Goal: Task Accomplishment & Management: Manage account settings

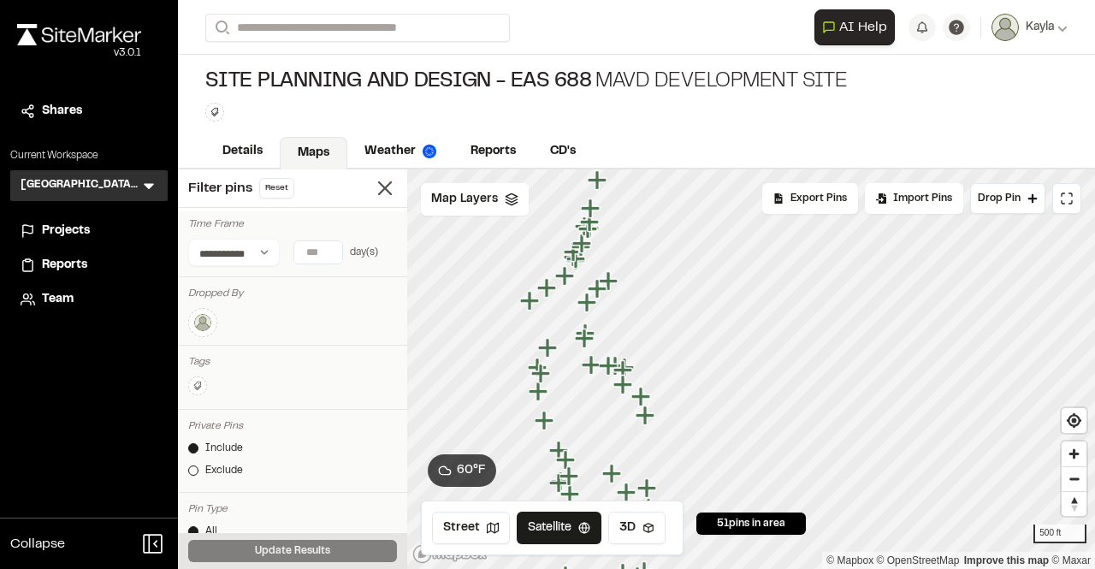
scroll to position [303, 0]
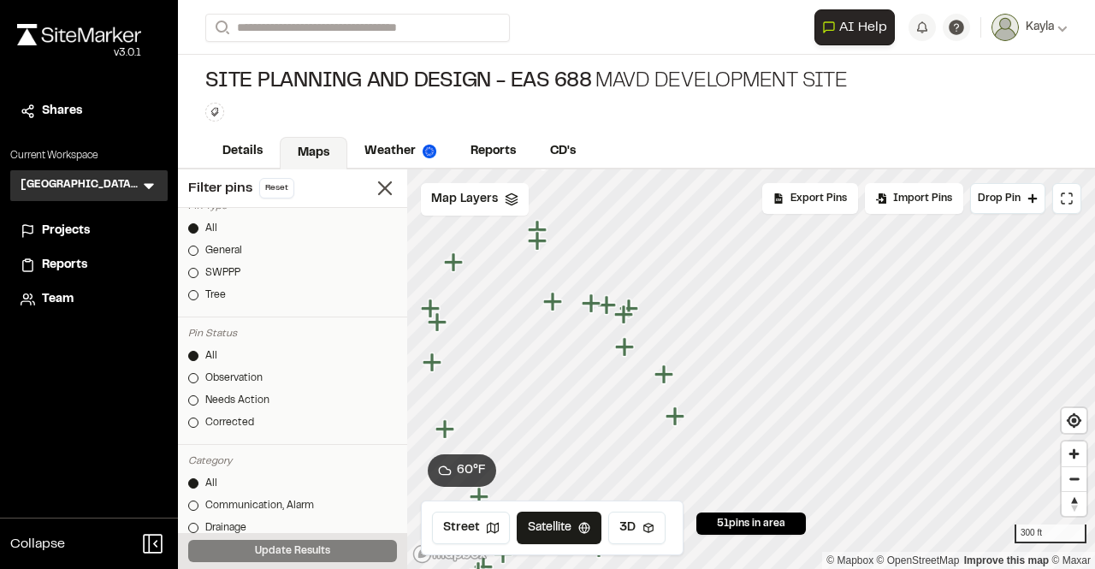
click at [606, 311] on icon "Map marker" at bounding box center [606, 304] width 19 height 19
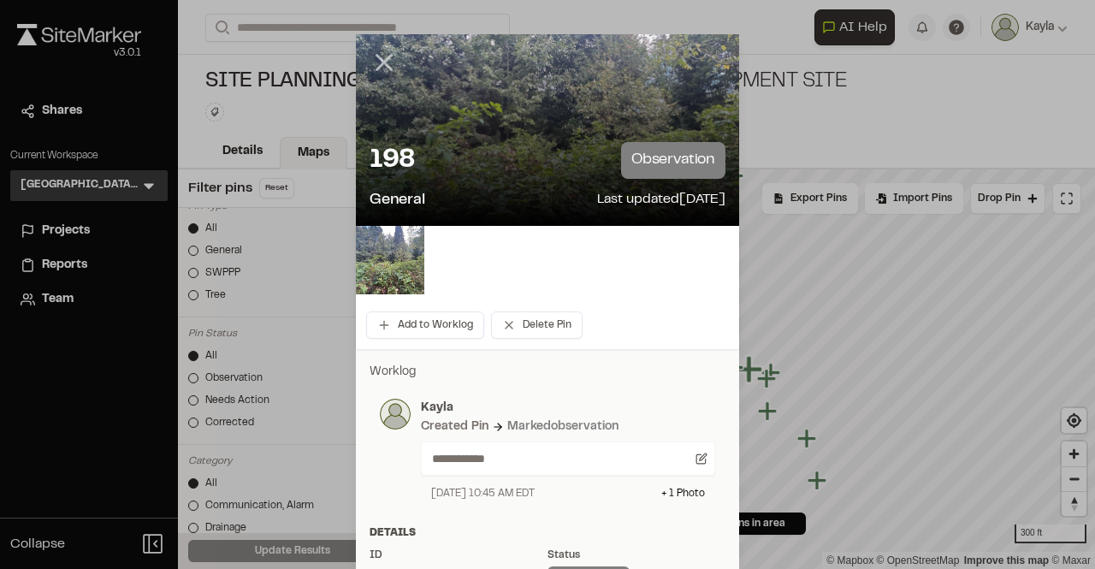
click at [382, 54] on icon at bounding box center [384, 62] width 29 height 29
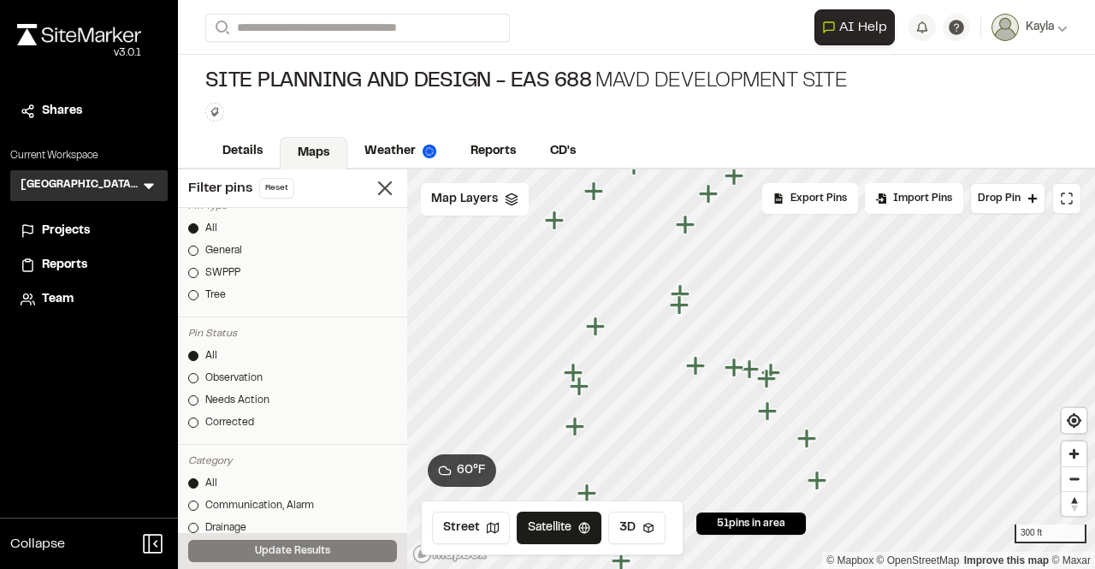
click at [698, 376] on icon "Map marker" at bounding box center [697, 366] width 22 height 22
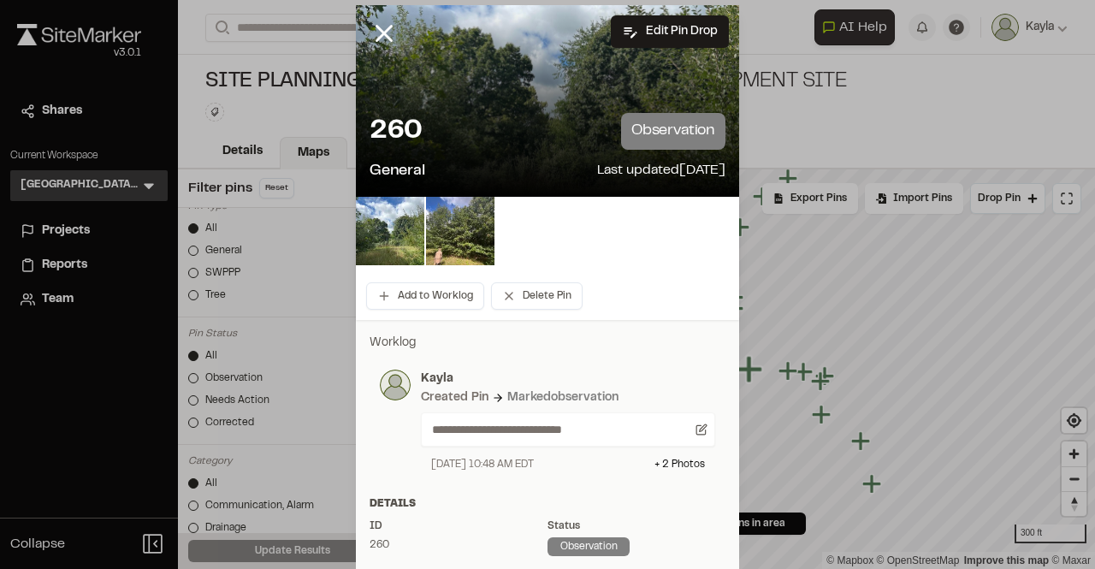
scroll to position [0, 0]
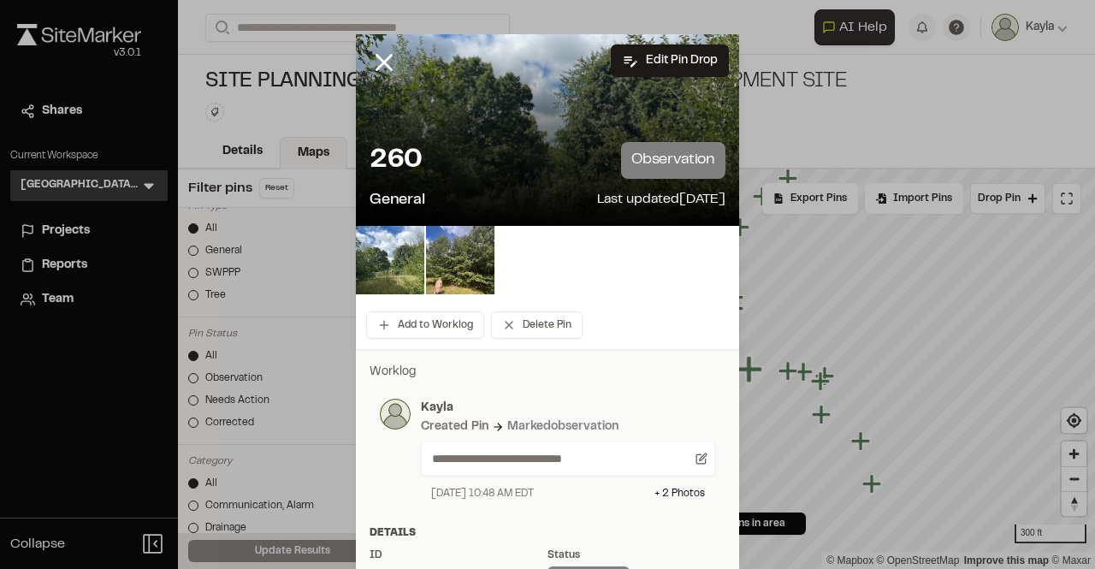
click at [395, 63] on div at bounding box center [397, 75] width 82 height 82
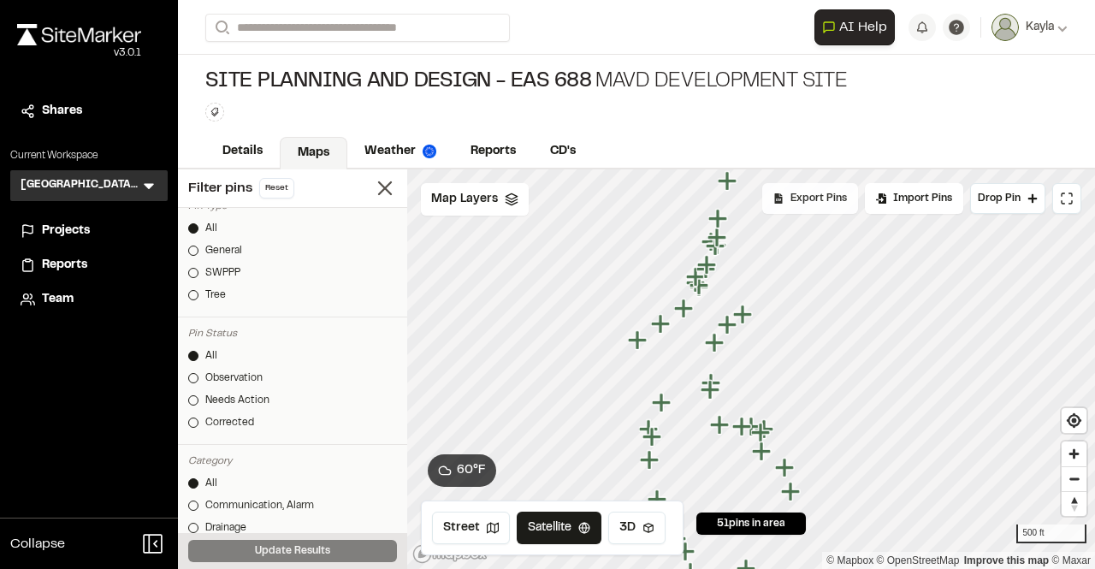
click at [824, 195] on span "Export Pins" at bounding box center [819, 198] width 56 height 15
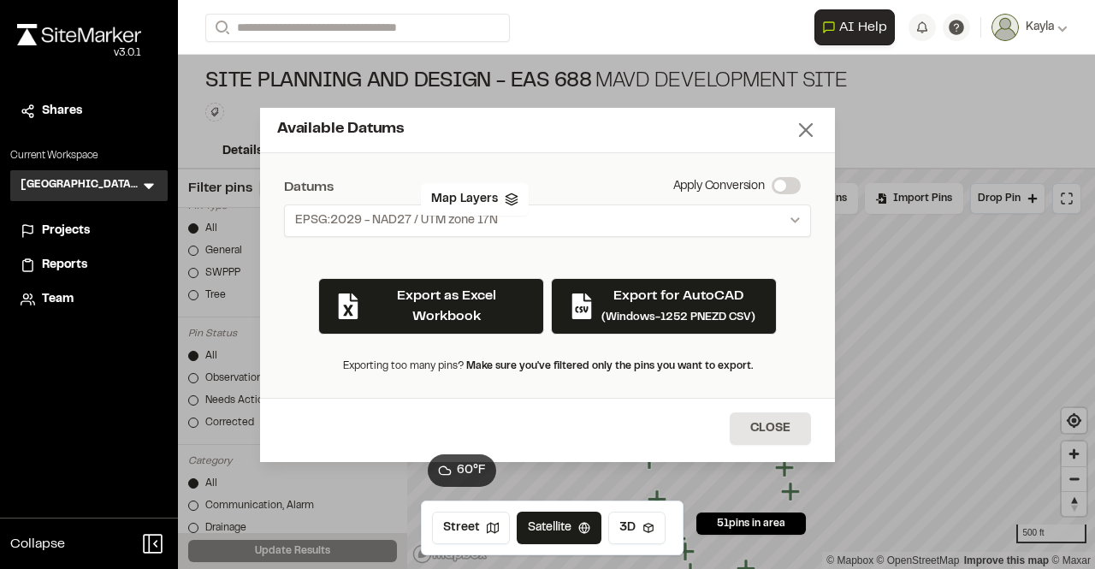
click at [808, 125] on icon at bounding box center [806, 130] width 24 height 24
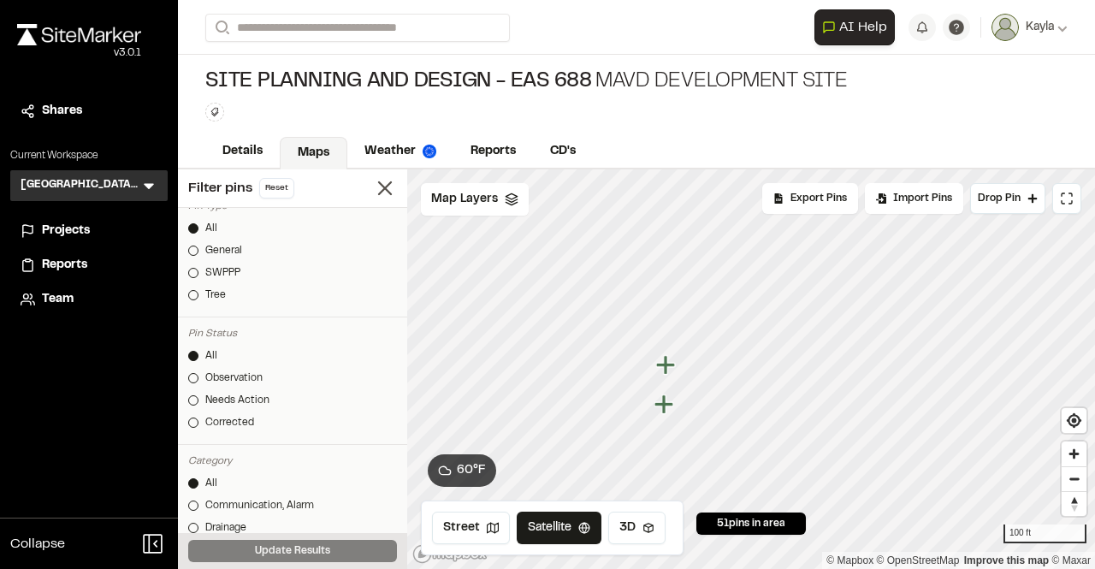
click at [667, 360] on icon "Map marker" at bounding box center [665, 364] width 19 height 19
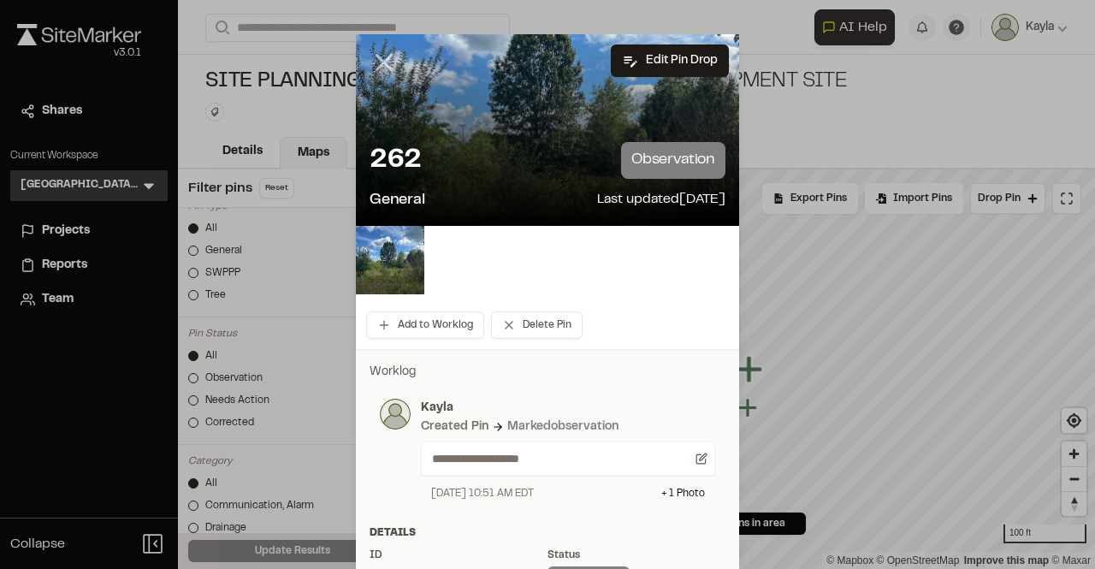
click at [377, 62] on line at bounding box center [384, 63] width 15 height 15
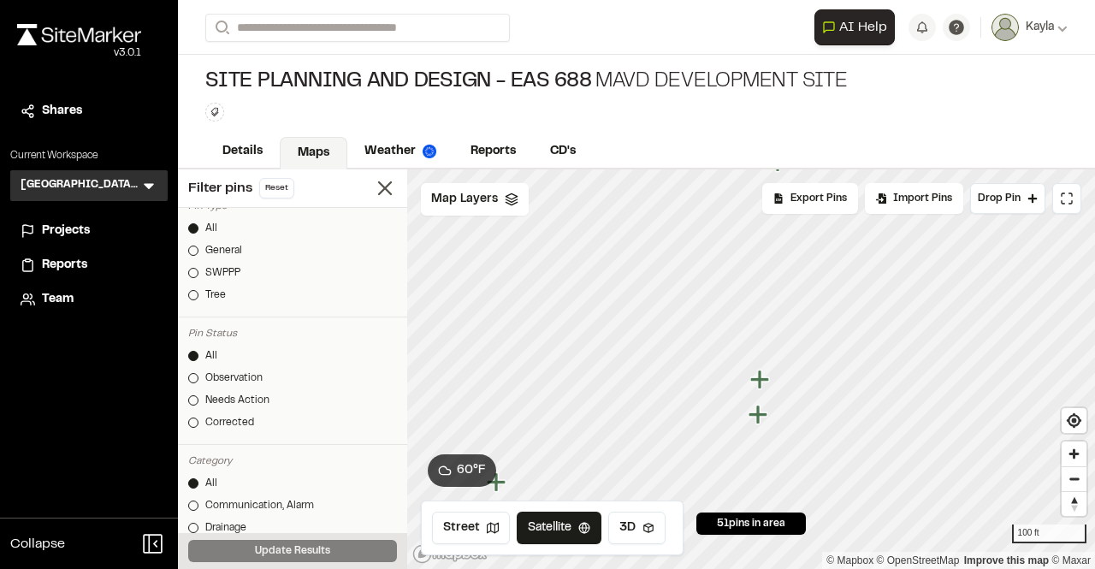
click at [760, 422] on icon "Map marker" at bounding box center [758, 414] width 19 height 19
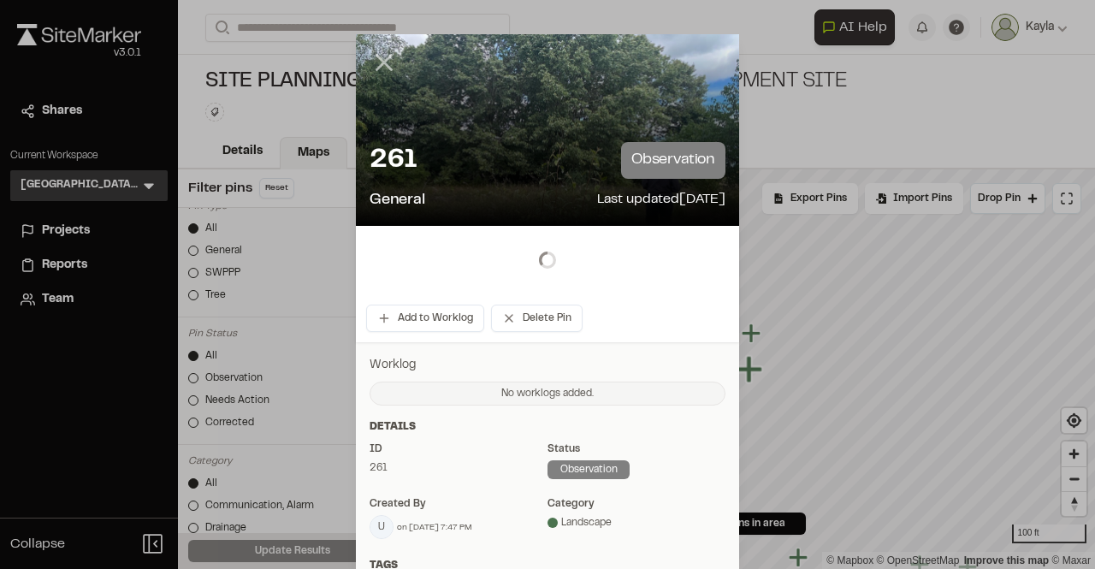
click at [382, 62] on icon at bounding box center [384, 62] width 29 height 29
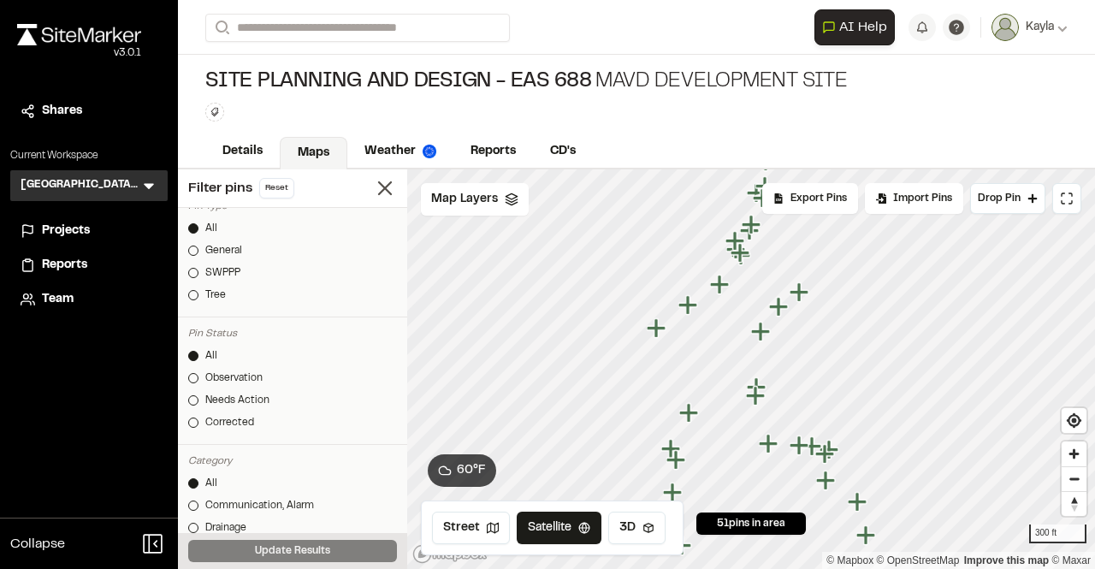
click at [830, 489] on icon "Map marker" at bounding box center [827, 481] width 22 height 22
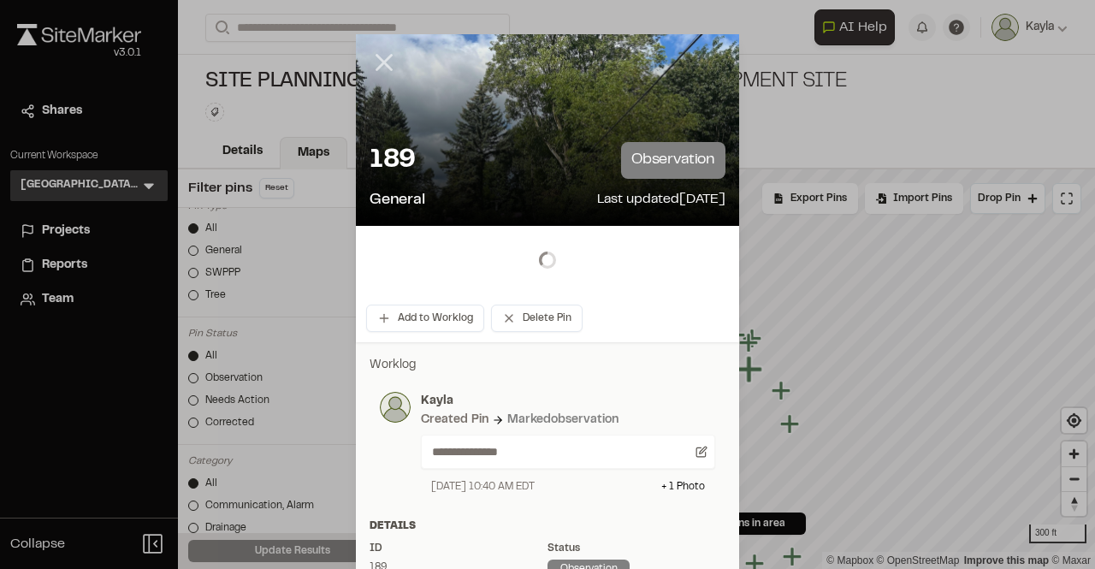
click at [377, 67] on line at bounding box center [384, 63] width 15 height 15
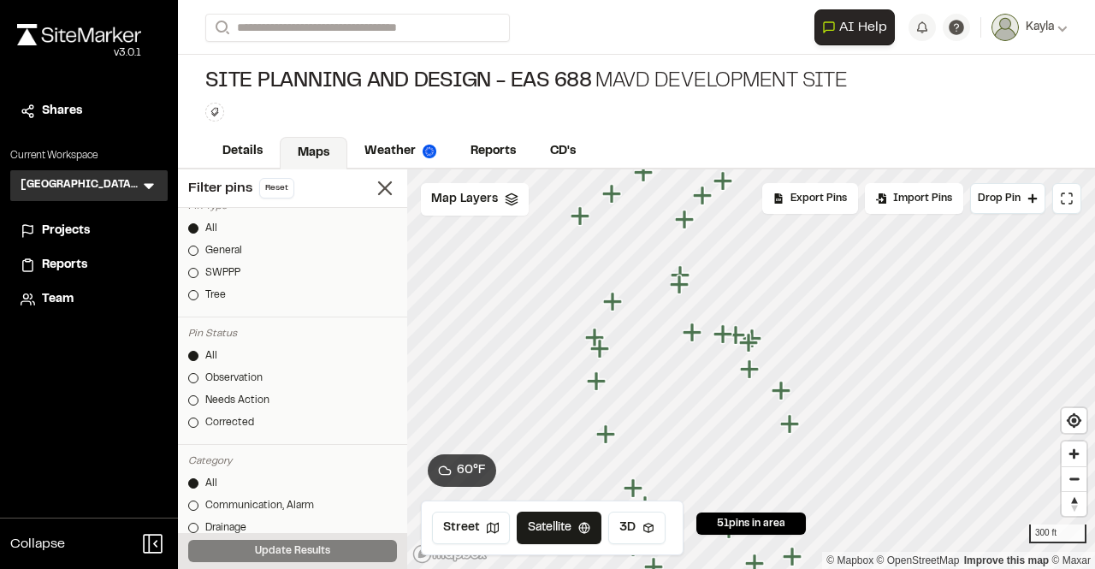
click at [786, 389] on icon "Map marker" at bounding box center [781, 390] width 19 height 19
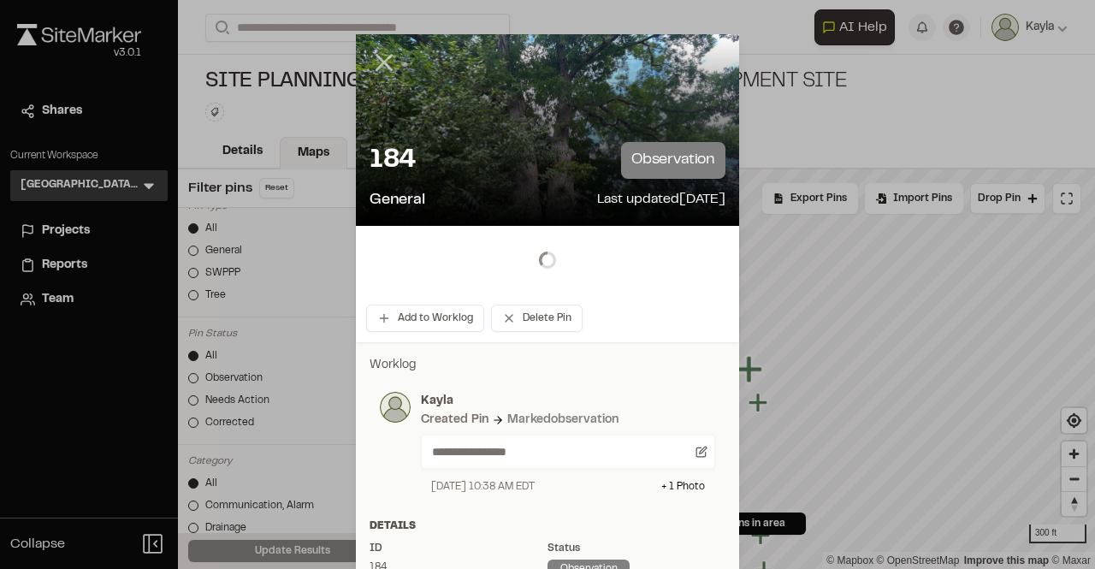
click at [388, 74] on icon at bounding box center [384, 62] width 29 height 29
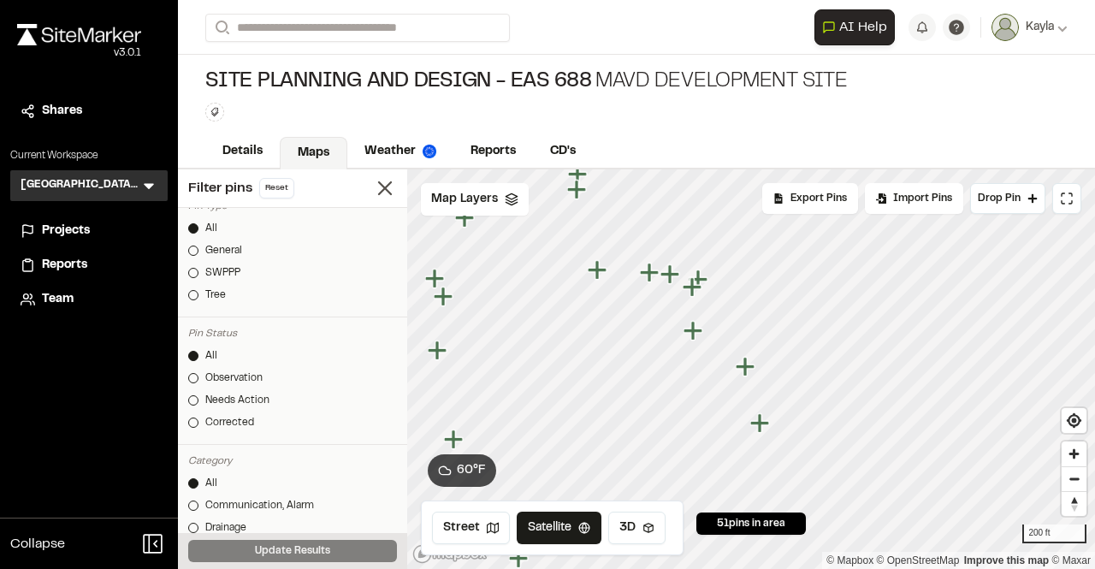
click at [760, 427] on icon "Map marker" at bounding box center [759, 422] width 19 height 19
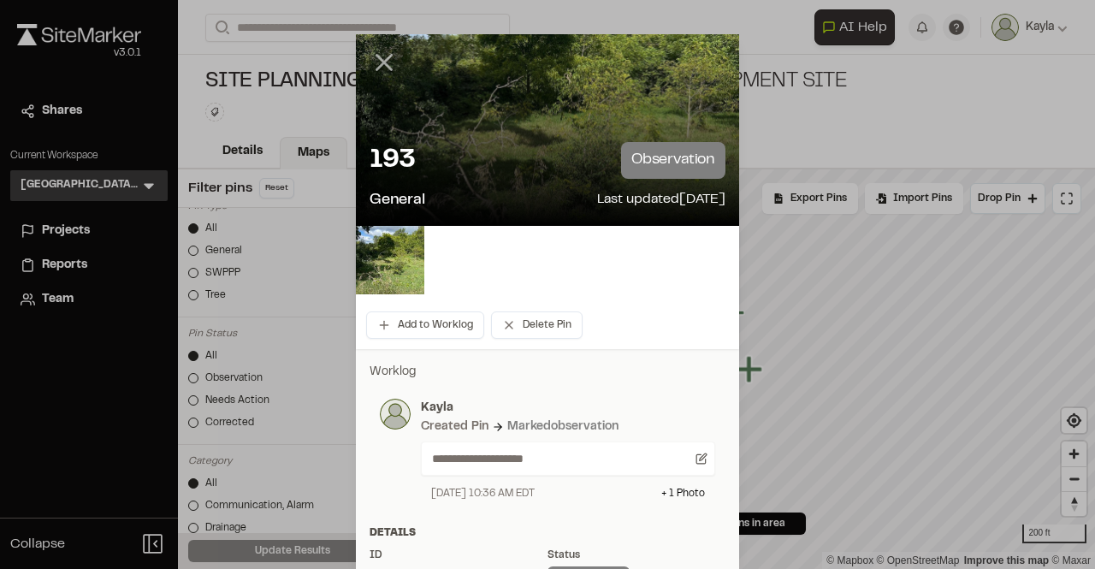
click at [384, 58] on icon at bounding box center [384, 62] width 29 height 29
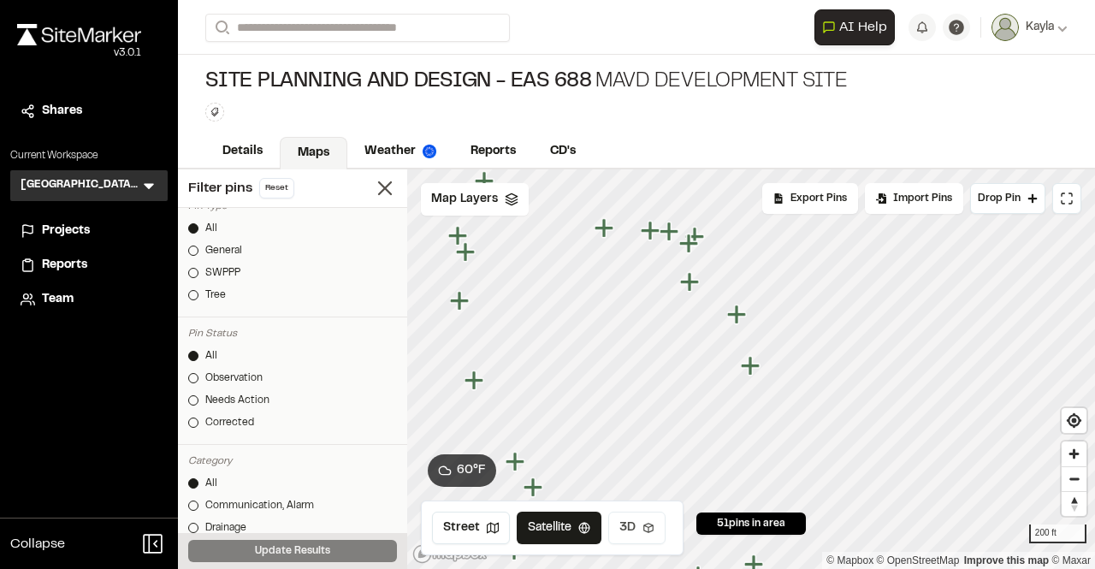
click at [647, 533] on icon at bounding box center [649, 528] width 12 height 12
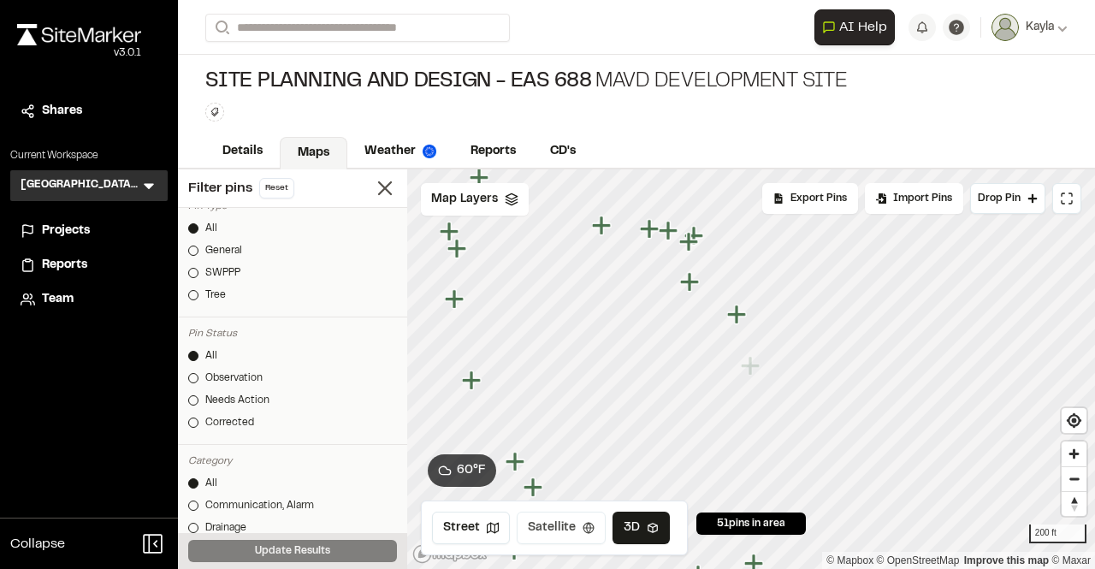
click at [577, 531] on button "Satellite" at bounding box center [561, 528] width 89 height 33
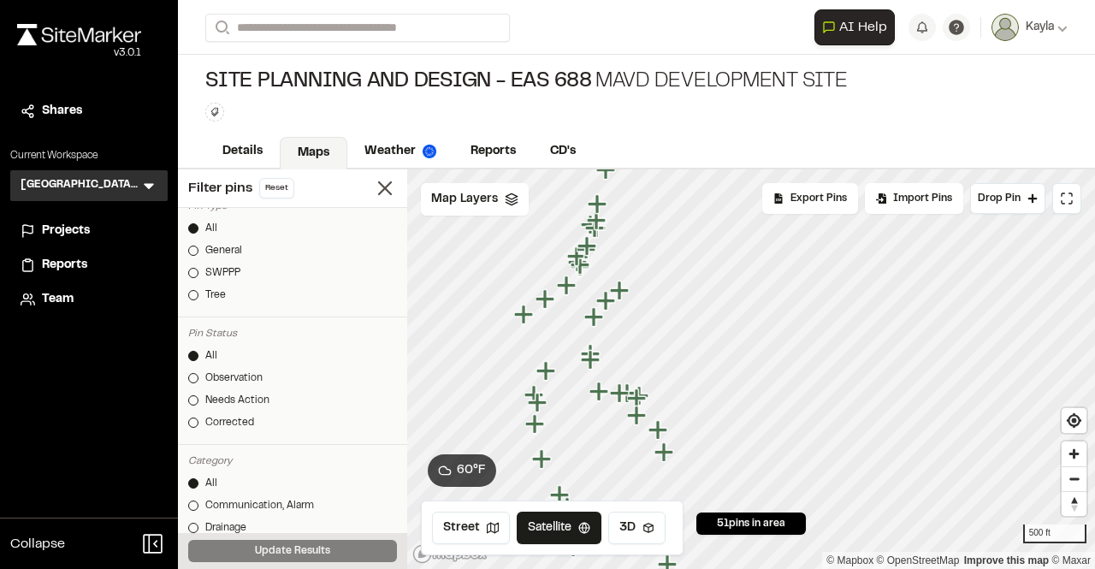
click at [600, 394] on icon "Map marker" at bounding box center [599, 391] width 19 height 19
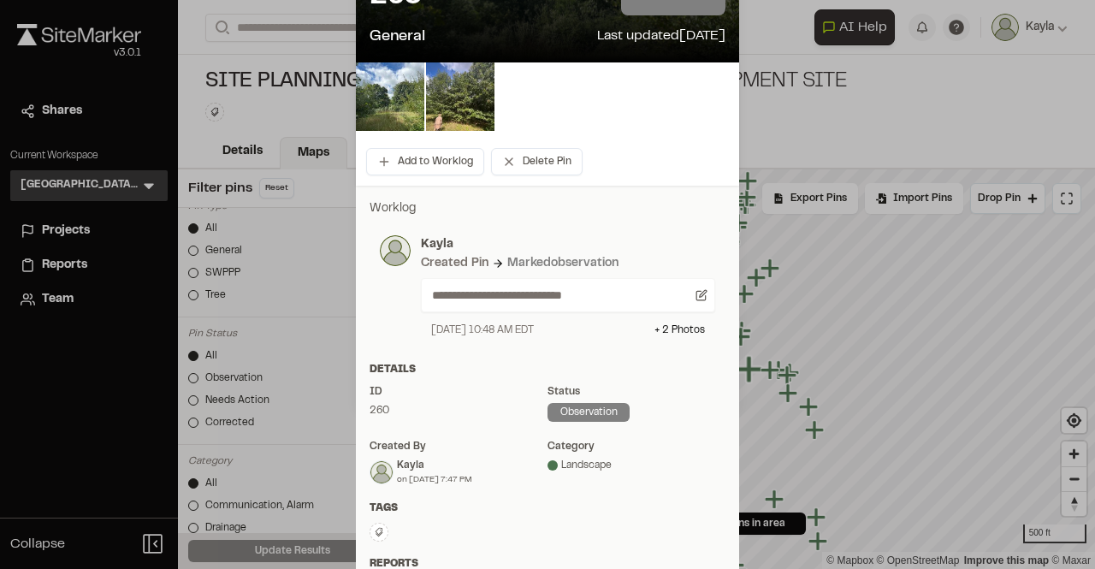
scroll to position [171, 0]
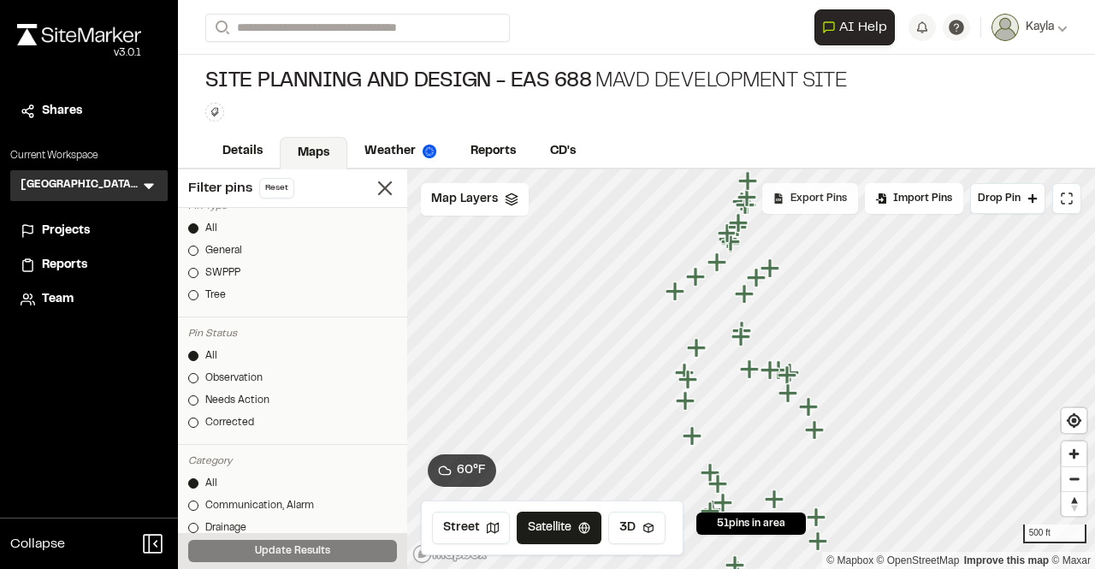
click at [828, 209] on div "Export Pins" at bounding box center [810, 198] width 96 height 31
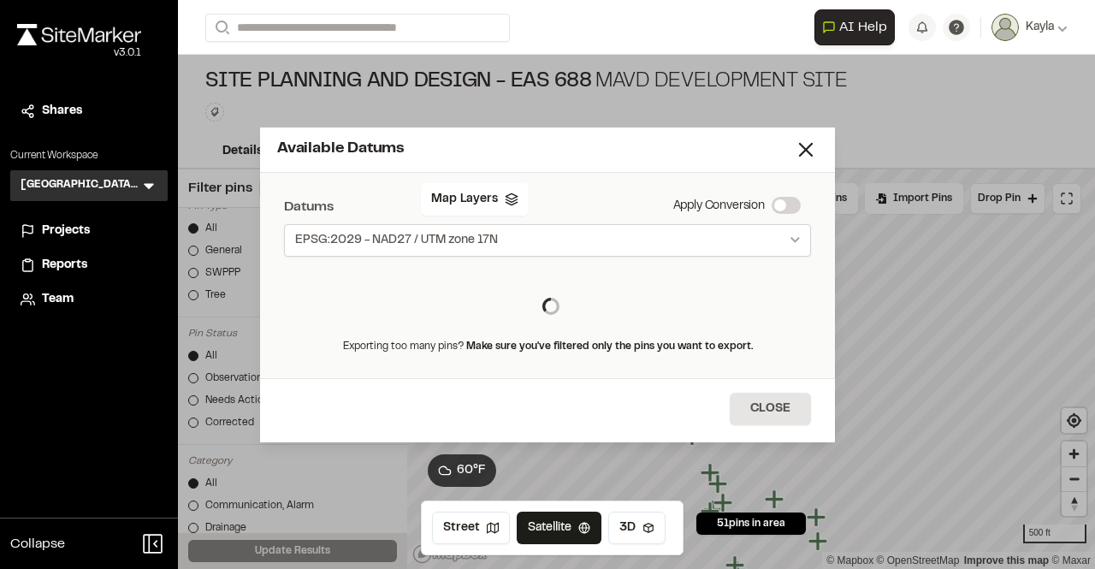
click at [646, 235] on button "EPSG:2029 - NAD27 / UTM zone 17N" at bounding box center [547, 240] width 527 height 33
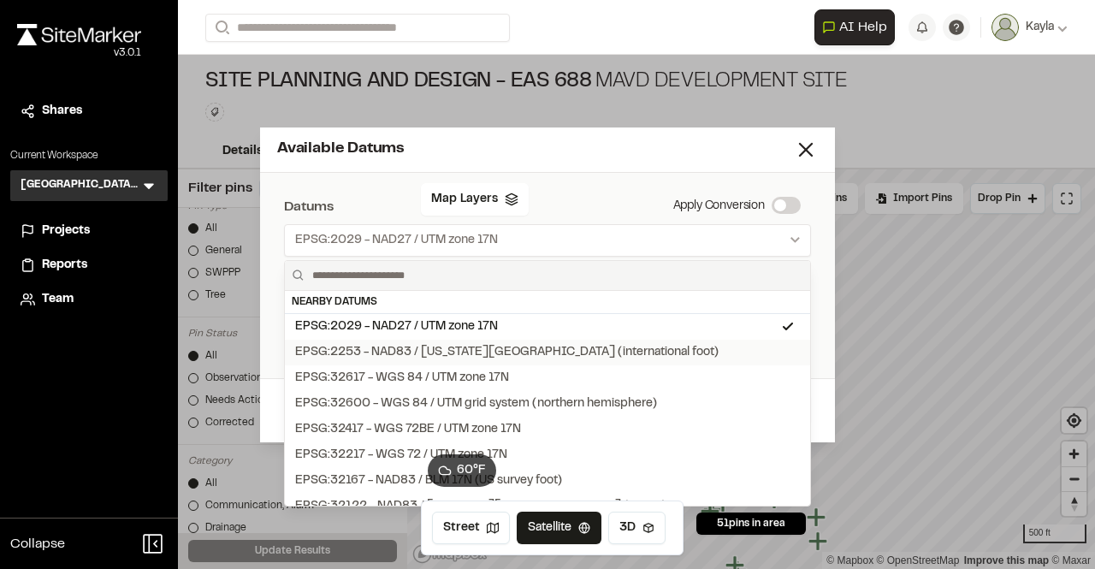
click at [596, 358] on div "EPSG:2253 - NAD83 / [US_STATE][GEOGRAPHIC_DATA] (international foot)" at bounding box center [507, 352] width 424 height 19
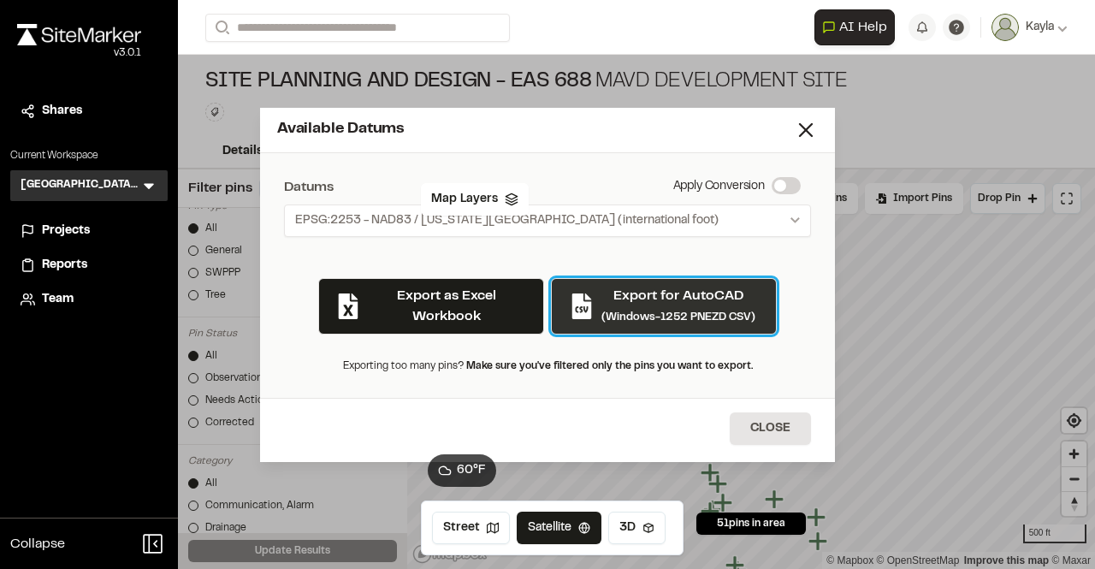
click at [617, 313] on small "(Windows-1252 PNEZD CSV)" at bounding box center [679, 317] width 154 height 10
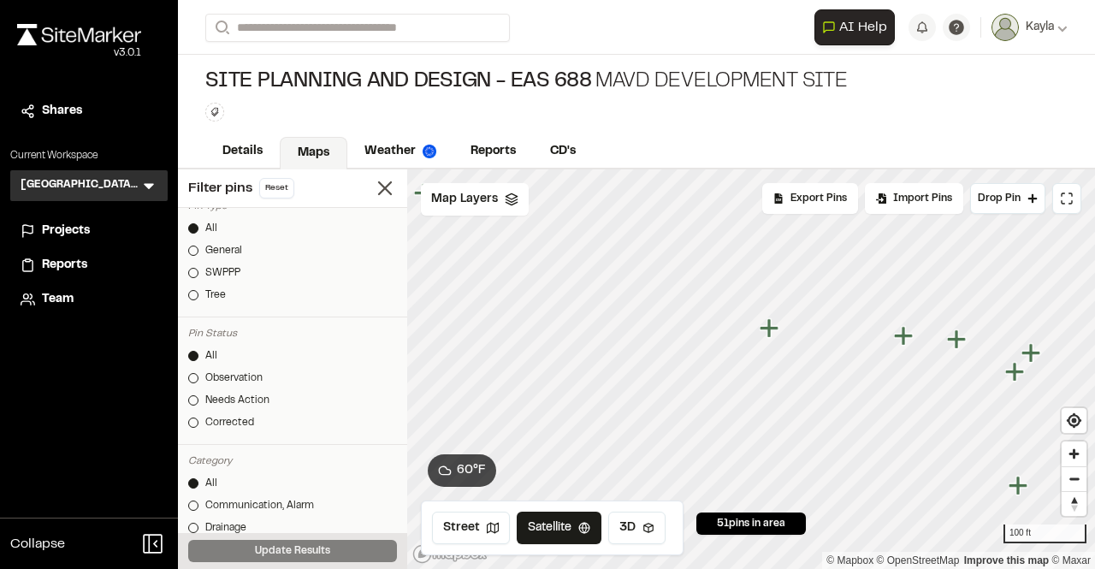
click at [771, 337] on icon "Map marker" at bounding box center [769, 327] width 19 height 19
click at [754, 363] on icon "Map marker" at bounding box center [751, 370] width 22 height 22
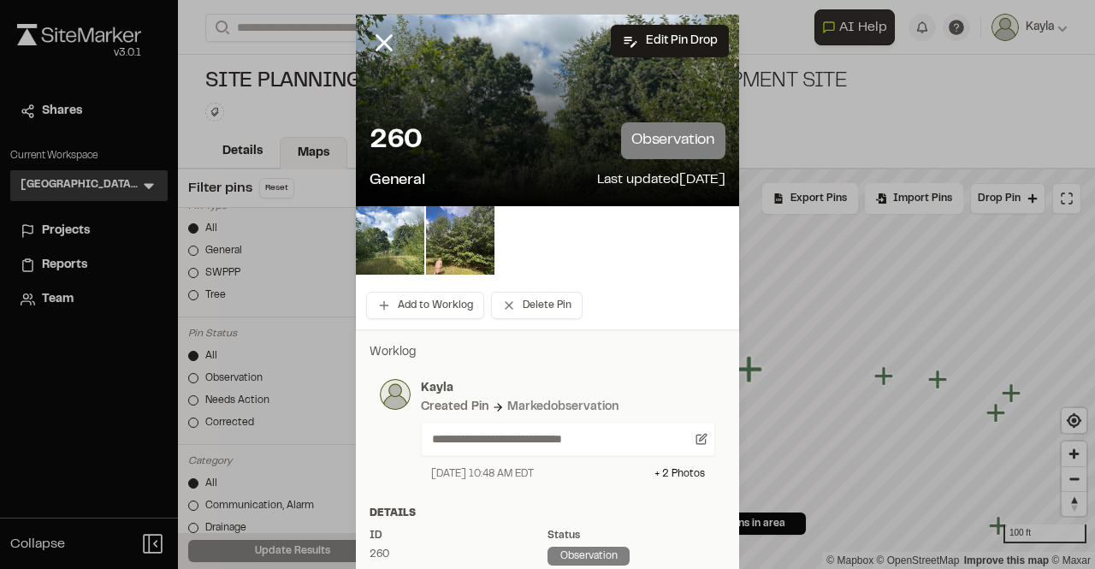
scroll to position [0, 0]
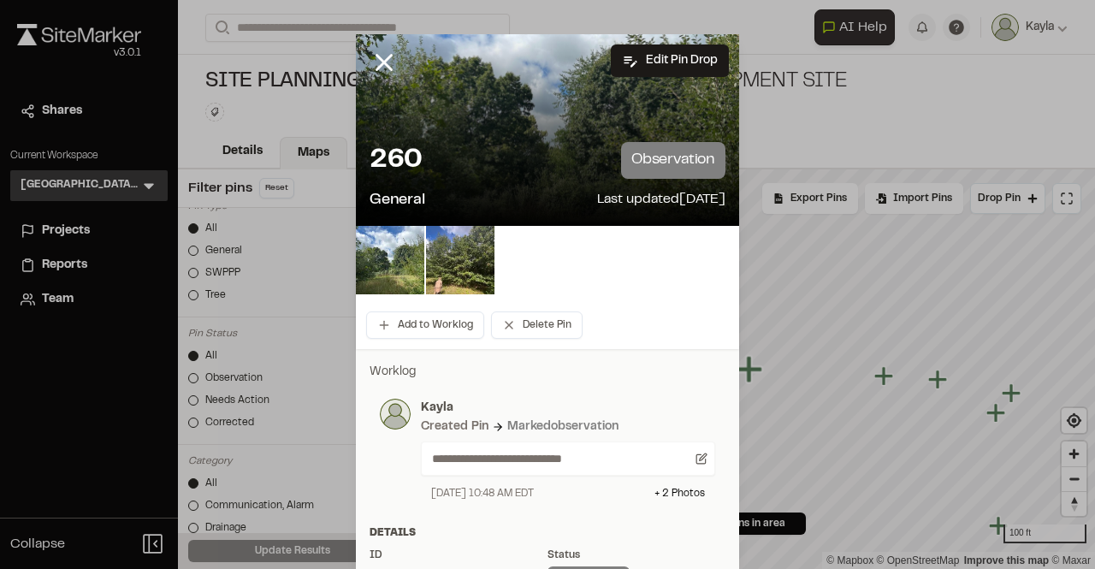
click at [511, 541] on div "Details" at bounding box center [548, 532] width 356 height 15
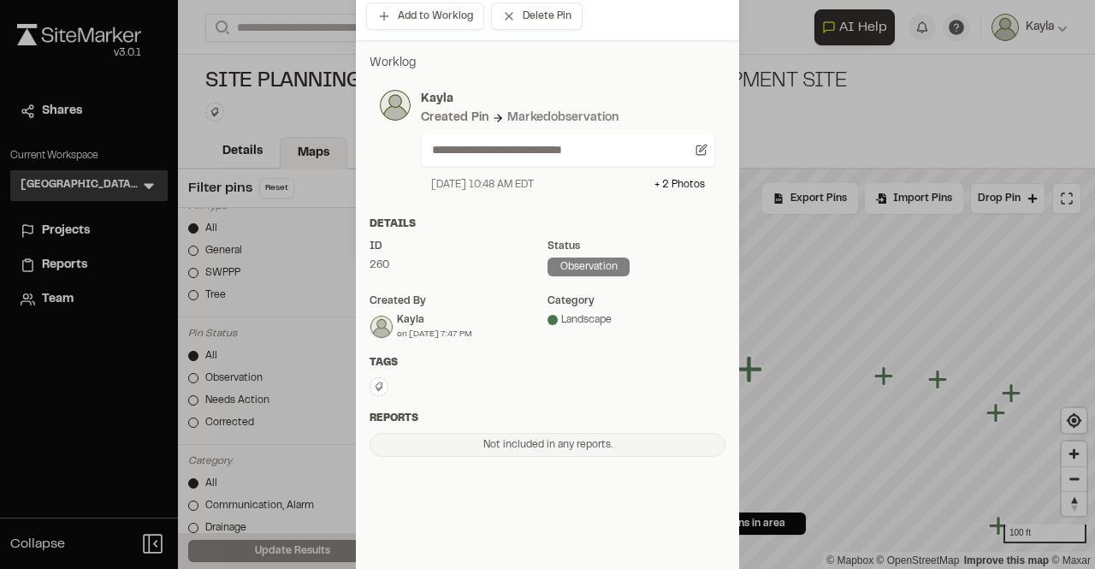
scroll to position [342, 0]
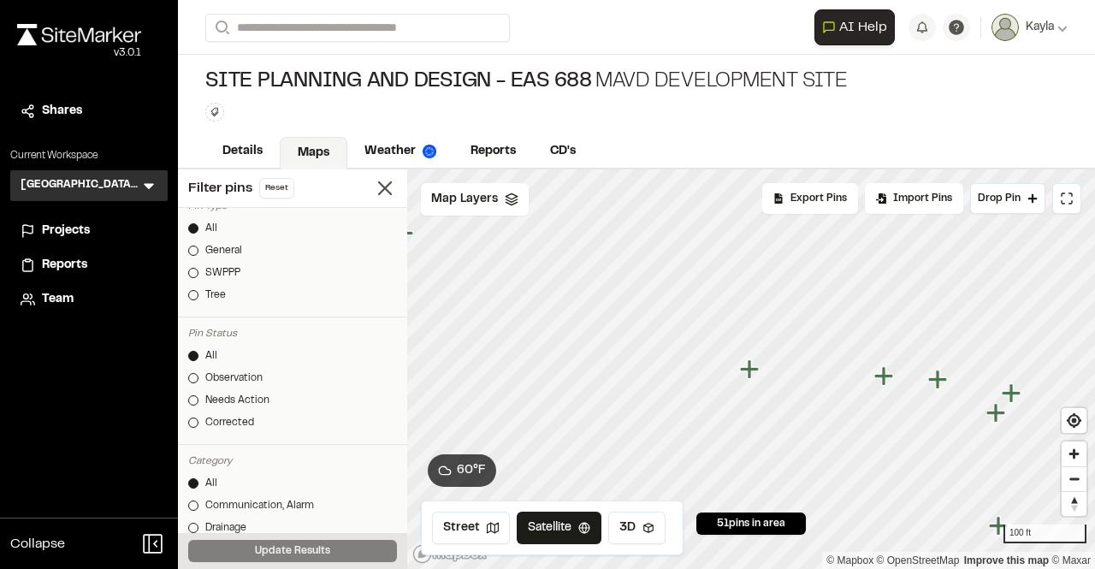
click at [754, 370] on icon "Map marker" at bounding box center [749, 368] width 19 height 19
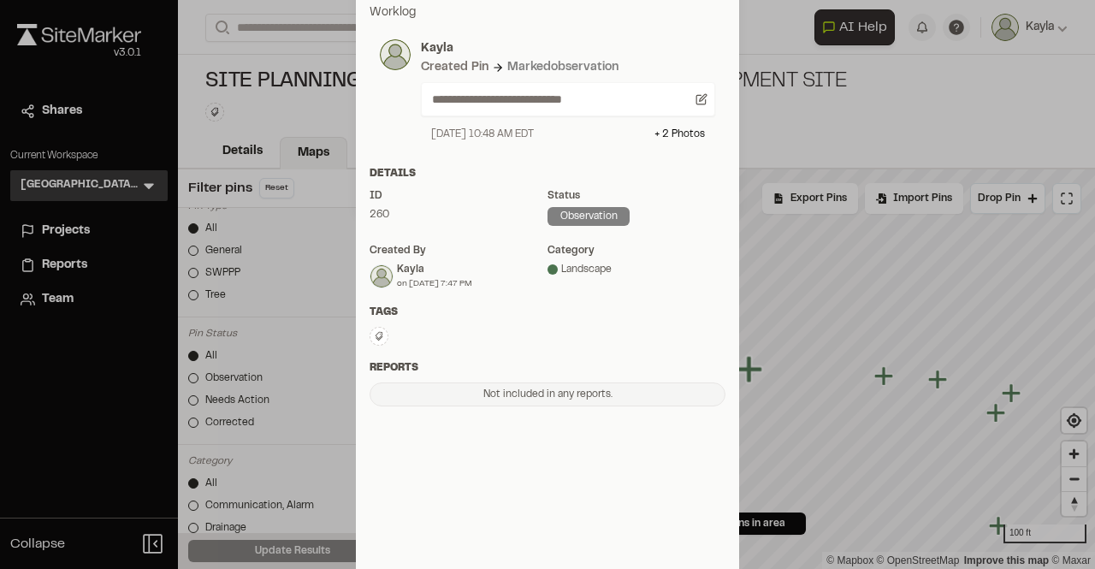
scroll to position [362, 0]
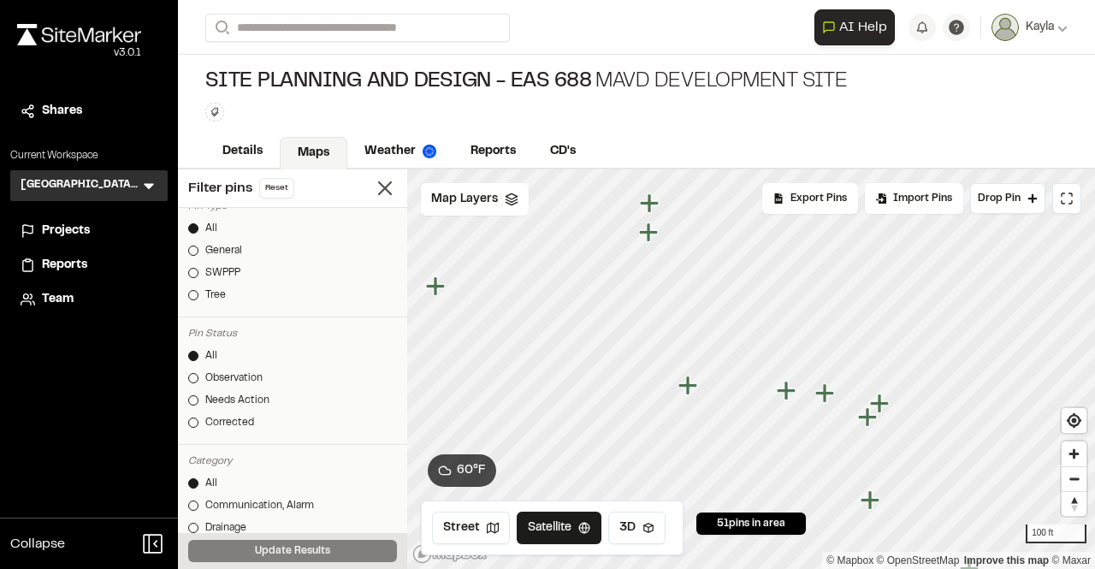
click at [685, 388] on icon "Map marker" at bounding box center [688, 385] width 19 height 19
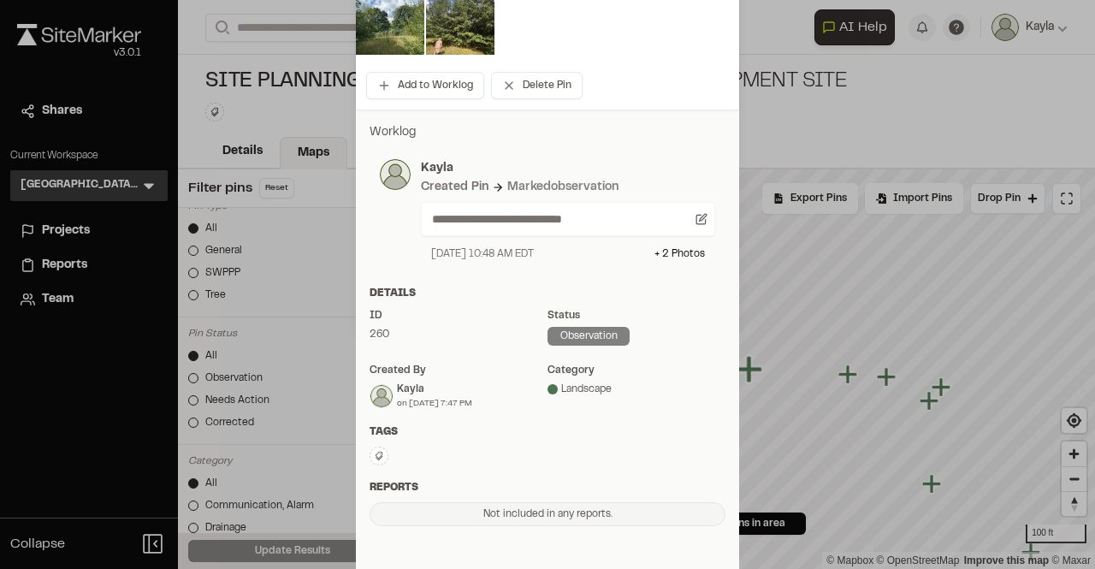
scroll to position [191, 0]
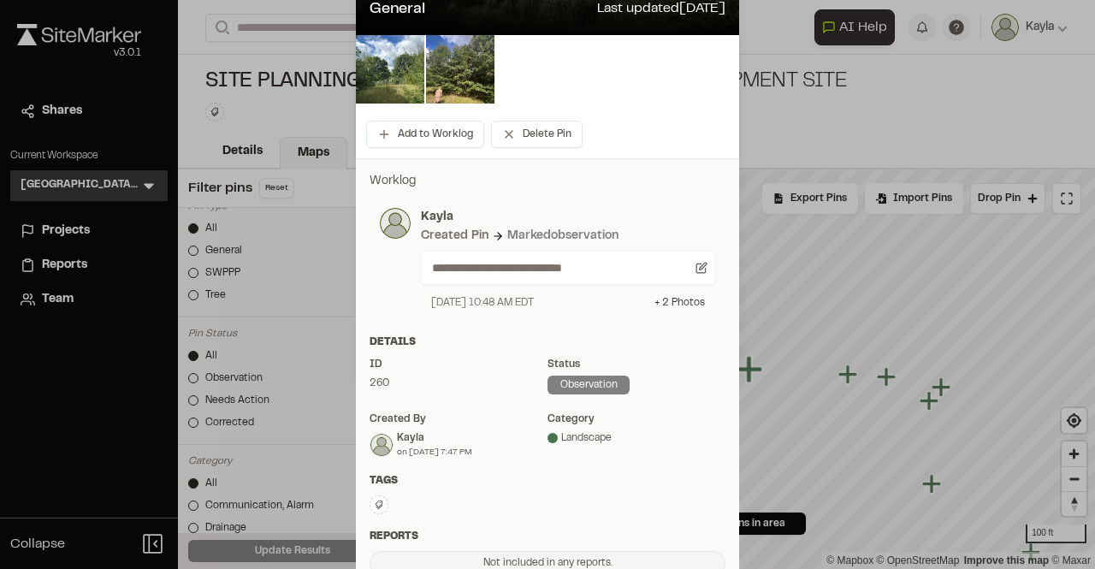
click at [664, 310] on div "**********" at bounding box center [548, 259] width 356 height 123
click at [664, 303] on div "+ 2 Photo s" at bounding box center [680, 302] width 50 height 15
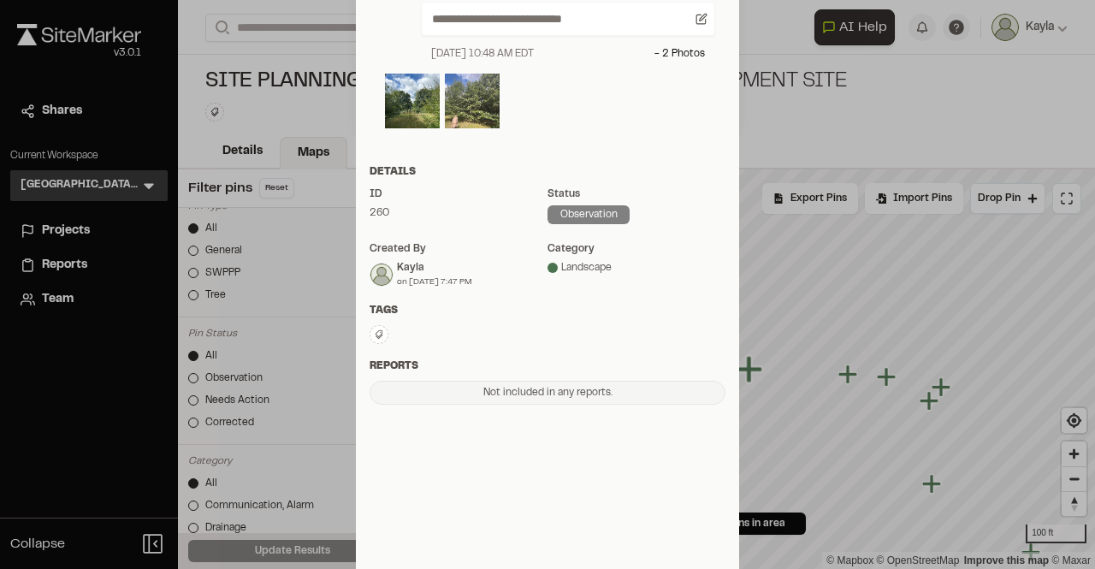
scroll to position [0, 0]
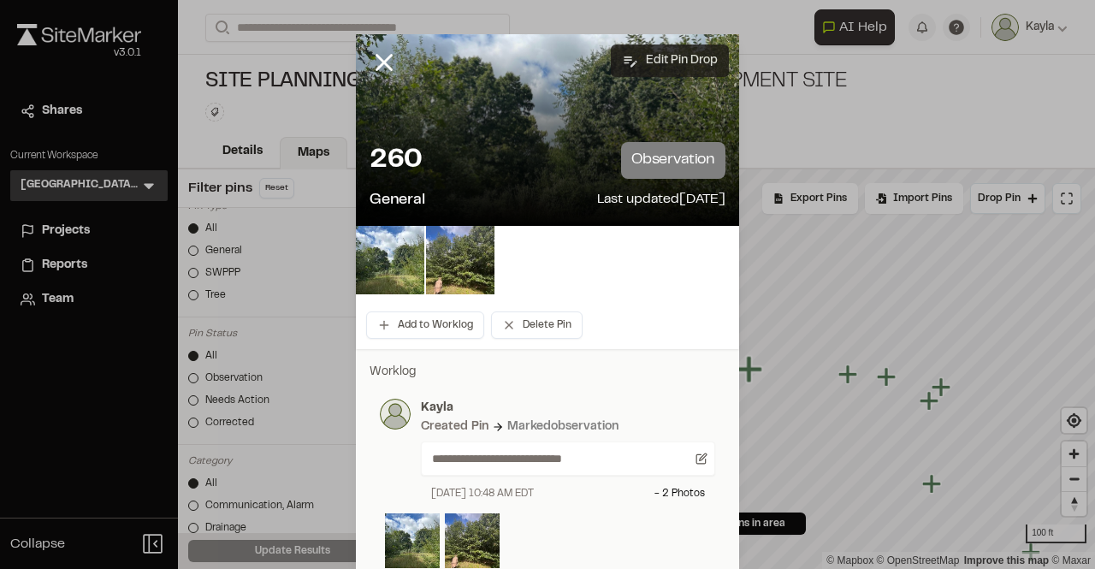
click at [638, 70] on button "Edit Pin Drop" at bounding box center [670, 60] width 118 height 33
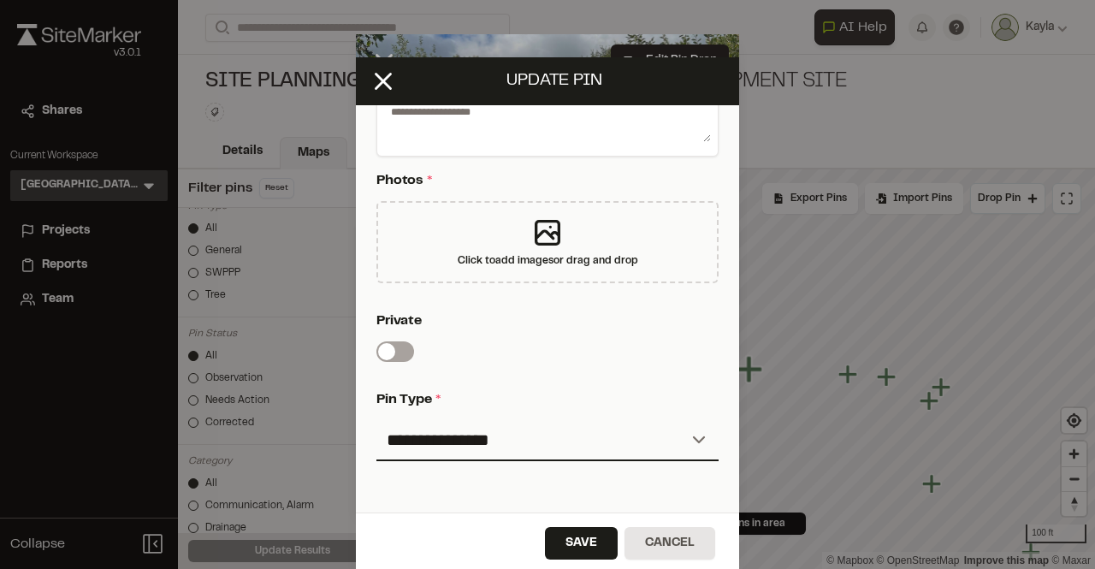
scroll to position [471, 0]
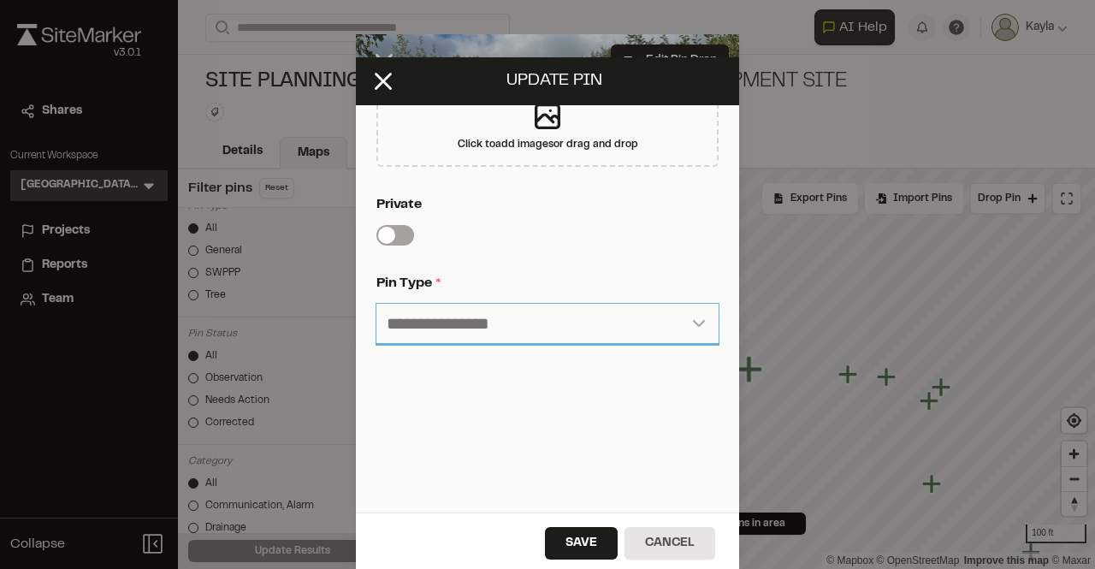
click at [533, 322] on select "**********" at bounding box center [547, 324] width 342 height 41
select select "****"
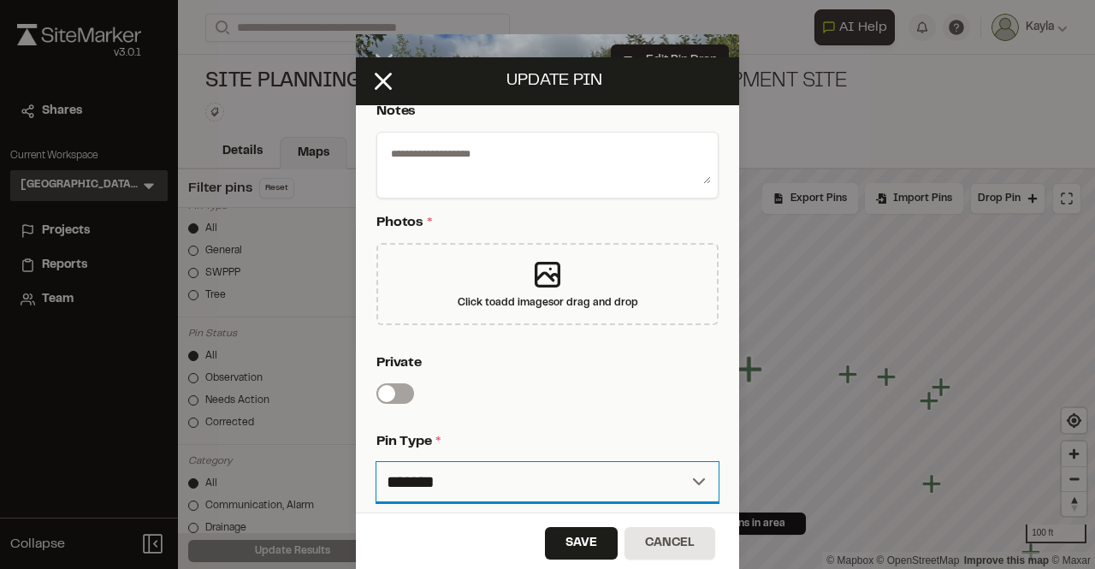
scroll to position [0, 0]
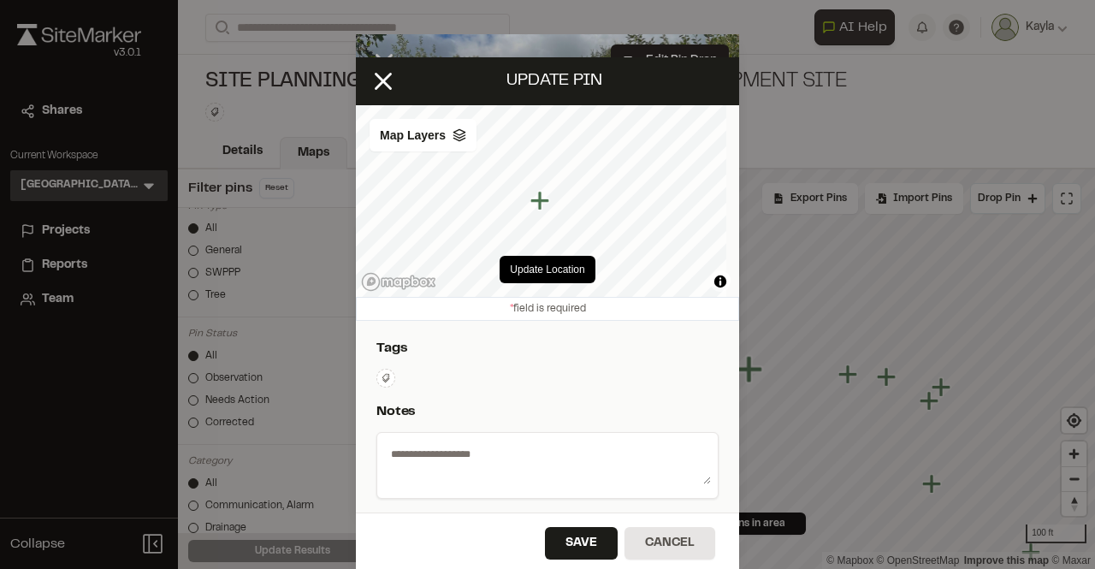
click at [700, 274] on div "Update Location" at bounding box center [547, 269] width 383 height 55
click at [699, 281] on div "Update Location" at bounding box center [547, 269] width 383 height 55
click at [410, 143] on span "Map Layers" at bounding box center [413, 135] width 66 height 19
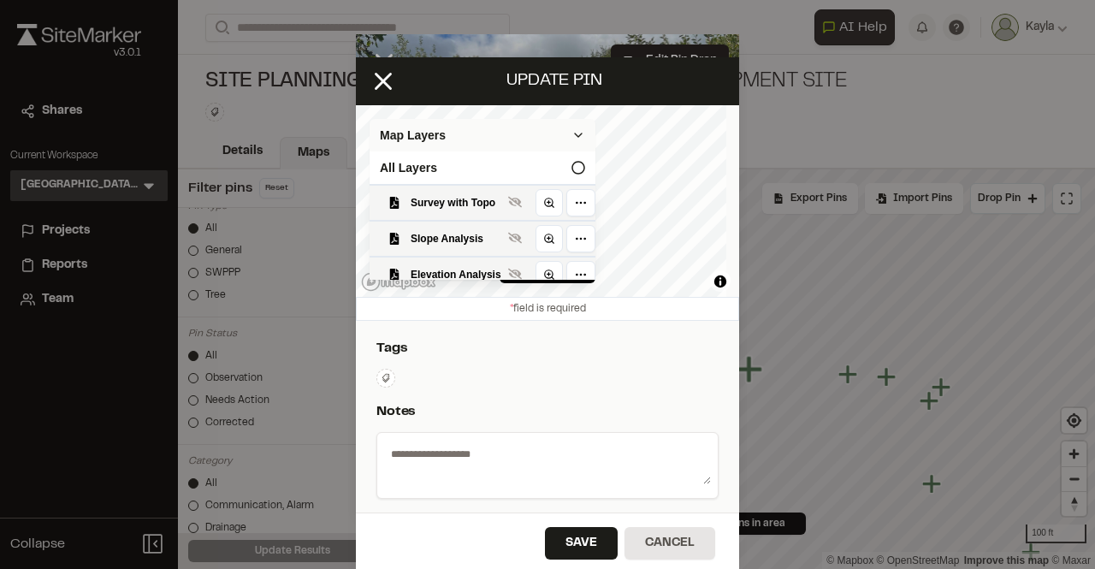
click at [410, 143] on span "Map Layers" at bounding box center [413, 135] width 66 height 19
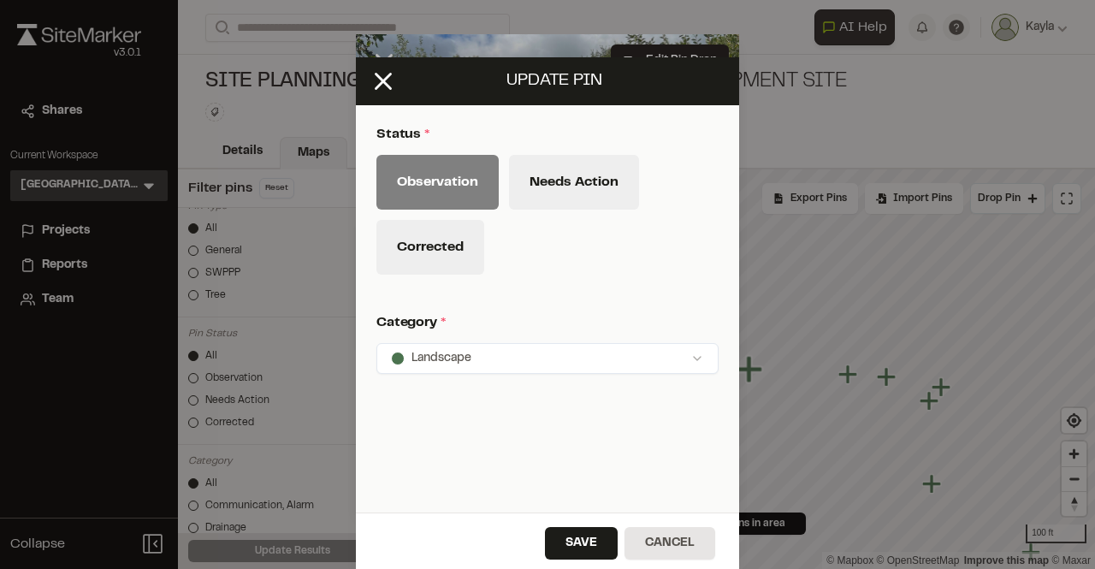
scroll to position [749, 0]
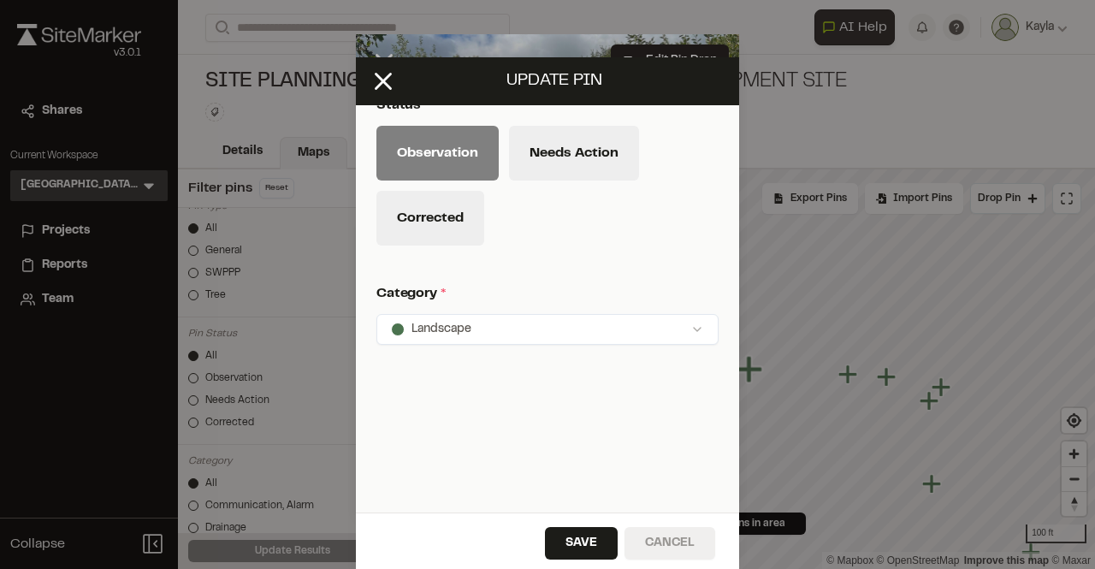
click at [678, 542] on button "Cancel" at bounding box center [670, 543] width 91 height 33
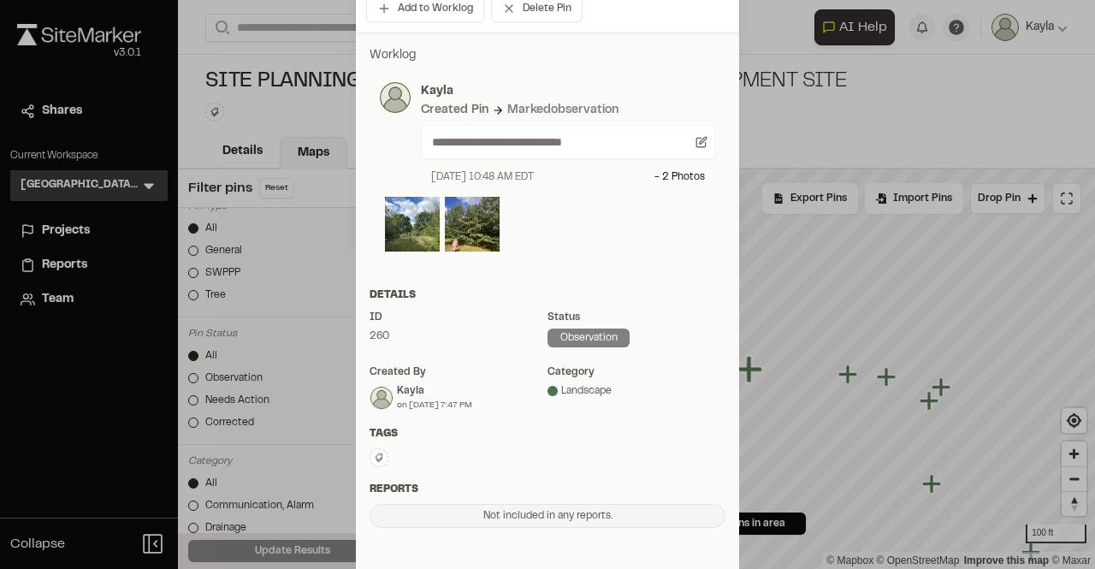
scroll to position [184, 0]
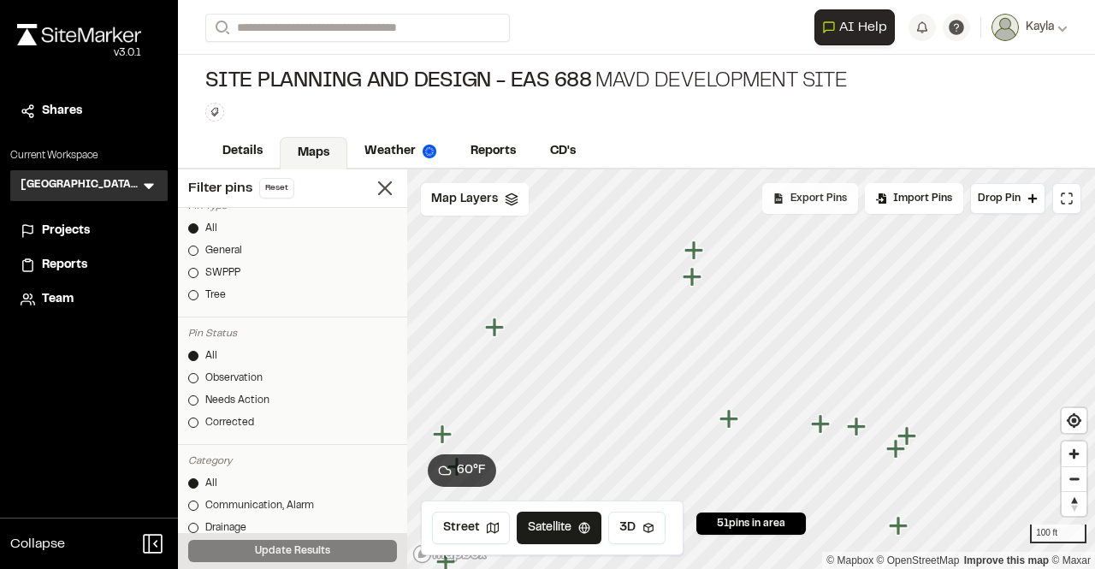
click at [837, 207] on div "Export Pins" at bounding box center [810, 198] width 96 height 31
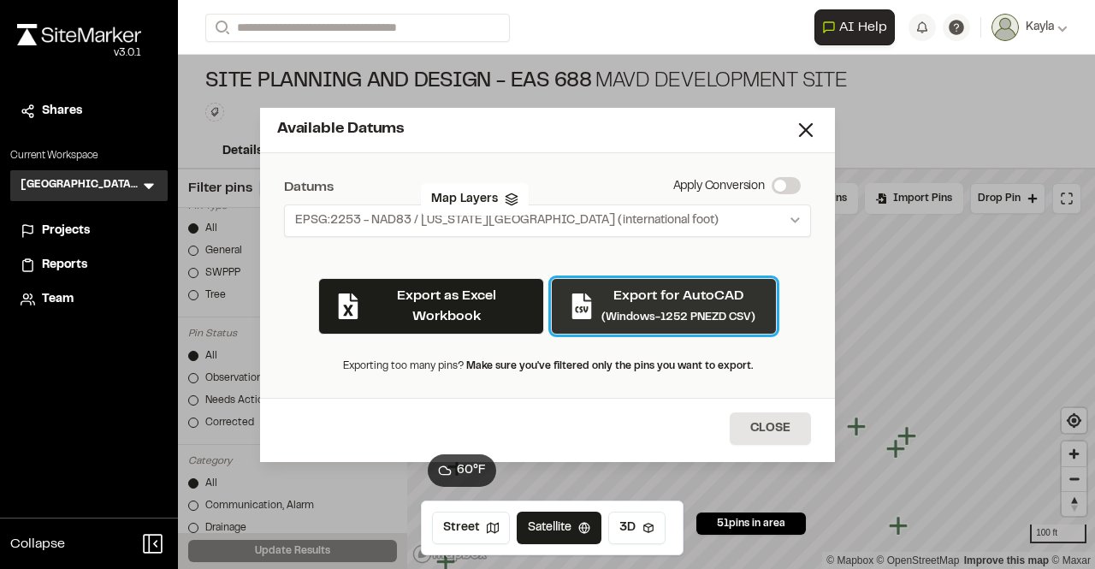
click at [592, 305] on icon "button" at bounding box center [582, 306] width 26 height 26
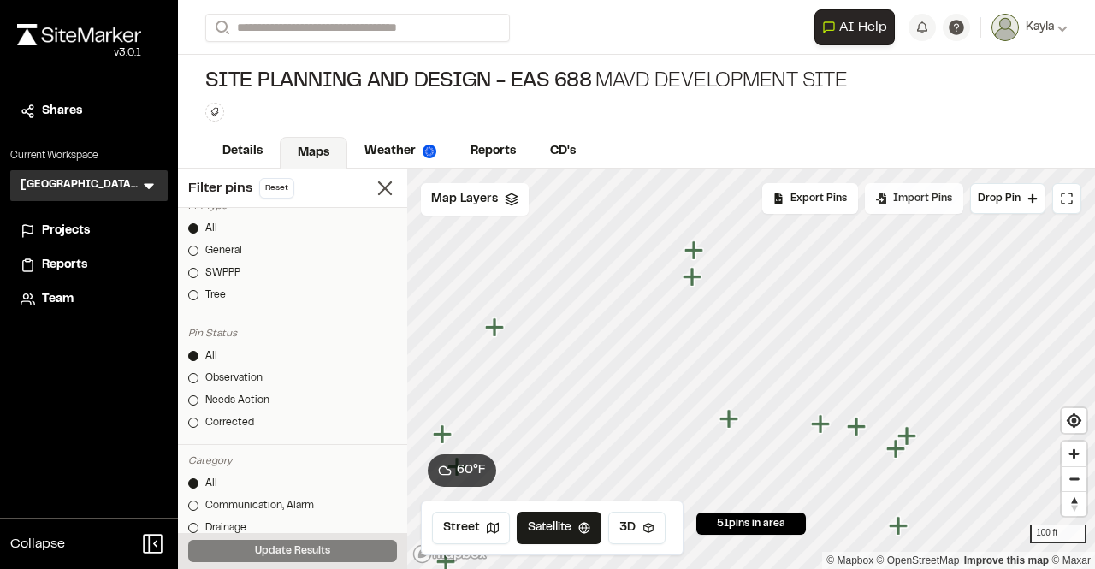
click at [906, 192] on span "Import Pins" at bounding box center [922, 198] width 59 height 15
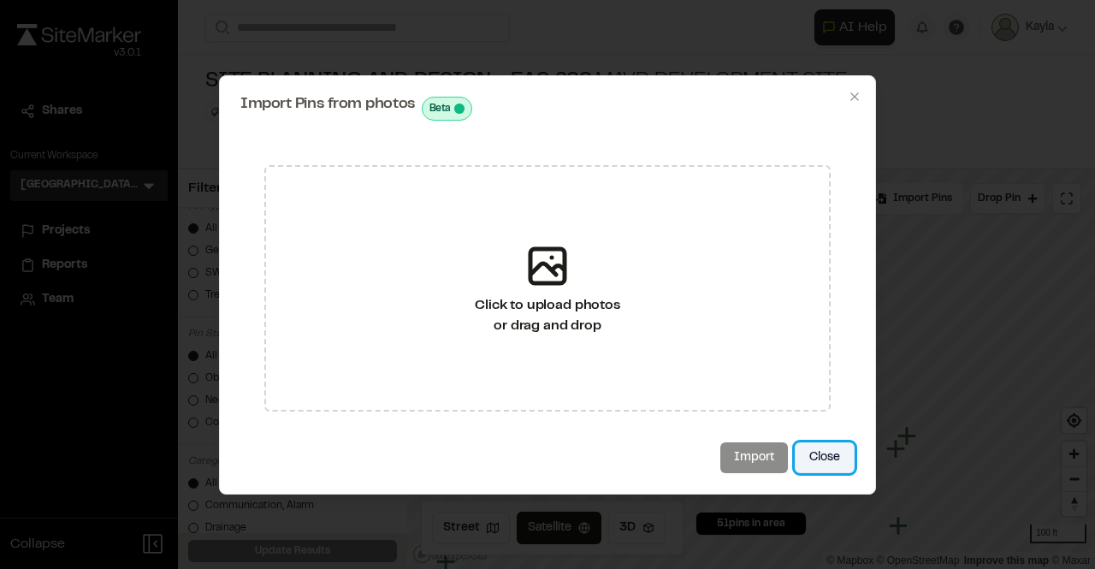
click at [816, 463] on button "Close" at bounding box center [825, 457] width 60 height 31
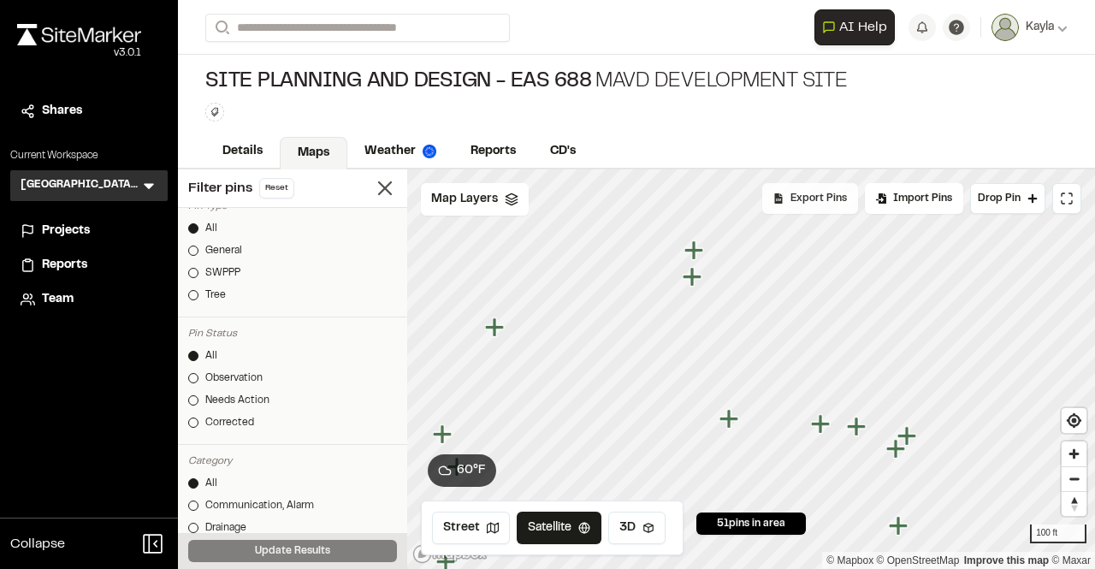
click at [822, 202] on span "Export Pins" at bounding box center [819, 198] width 56 height 15
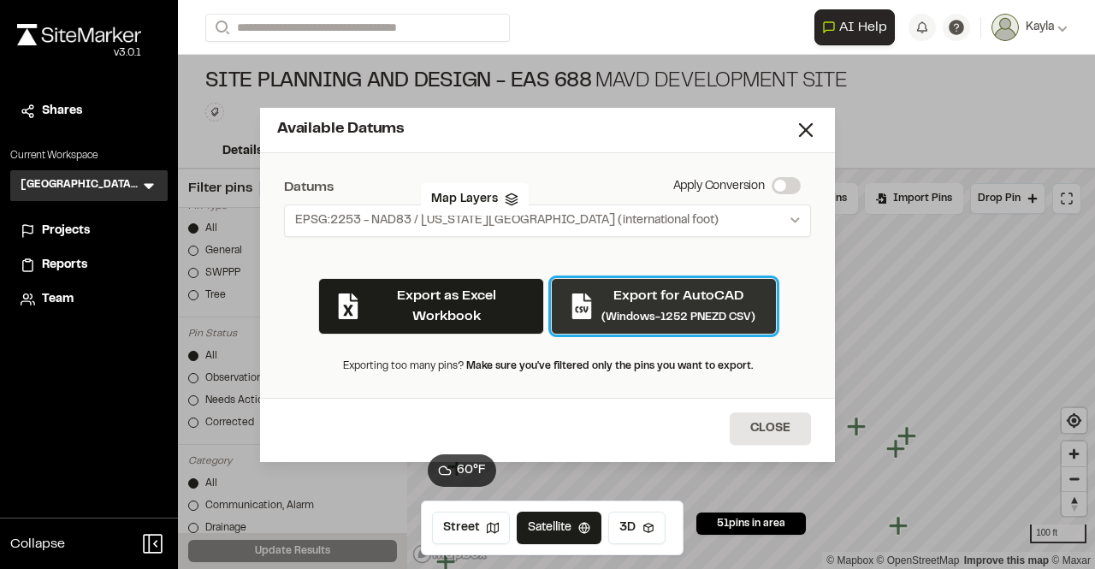
click at [708, 299] on p "Export for AutoCAD" at bounding box center [679, 296] width 154 height 21
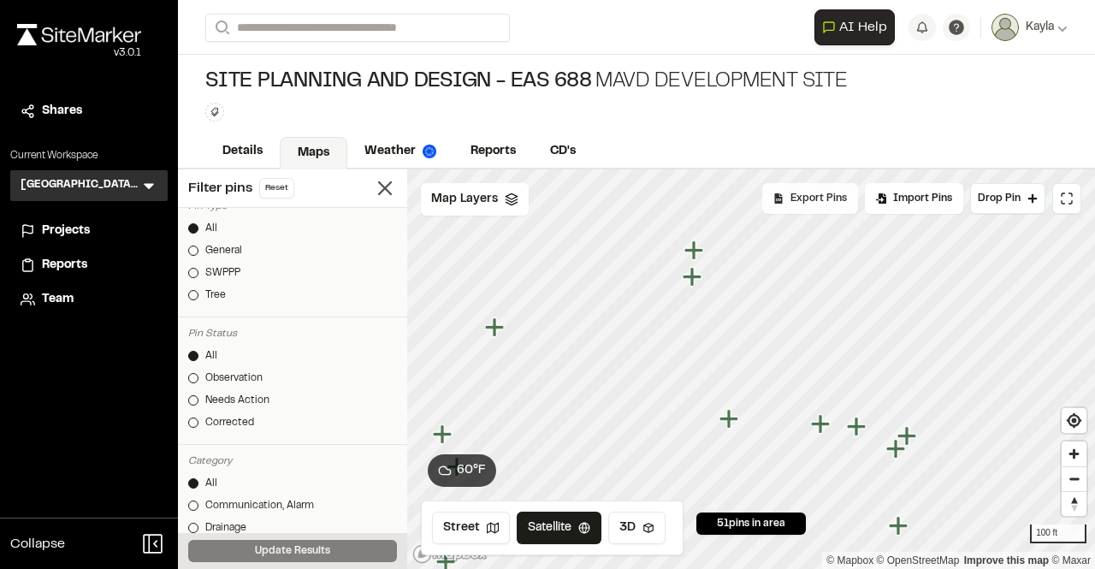
click at [838, 193] on span "Export Pins" at bounding box center [819, 198] width 56 height 15
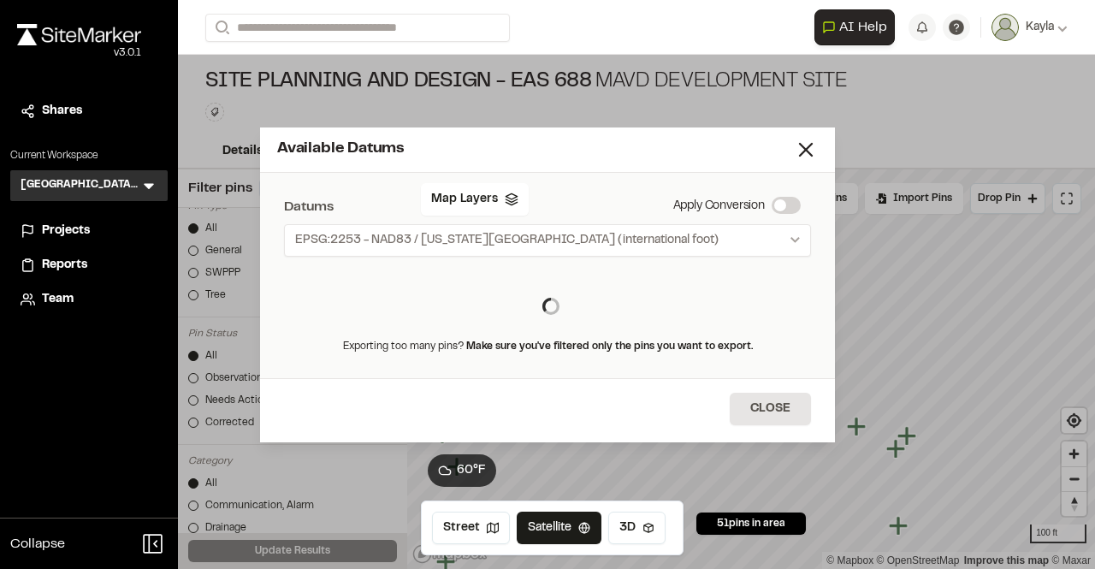
click at [821, 146] on div "Available Datums" at bounding box center [547, 149] width 575 height 45
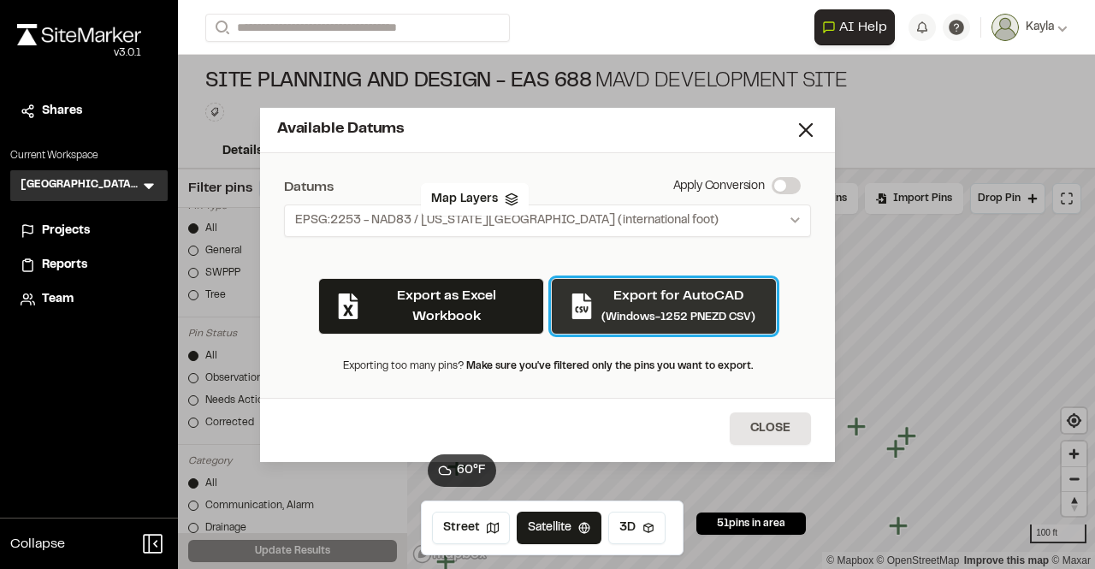
drag, startPoint x: 651, startPoint y: 301, endPoint x: 623, endPoint y: 307, distance: 28.9
click at [623, 307] on div "Export for AutoCAD (Windows-1252 PNEZD CSV)" at bounding box center [679, 306] width 154 height 41
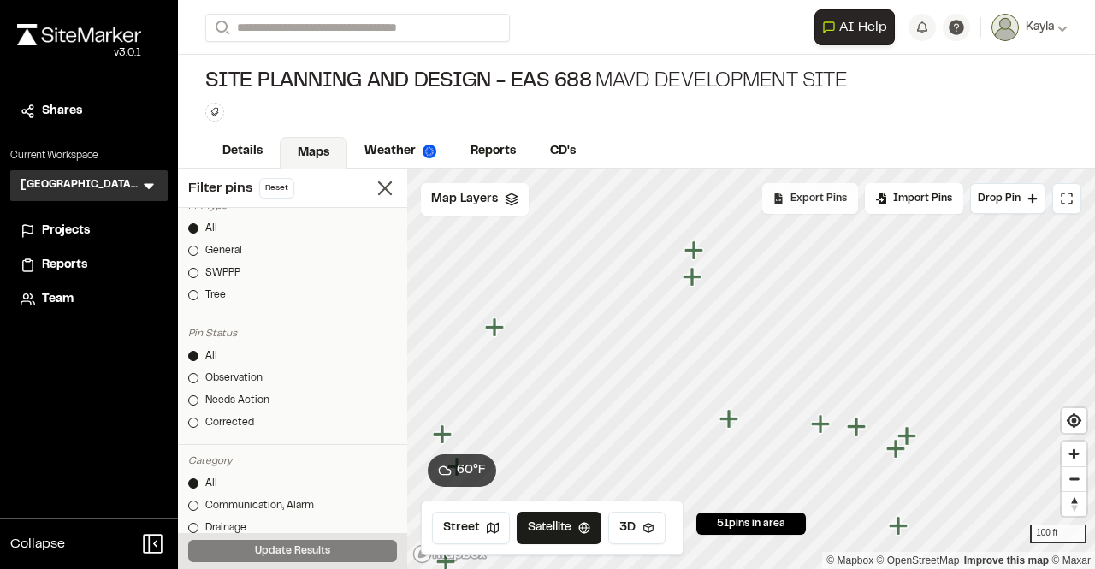
click at [821, 210] on div "Export Pins" at bounding box center [810, 198] width 96 height 31
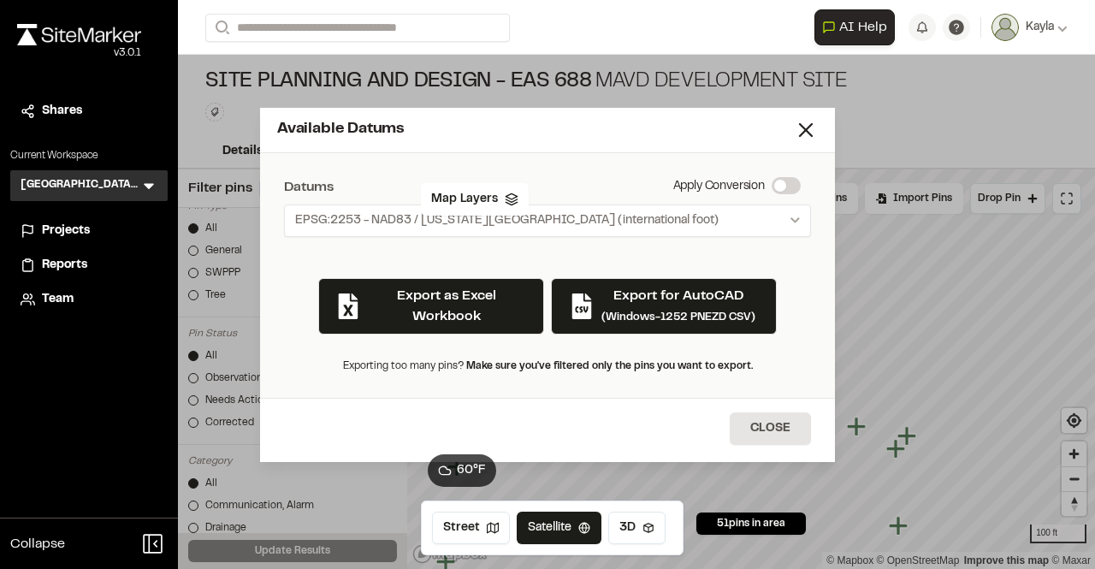
click at [782, 181] on label at bounding box center [786, 185] width 29 height 17
click at [782, 181] on span at bounding box center [780, 186] width 12 height 12
click at [809, 130] on icon at bounding box center [806, 130] width 24 height 24
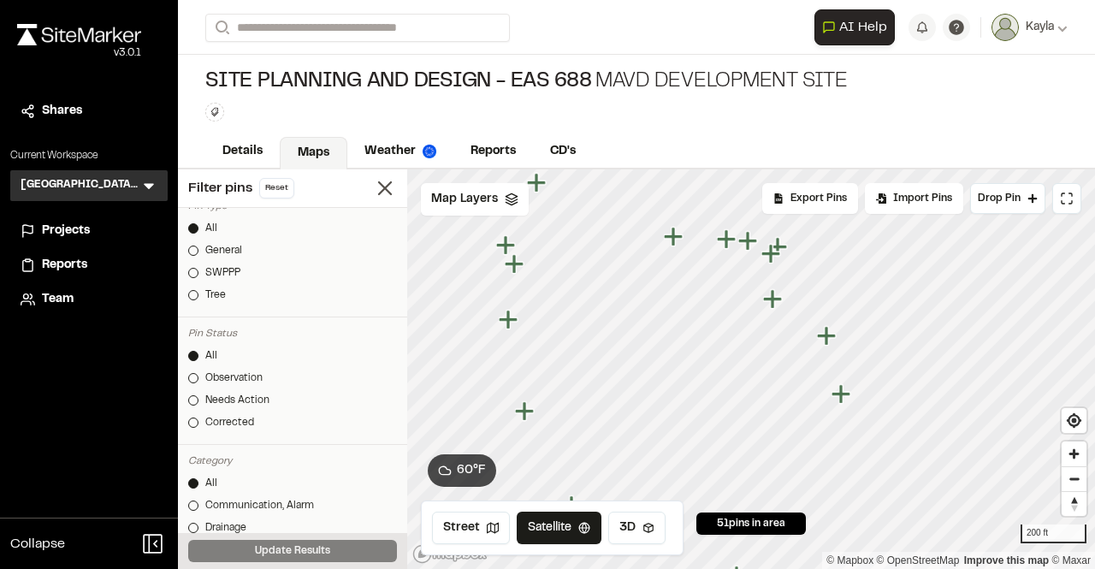
click at [671, 237] on icon "Map marker" at bounding box center [673, 236] width 19 height 19
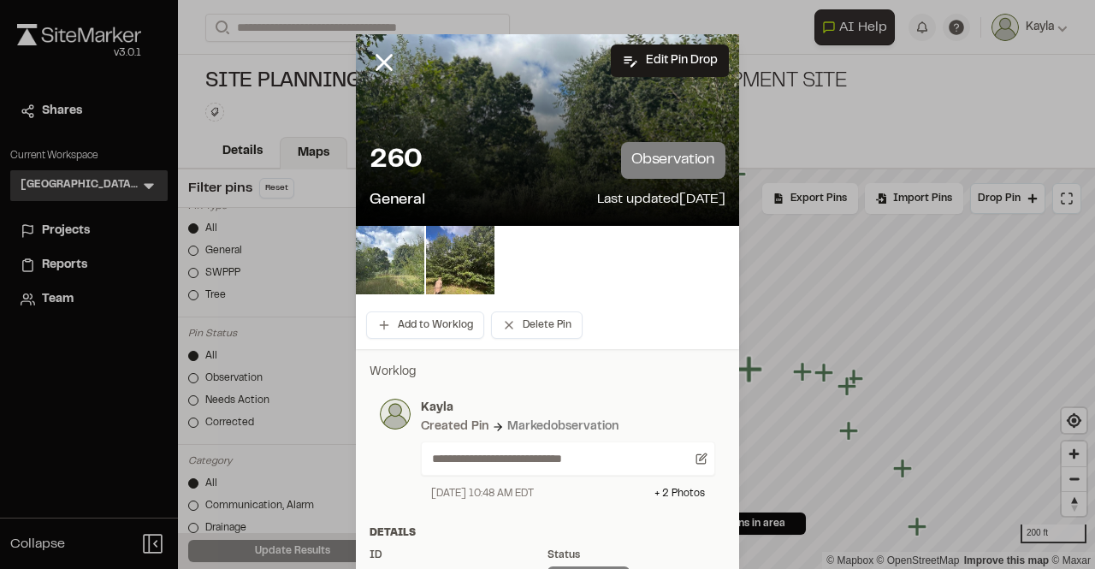
click at [403, 276] on img at bounding box center [390, 260] width 68 height 68
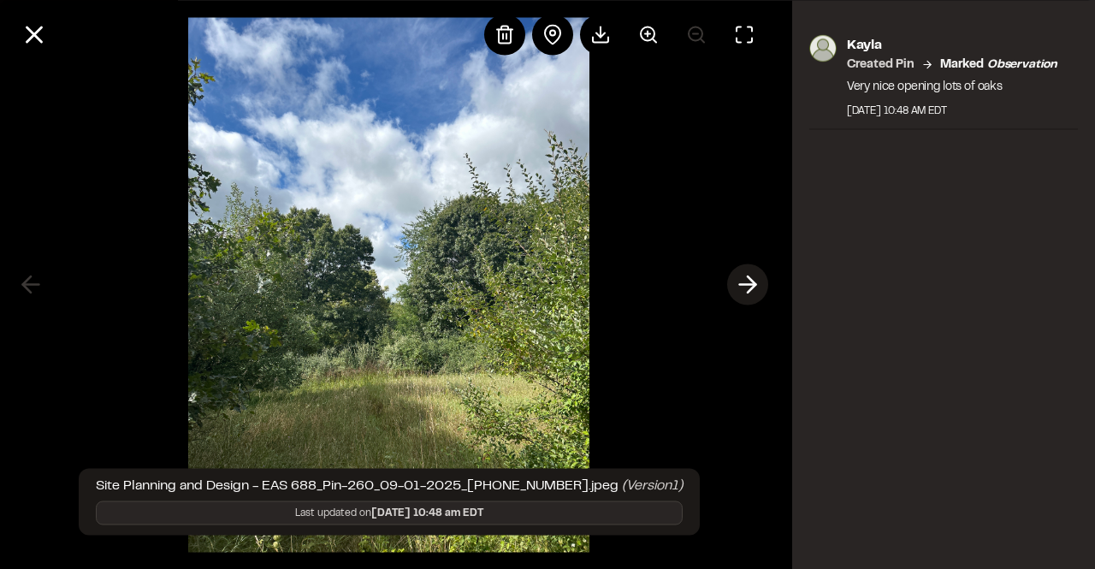
click at [752, 279] on icon at bounding box center [747, 284] width 27 height 29
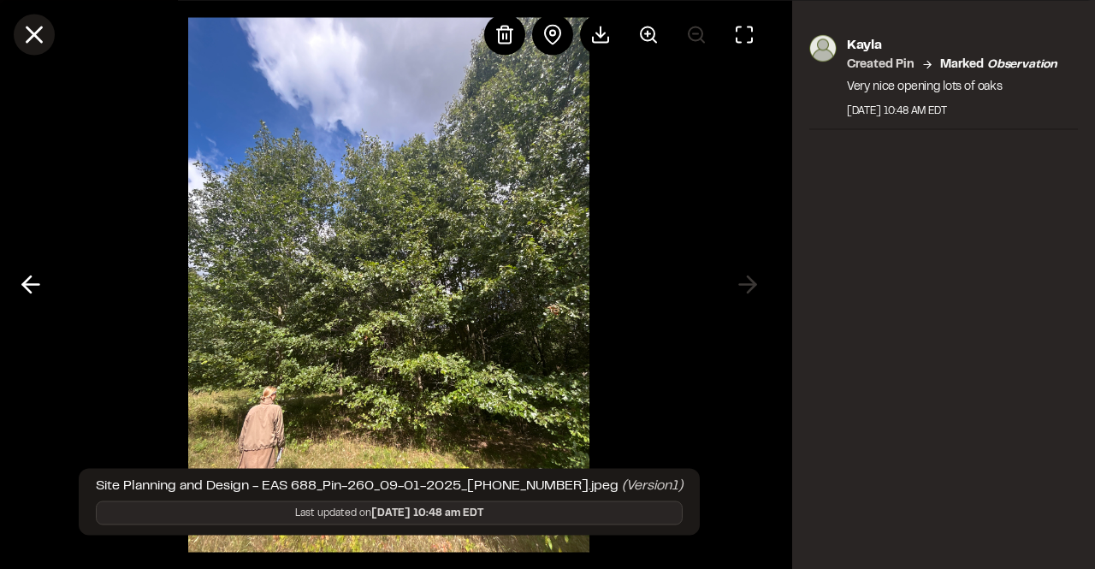
click at [32, 21] on icon at bounding box center [34, 34] width 29 height 29
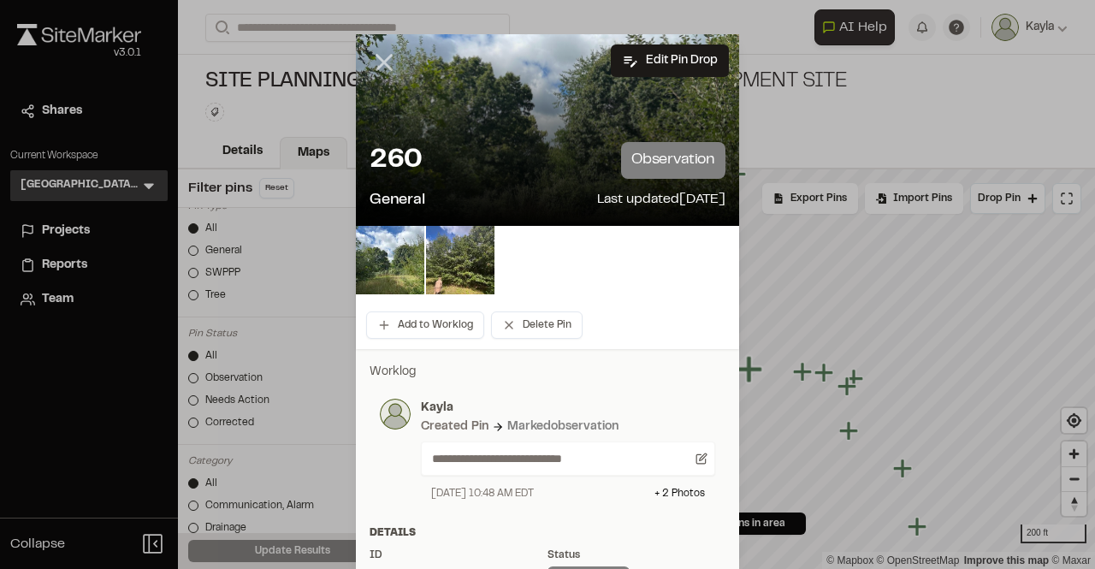
click at [371, 62] on icon at bounding box center [384, 62] width 29 height 29
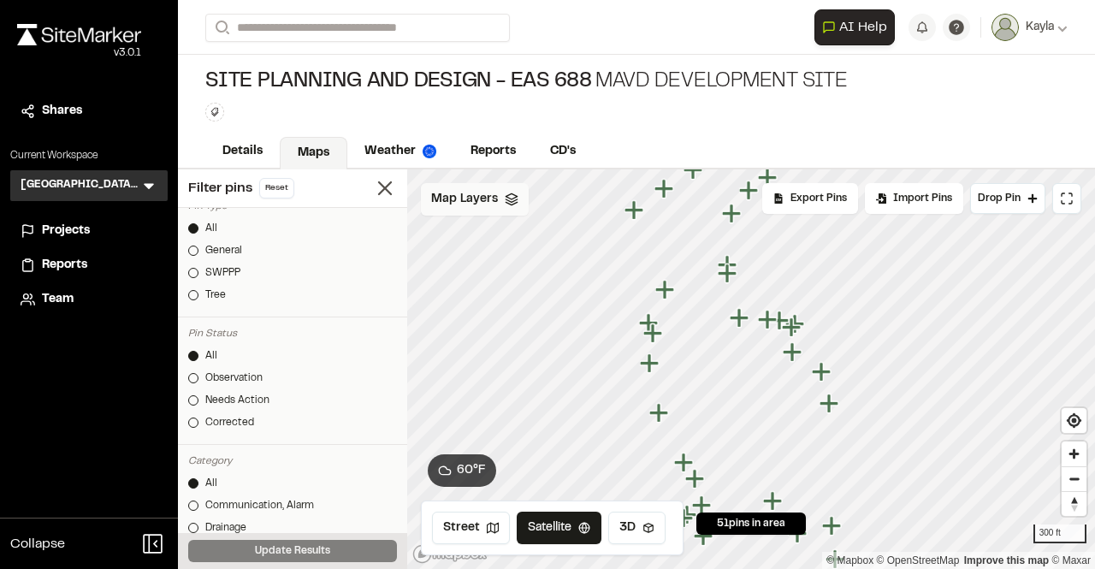
click at [477, 206] on span "Map Layers" at bounding box center [464, 199] width 67 height 19
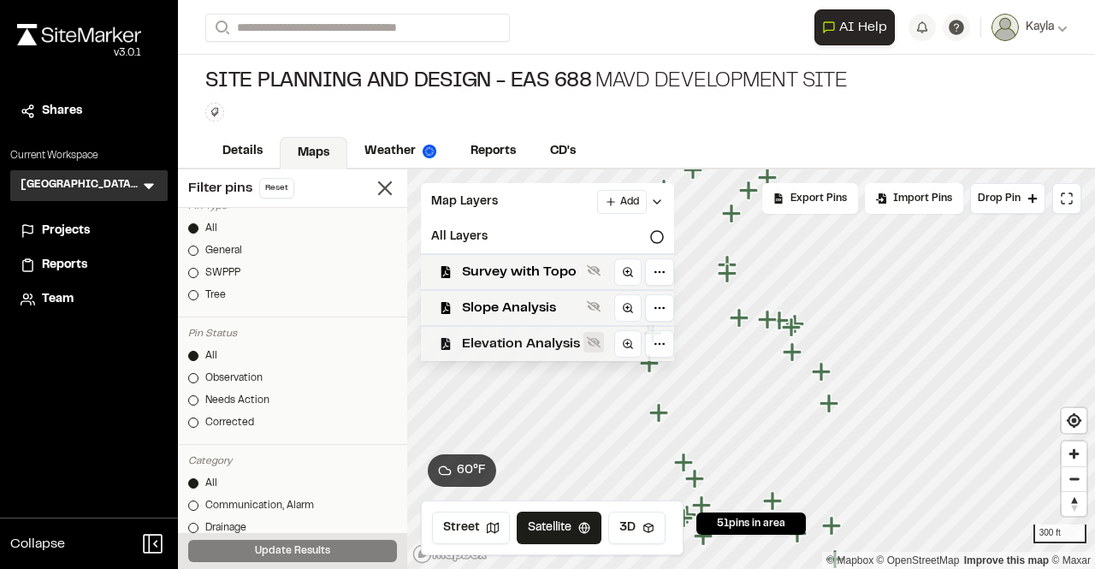
click at [590, 343] on icon at bounding box center [594, 342] width 14 height 14
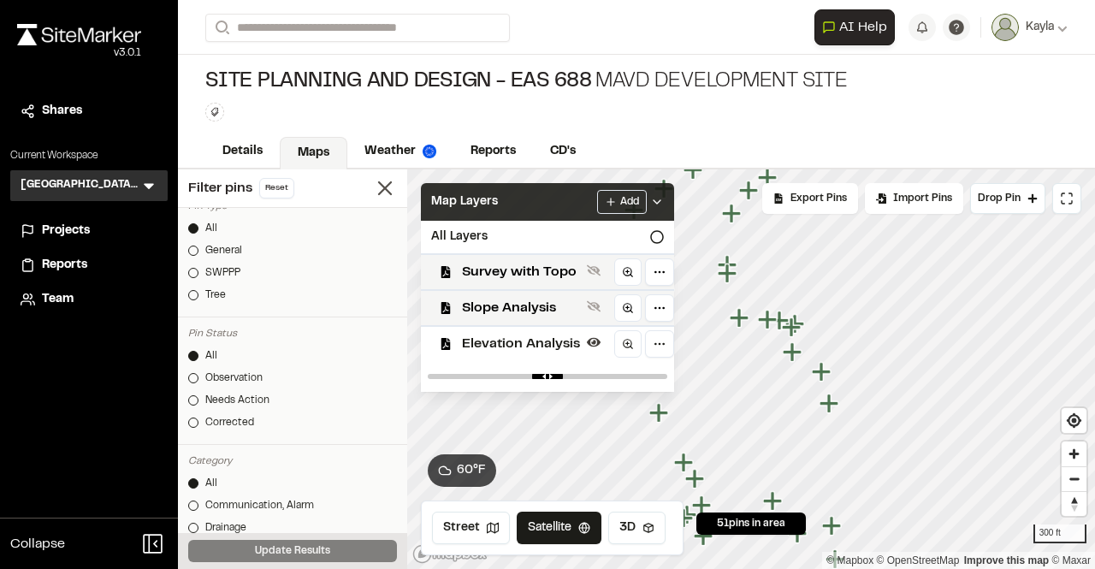
click at [666, 205] on div "Map Layers Add" at bounding box center [547, 202] width 253 height 38
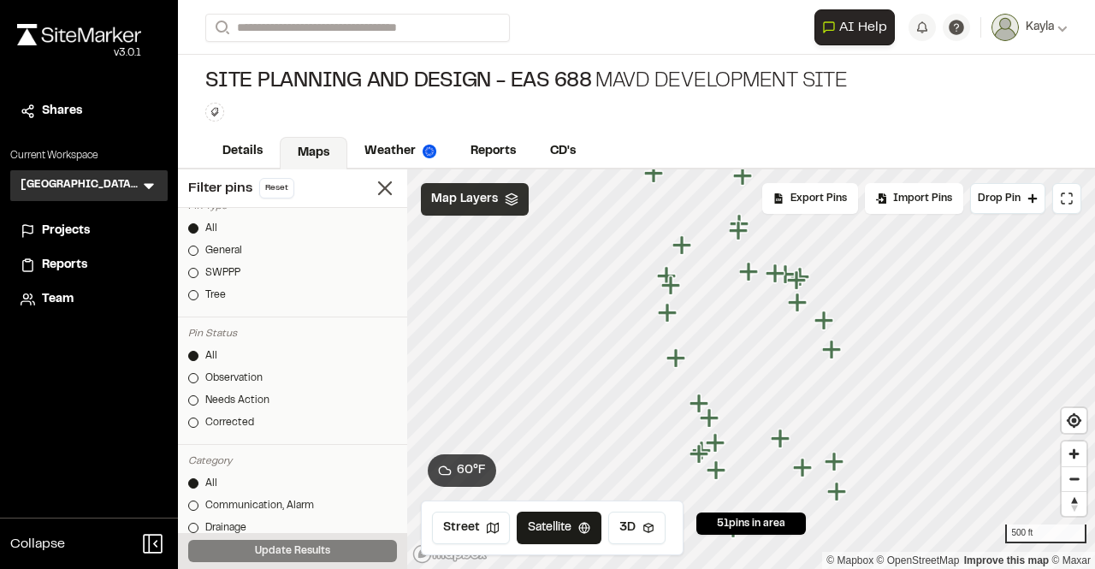
click at [453, 203] on span "Map Layers" at bounding box center [464, 199] width 67 height 19
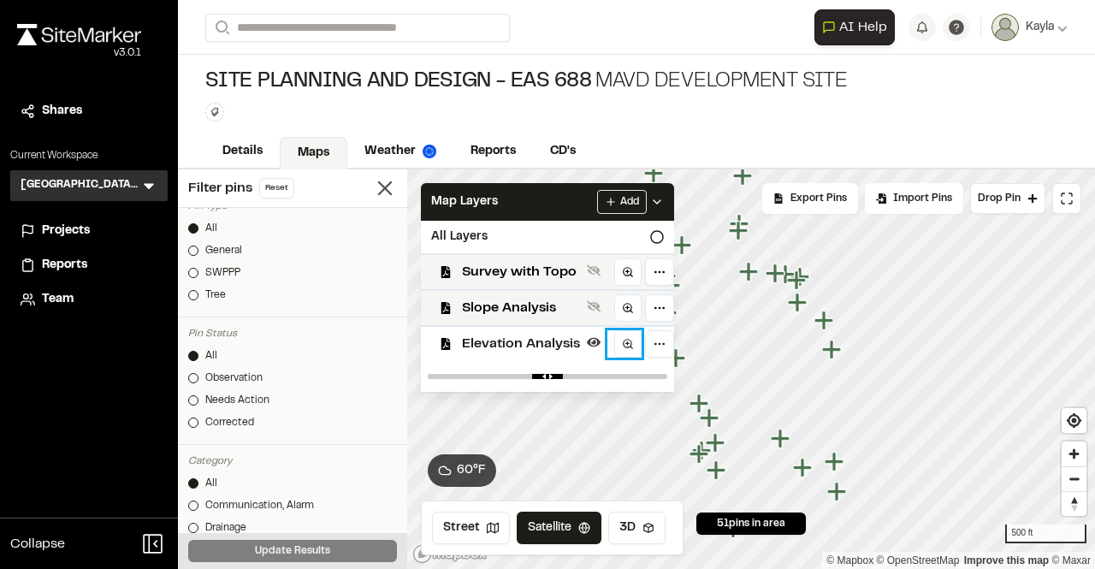
click at [608, 351] on button at bounding box center [625, 343] width 34 height 27
click at [592, 346] on icon at bounding box center [594, 342] width 14 height 14
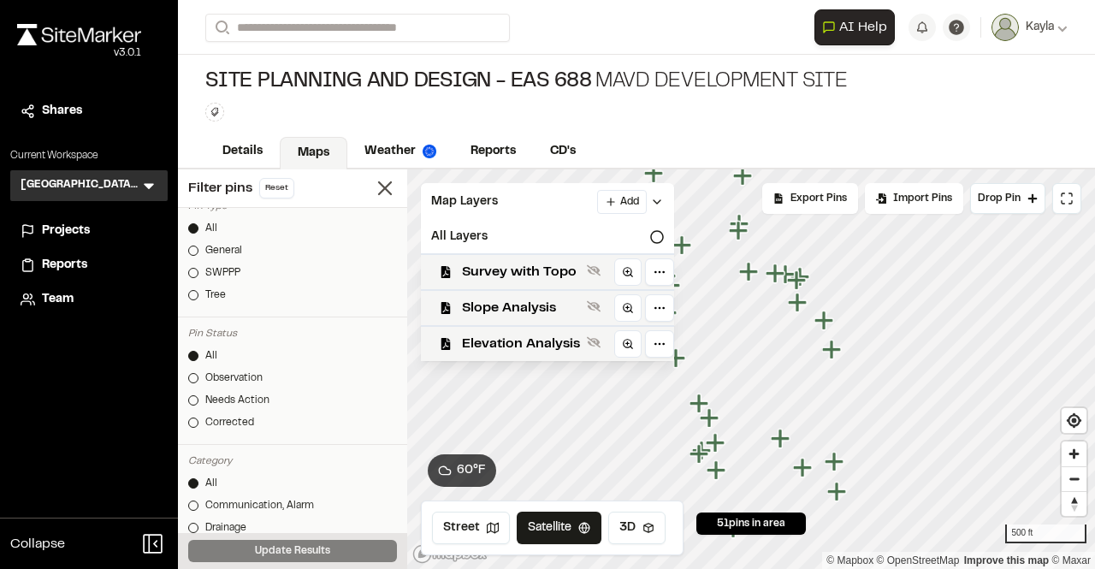
click at [592, 346] on icon at bounding box center [594, 342] width 14 height 11
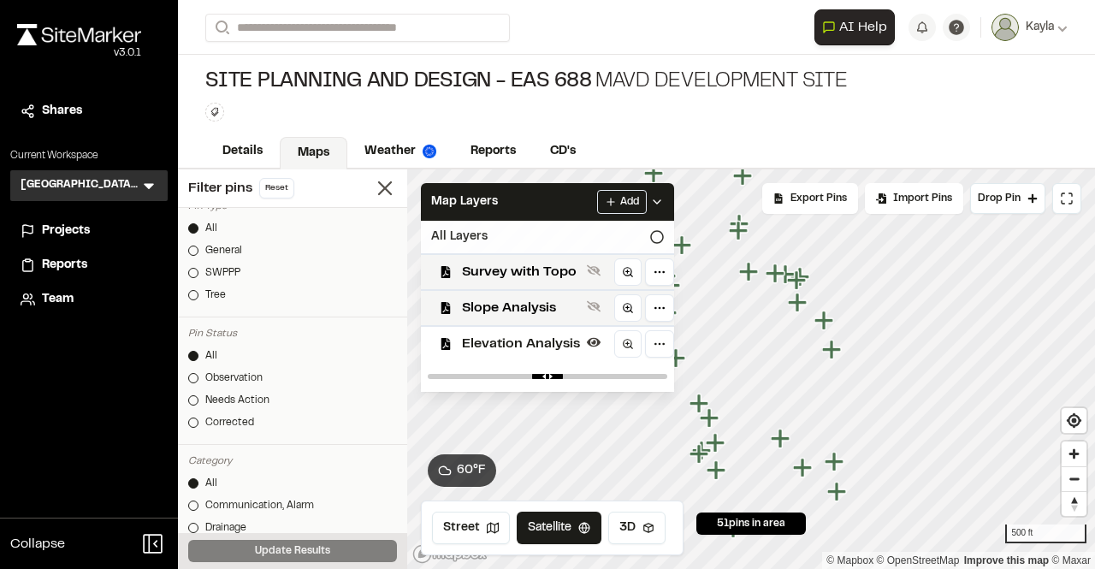
click at [667, 231] on div "All Layers" at bounding box center [547, 237] width 253 height 33
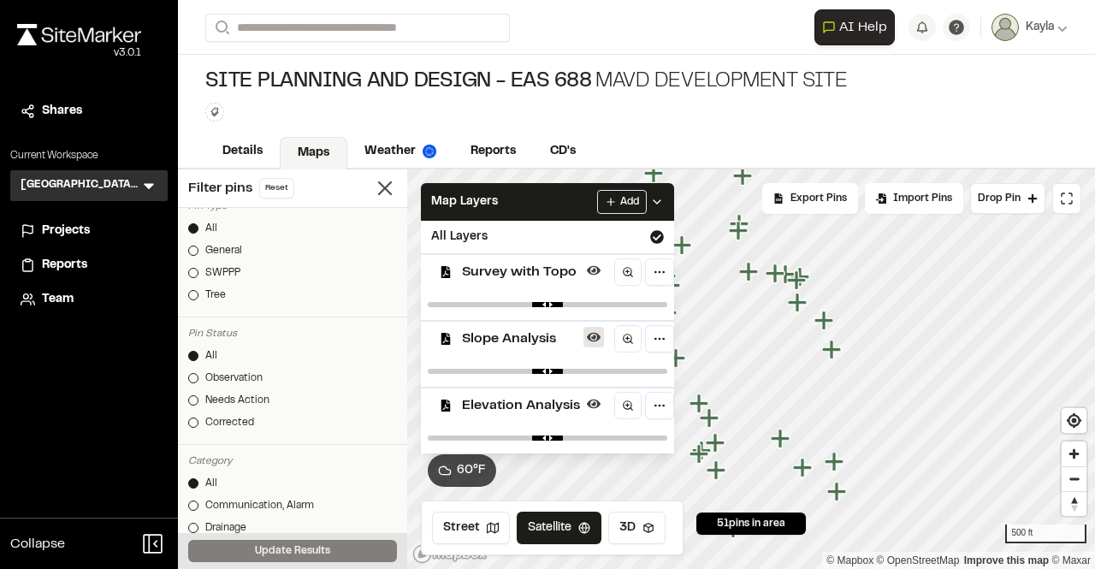
click at [596, 339] on icon at bounding box center [594, 337] width 14 height 9
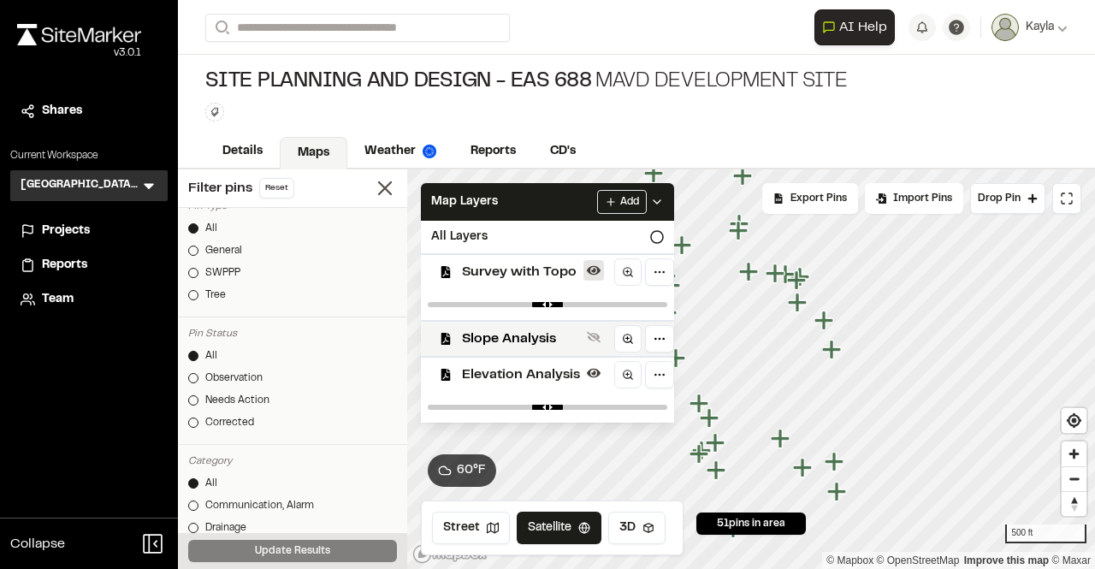
click at [590, 274] on icon at bounding box center [594, 270] width 14 height 9
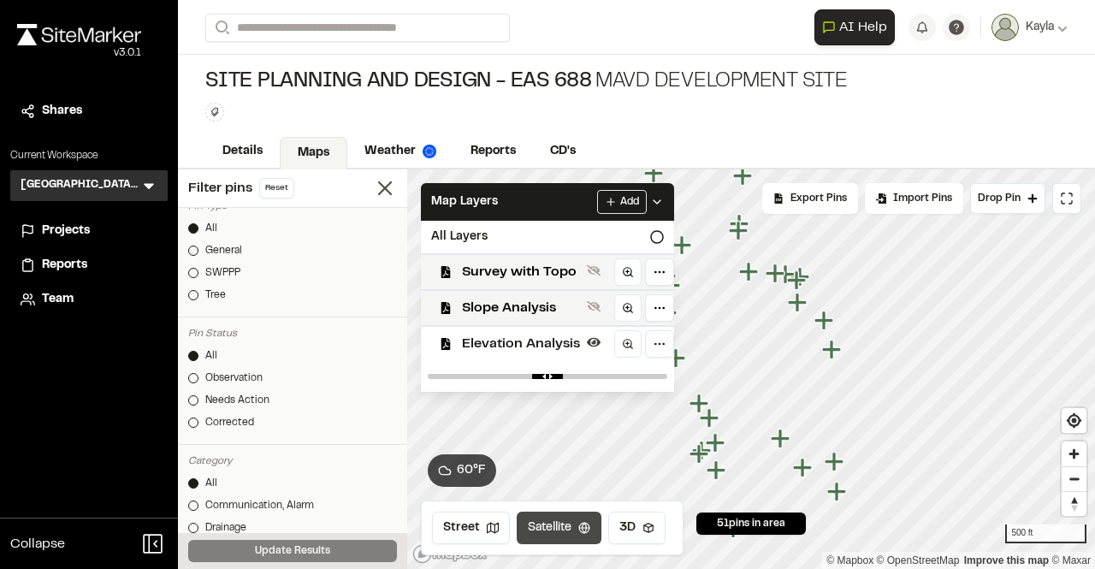
click at [554, 531] on button "Satellite" at bounding box center [559, 528] width 85 height 33
click at [481, 534] on button "Street" at bounding box center [471, 528] width 78 height 33
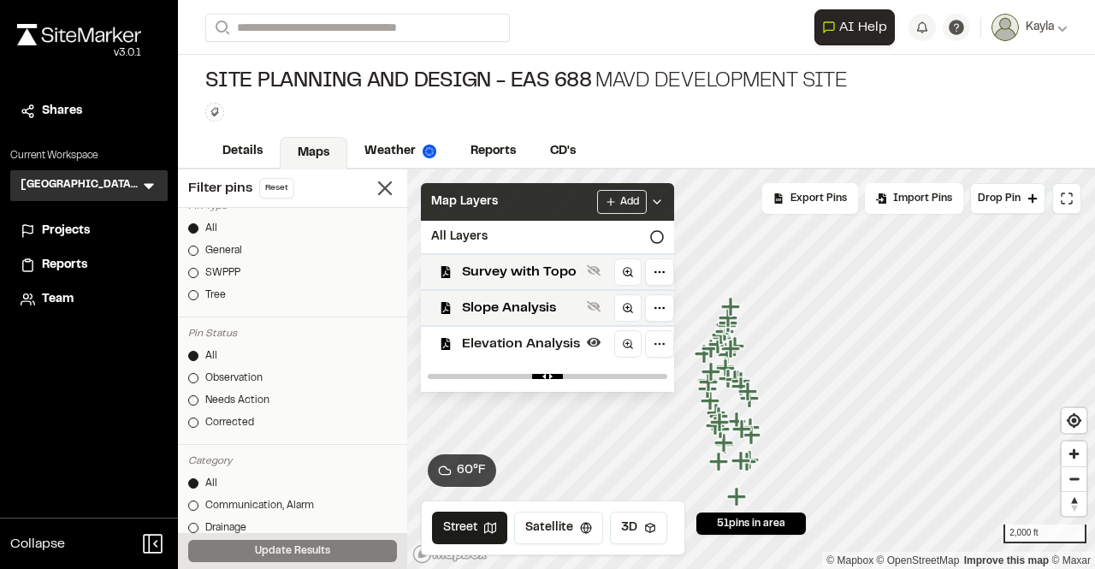
click at [660, 205] on icon at bounding box center [657, 202] width 14 height 14
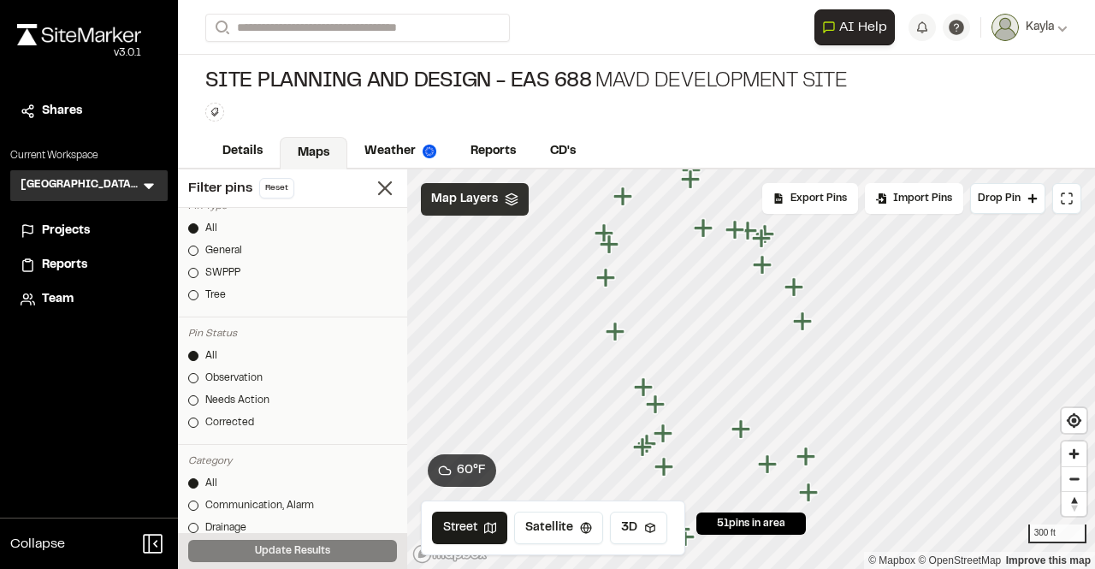
click at [743, 430] on icon "Map marker" at bounding box center [741, 428] width 19 height 19
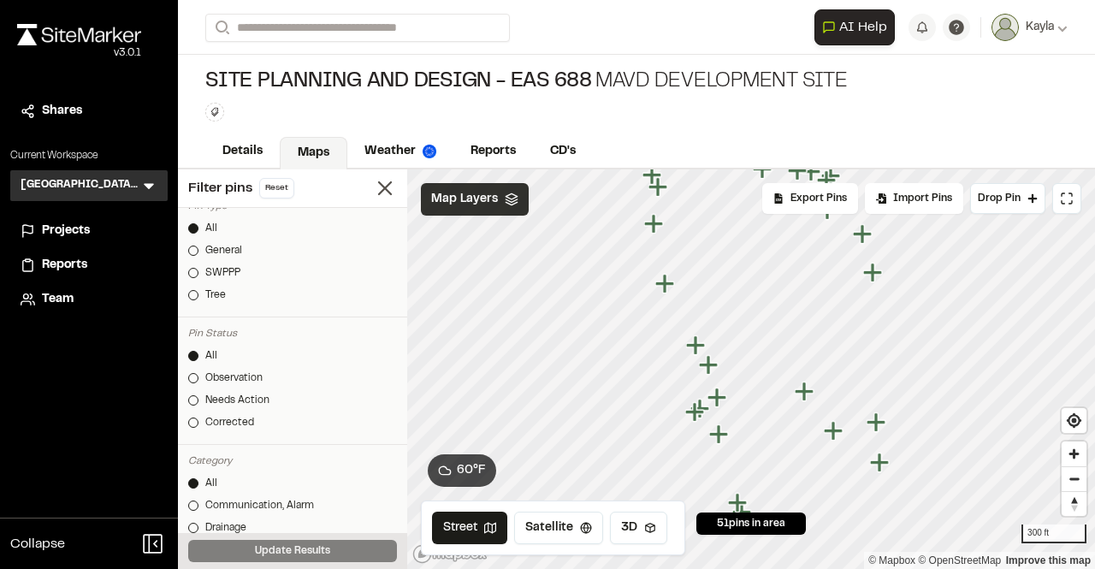
click at [696, 343] on icon "Map marker" at bounding box center [695, 344] width 19 height 19
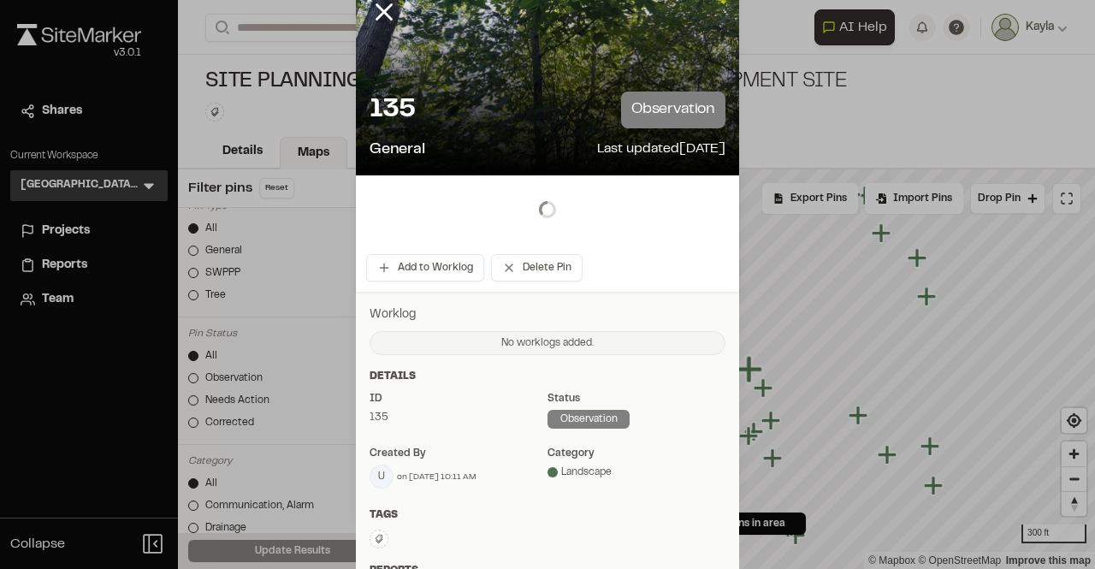
scroll to position [0, 0]
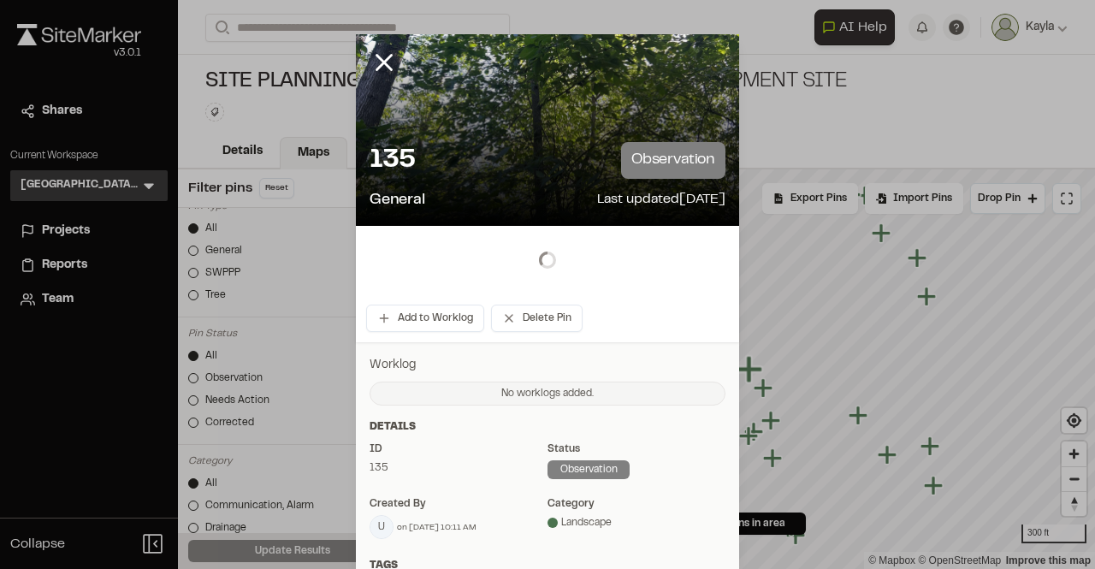
click at [375, 45] on div at bounding box center [397, 75] width 82 height 82
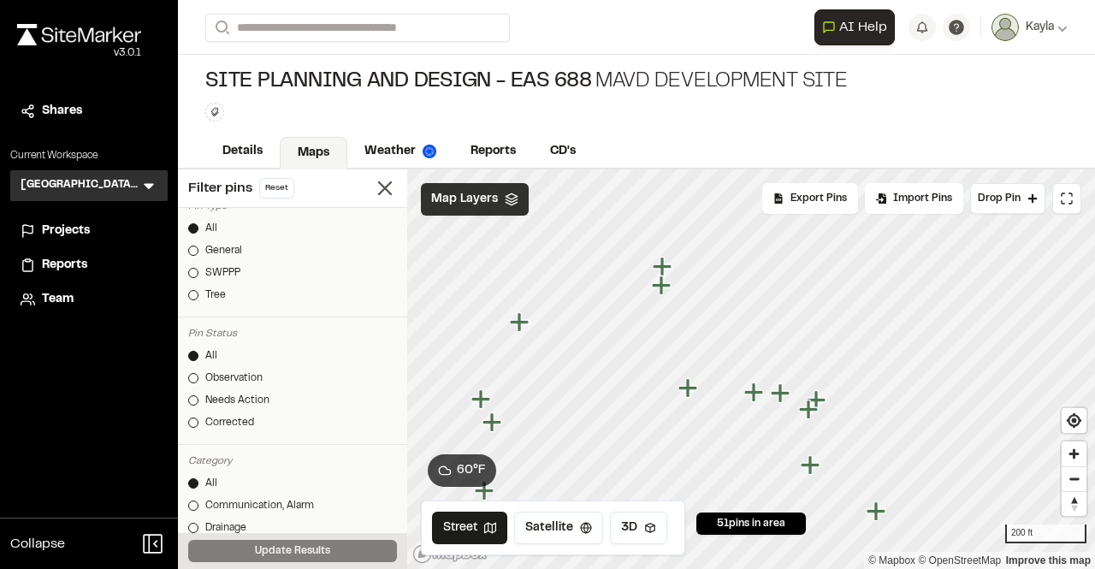
click at [670, 272] on icon "Map marker" at bounding box center [664, 267] width 22 height 22
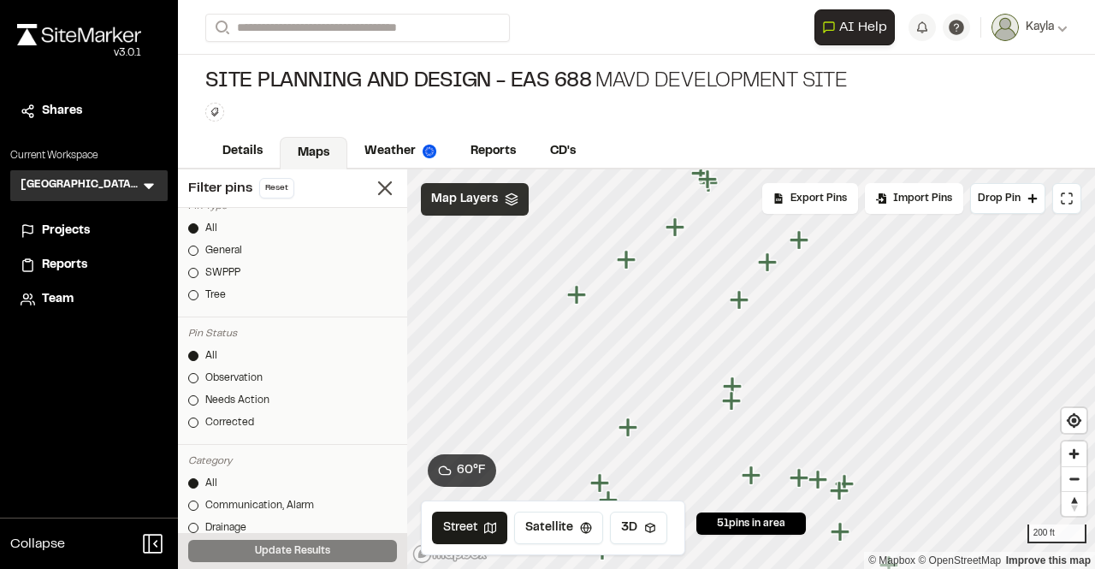
click at [770, 268] on icon "Map marker" at bounding box center [767, 261] width 19 height 19
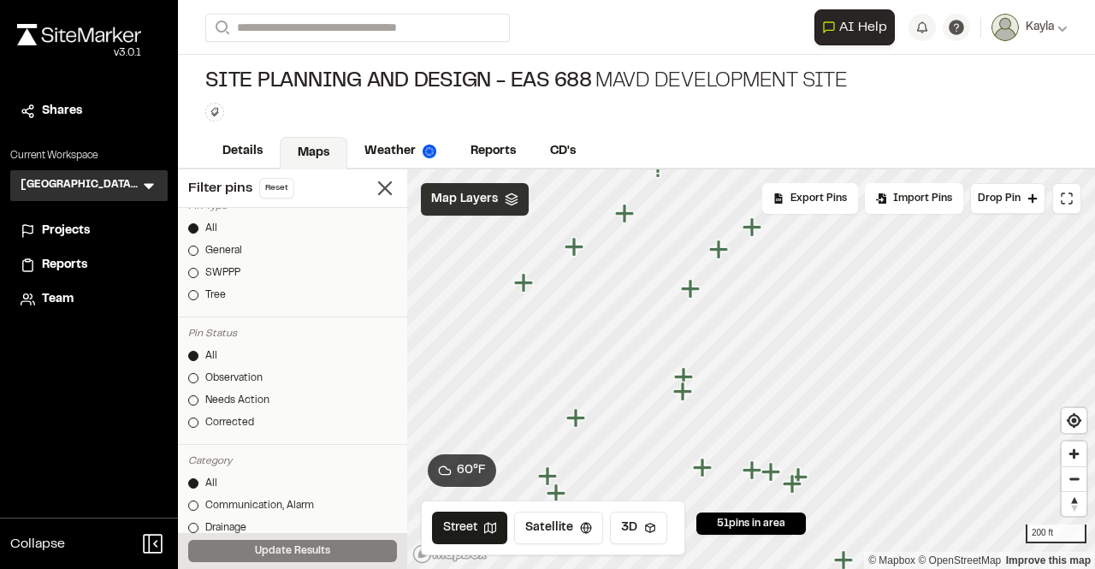
click at [702, 471] on icon "Map marker" at bounding box center [702, 467] width 19 height 19
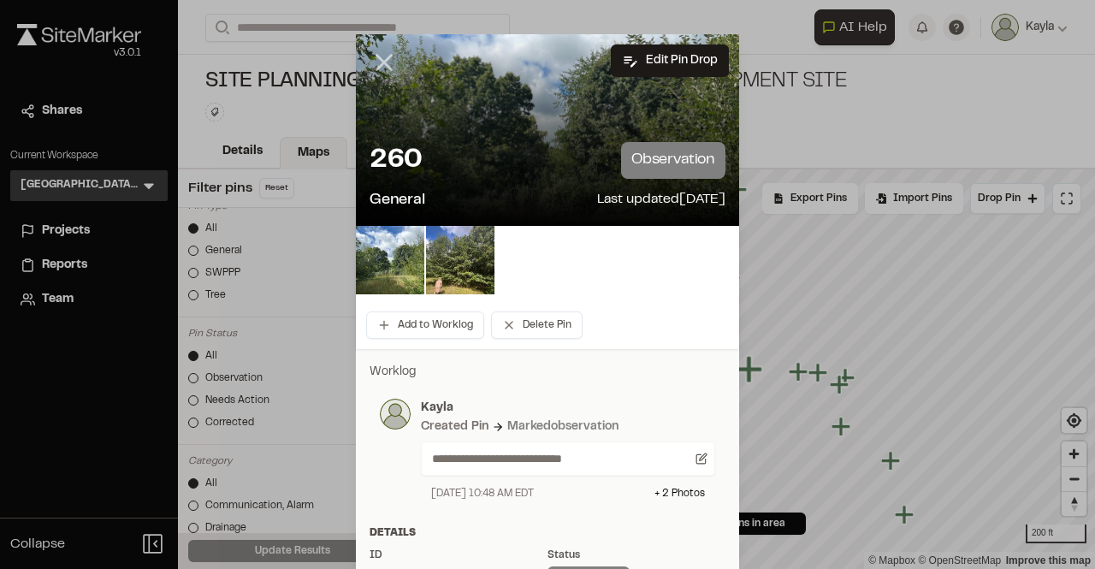
click at [373, 50] on icon at bounding box center [384, 62] width 29 height 29
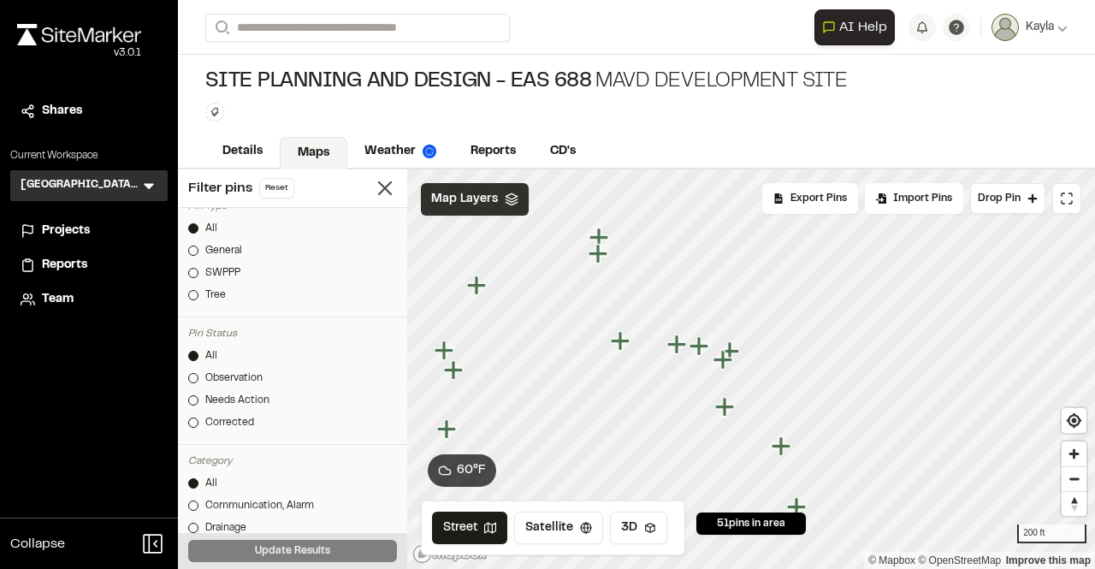
click at [619, 343] on icon "Map marker" at bounding box center [620, 340] width 19 height 19
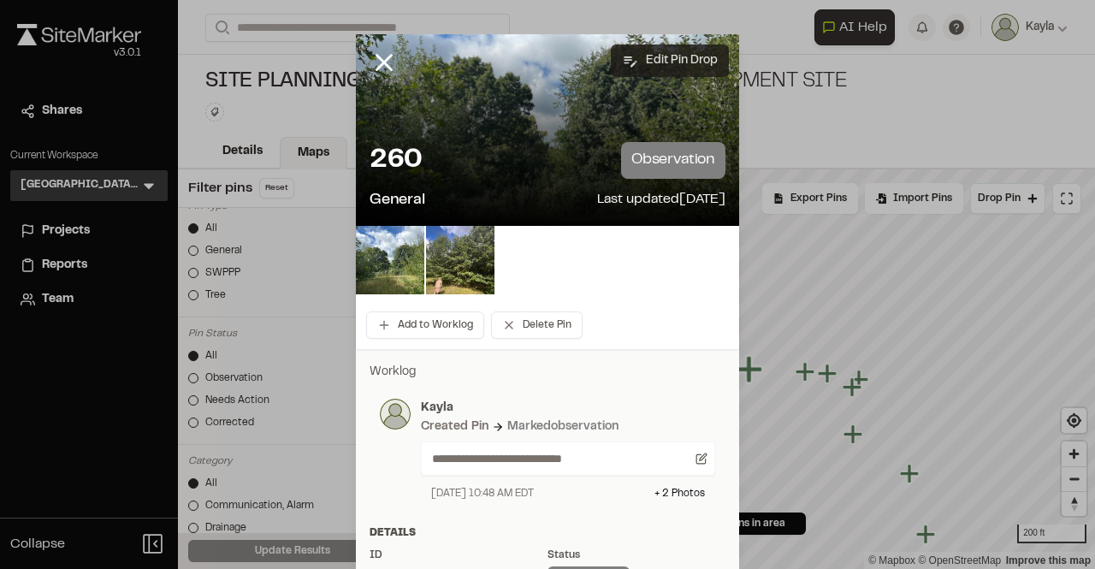
click at [666, 62] on button "Edit Pin Drop" at bounding box center [670, 60] width 118 height 33
select select "****"
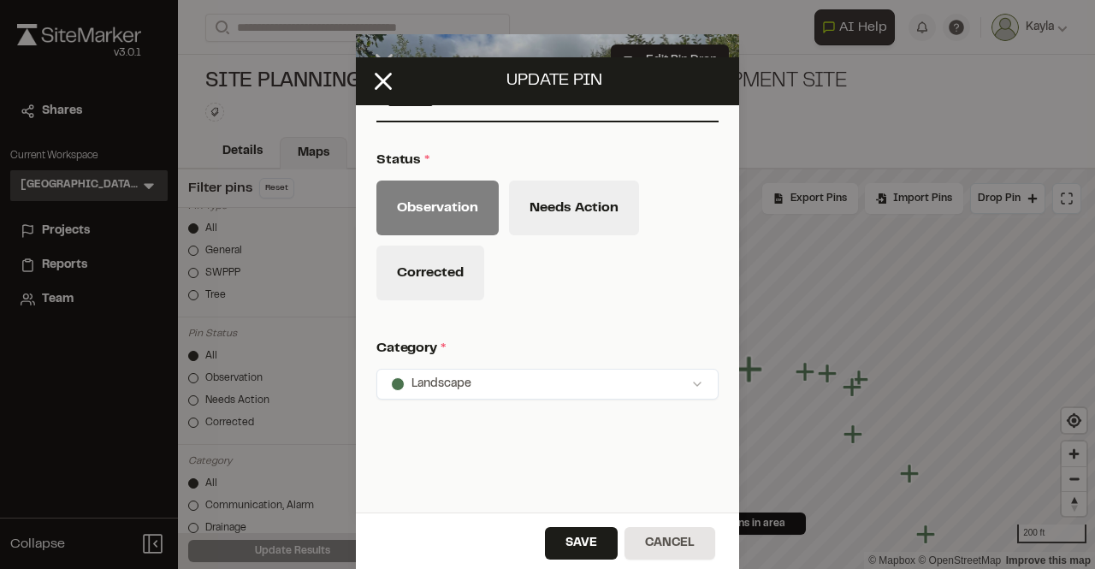
scroll to position [838, 0]
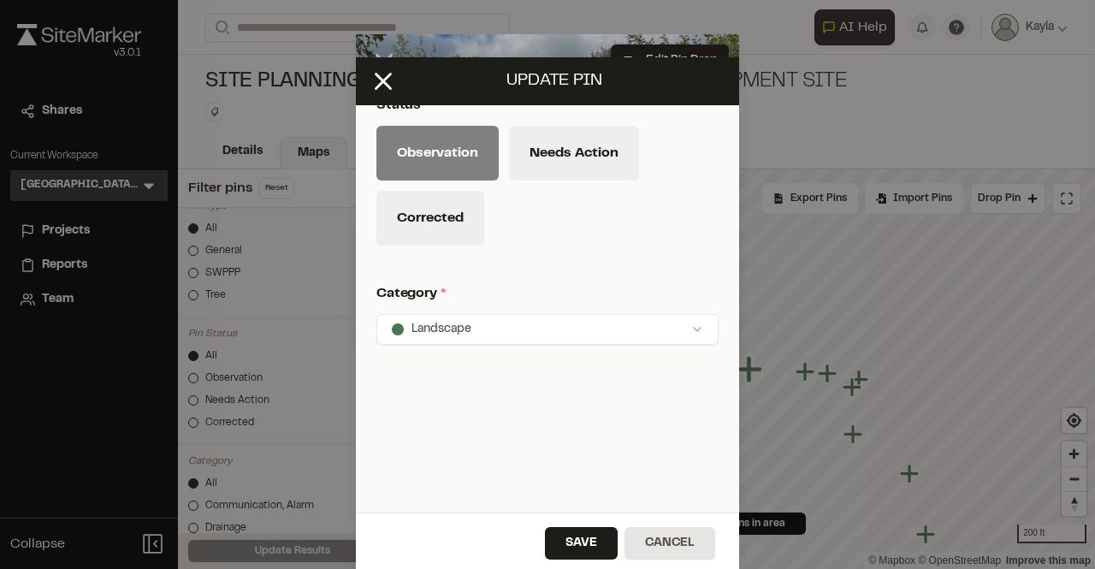
click at [508, 308] on html "**********" at bounding box center [547, 284] width 1095 height 569
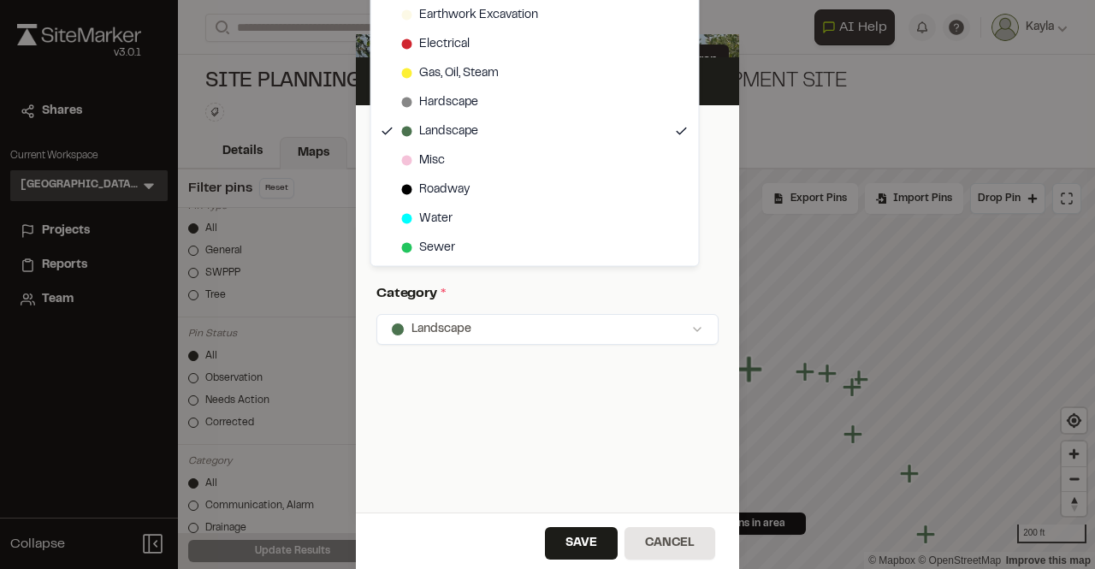
click at [521, 372] on html "**********" at bounding box center [547, 284] width 1095 height 569
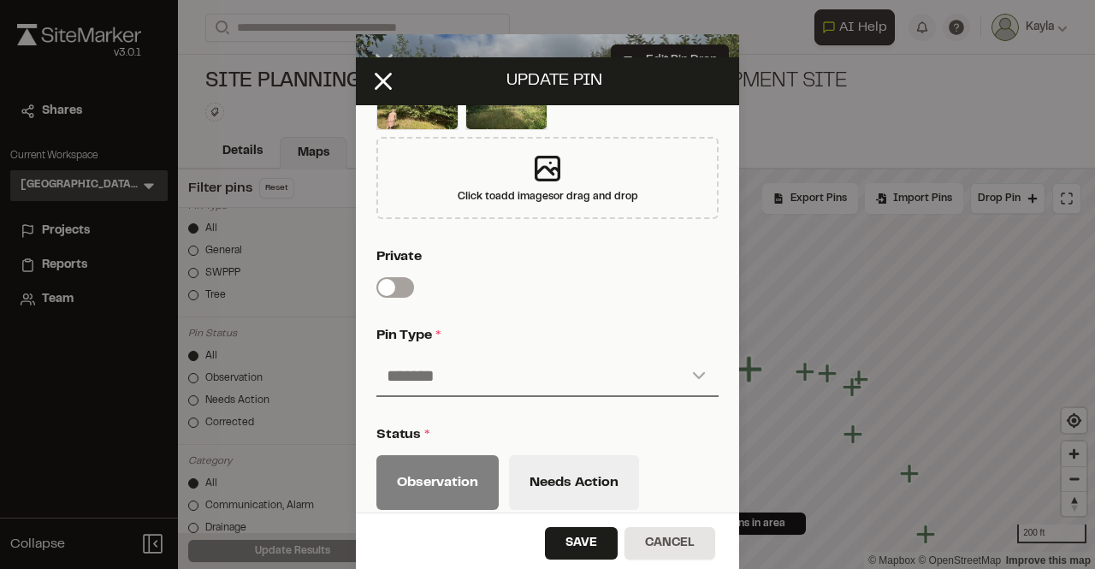
scroll to position [581, 0]
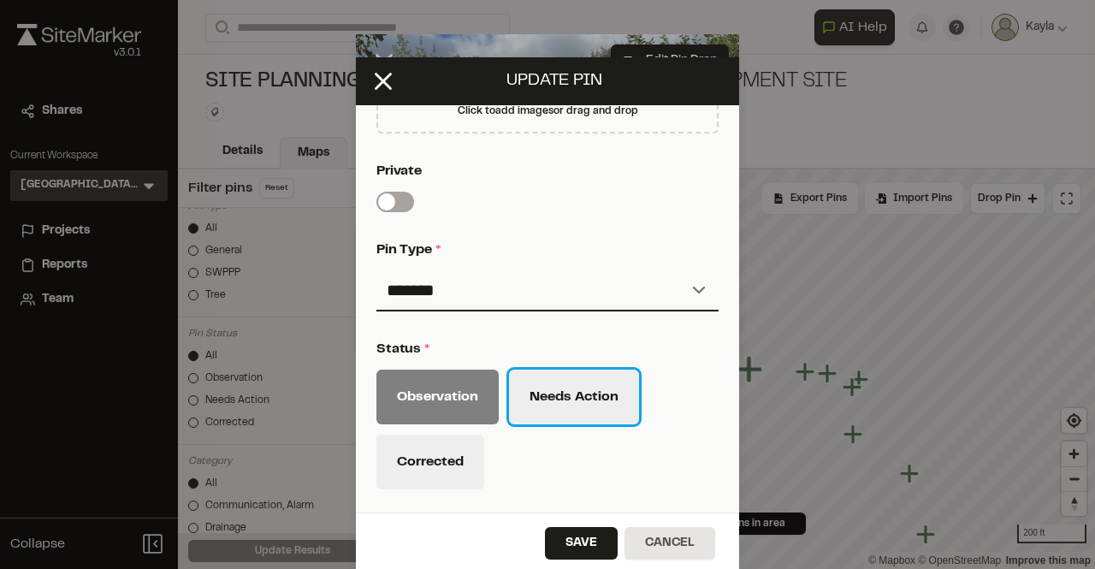
click at [522, 396] on button "Needs Action" at bounding box center [574, 397] width 130 height 55
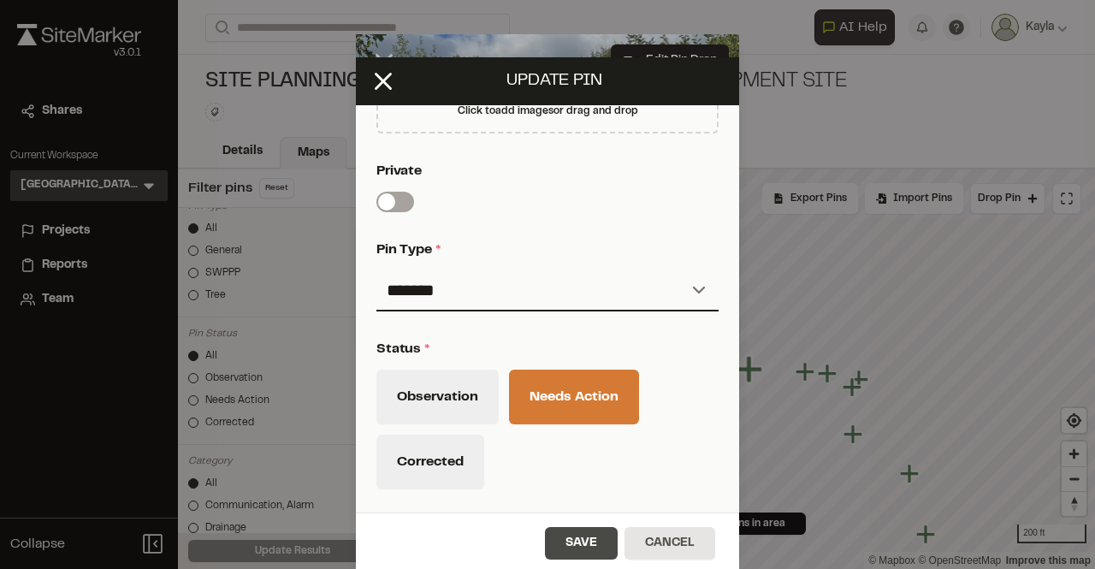
click at [562, 543] on button "Save" at bounding box center [581, 543] width 73 height 33
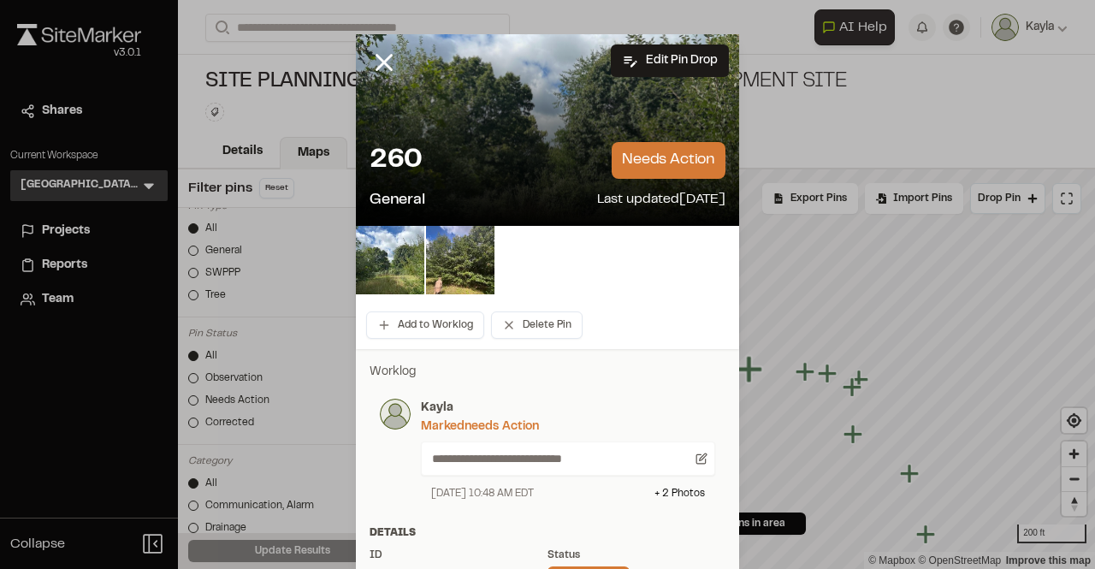
click at [388, 62] on icon at bounding box center [384, 62] width 29 height 29
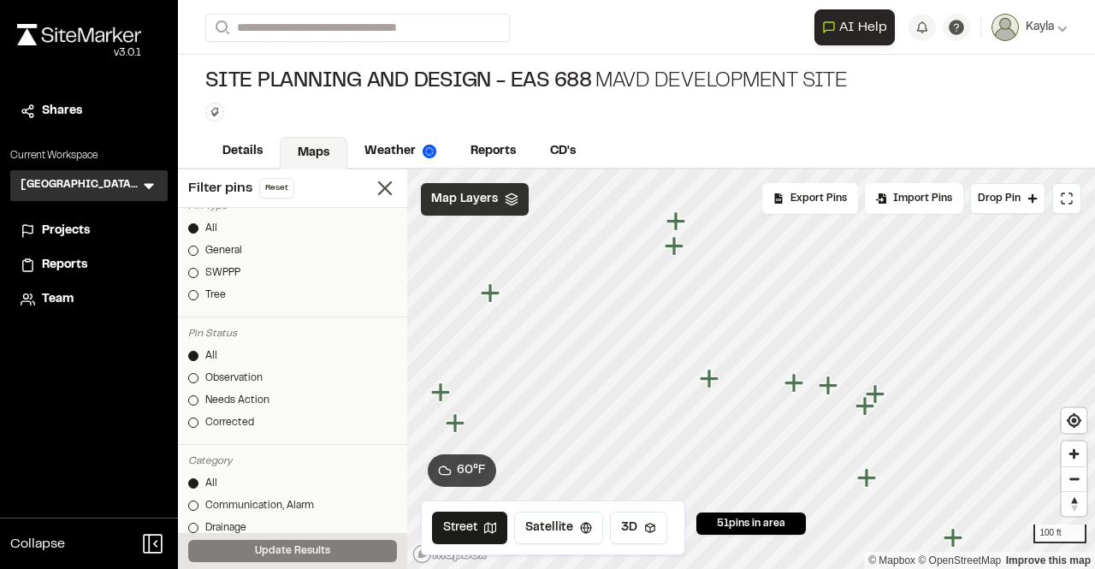
click at [707, 387] on icon "Map marker" at bounding box center [709, 378] width 19 height 19
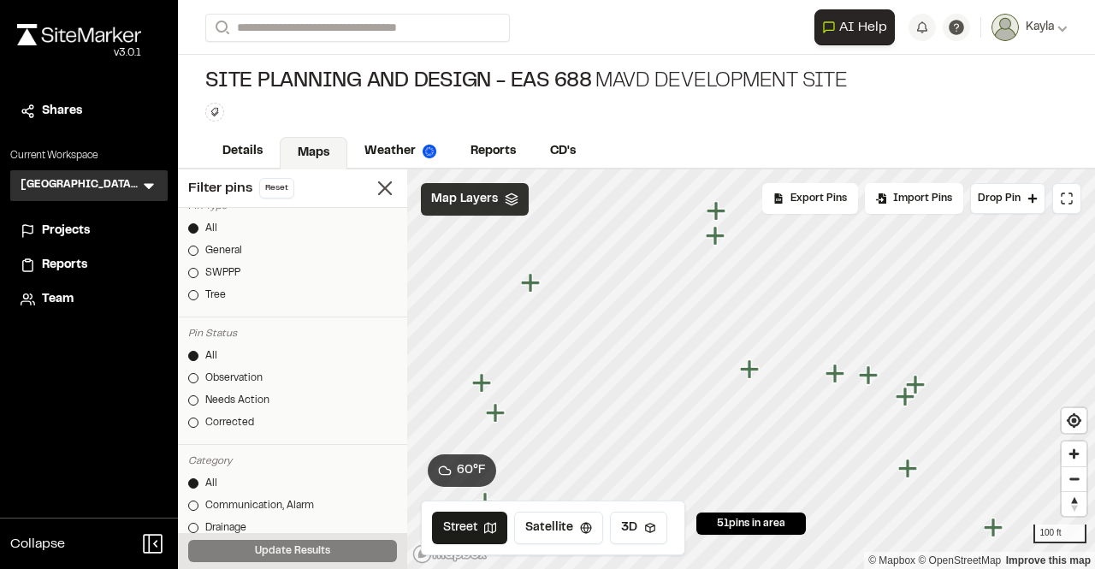
click at [837, 381] on icon "Map marker" at bounding box center [835, 373] width 19 height 19
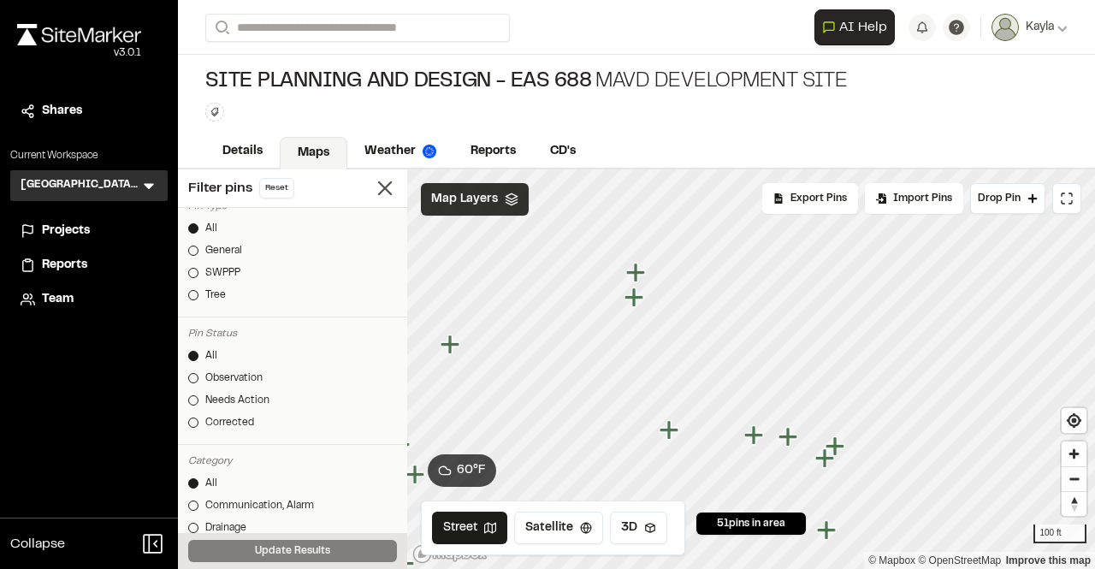
click at [641, 301] on icon "Map marker" at bounding box center [636, 298] width 22 height 22
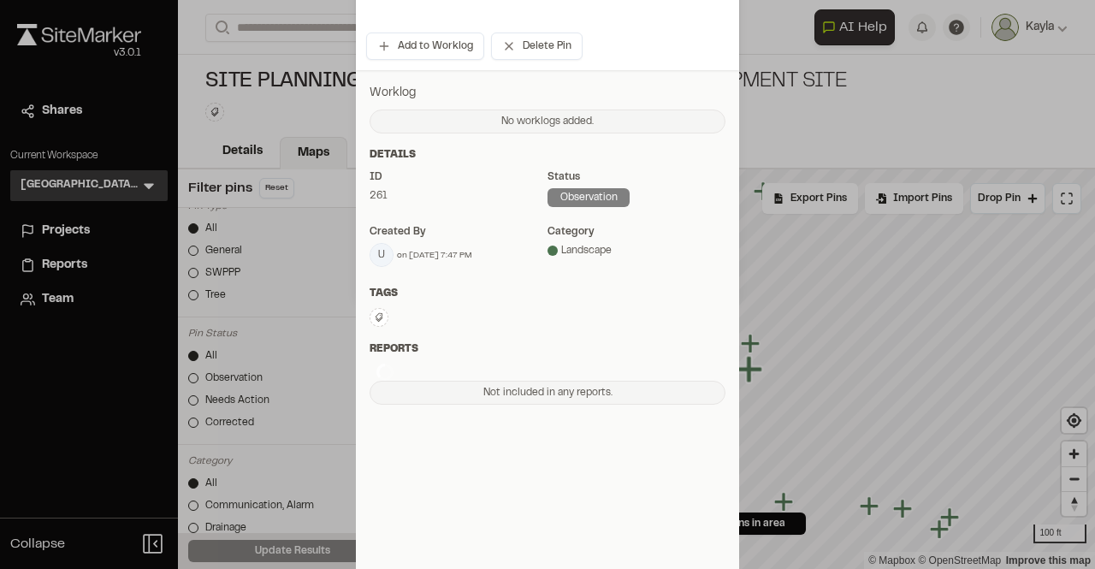
scroll to position [15, 0]
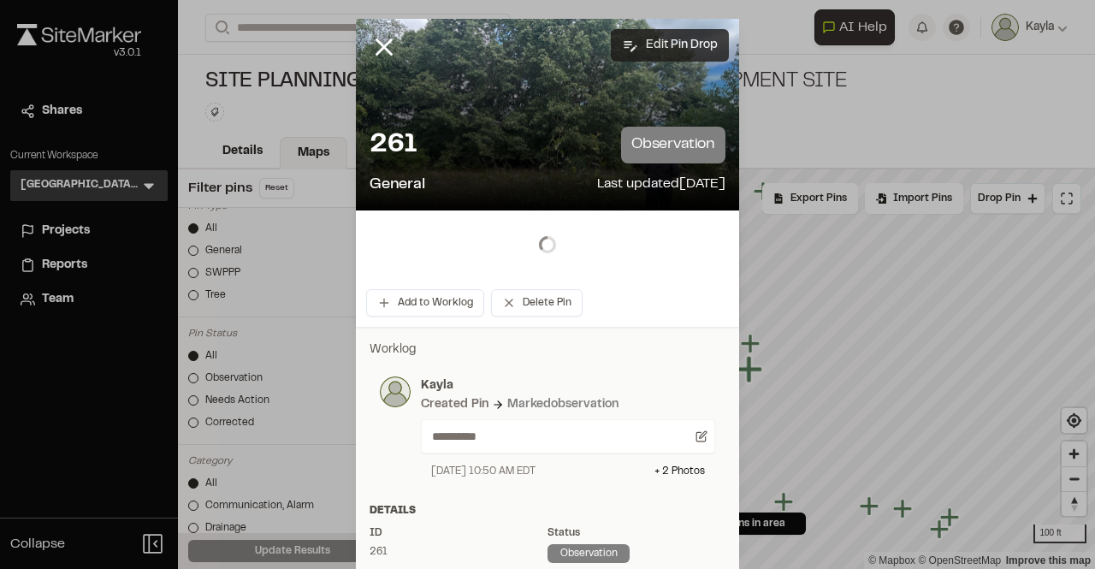
click at [670, 42] on button "Edit Pin Drop" at bounding box center [670, 45] width 118 height 33
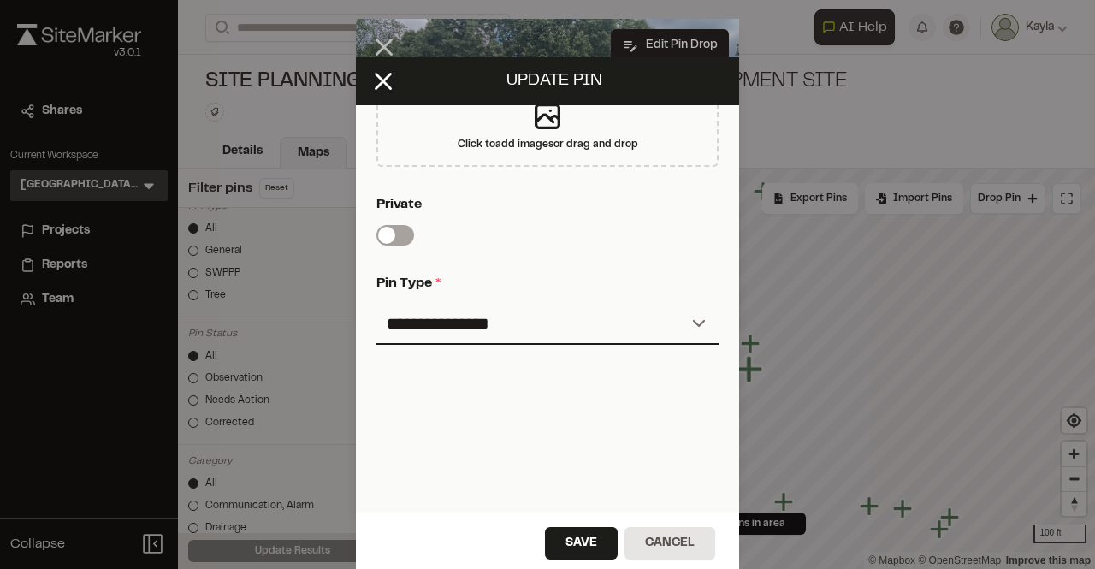
scroll to position [471, 0]
type textarea "**********"
select select "****"
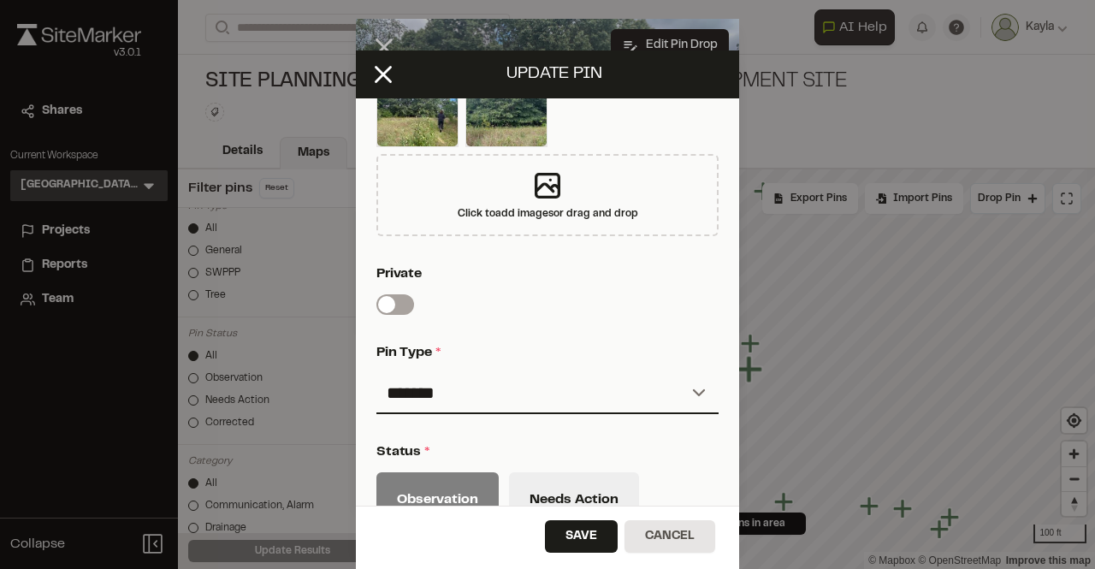
scroll to position [643, 0]
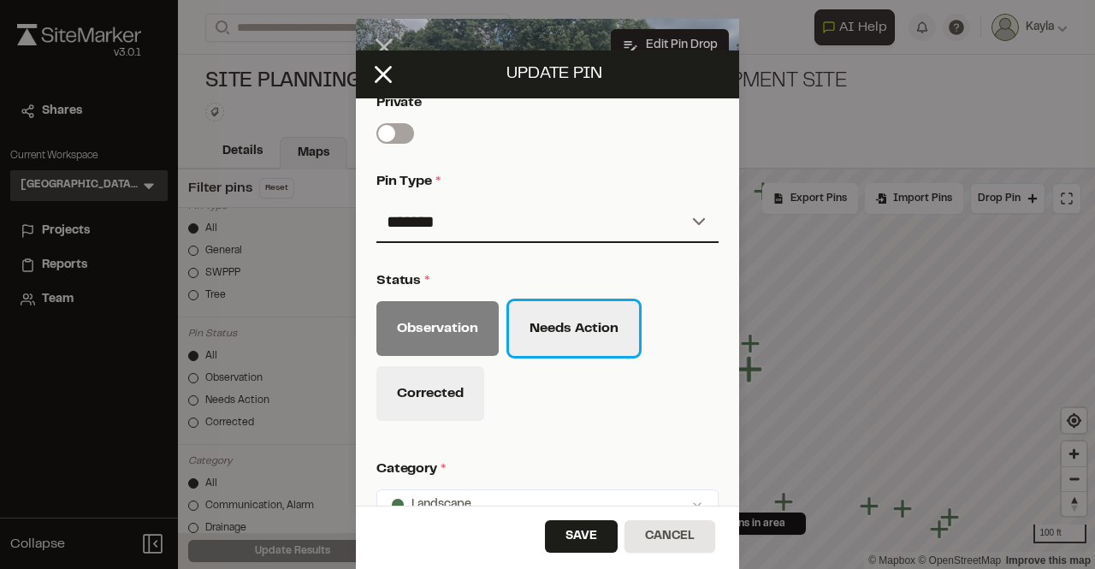
click at [544, 344] on button "Needs Action" at bounding box center [574, 328] width 130 height 55
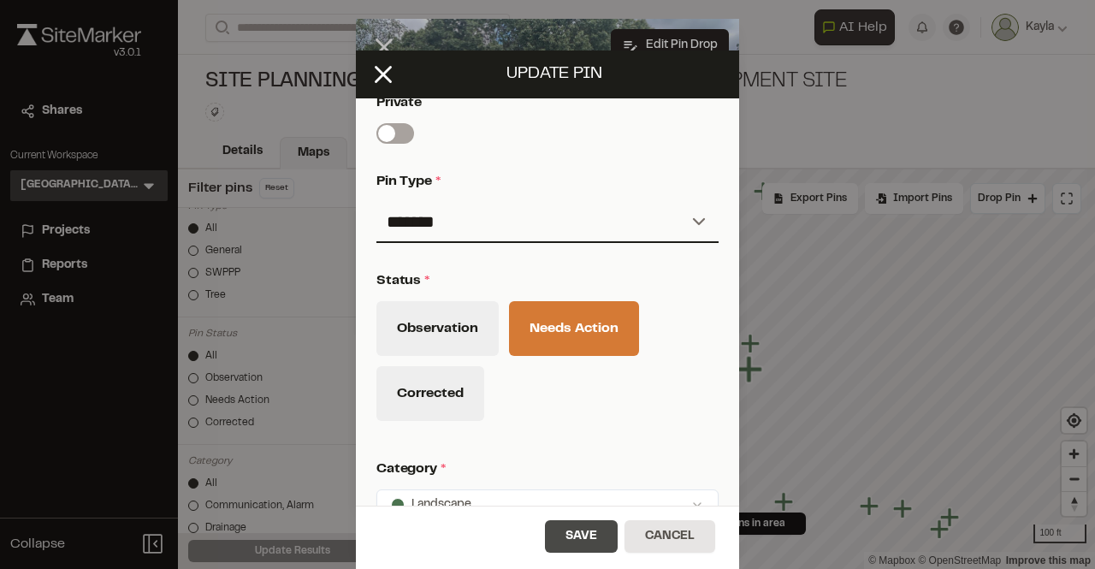
click at [576, 526] on button "Save" at bounding box center [581, 536] width 73 height 33
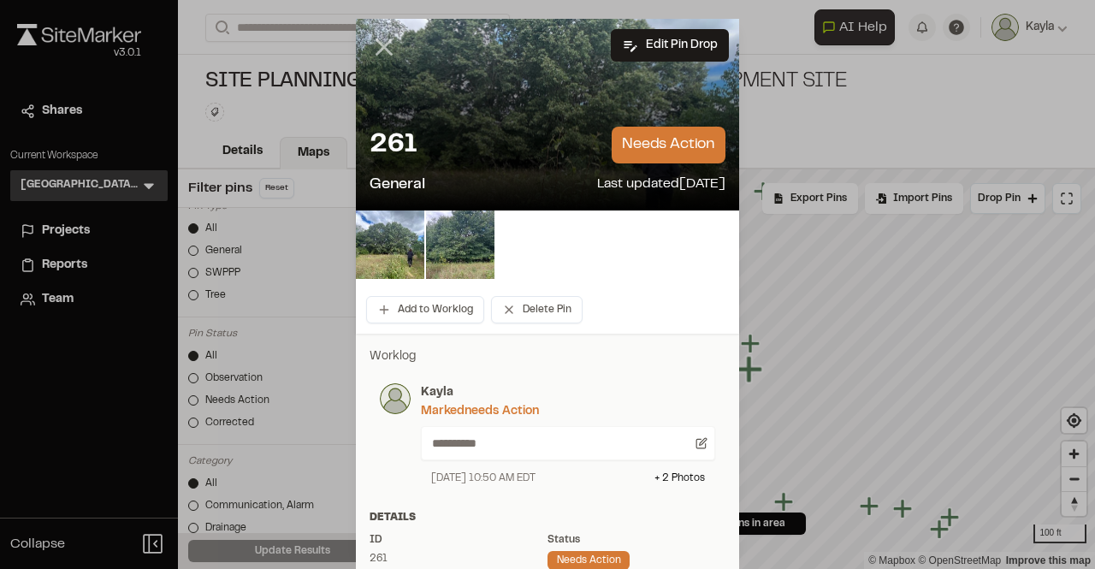
click at [388, 45] on icon at bounding box center [384, 47] width 29 height 29
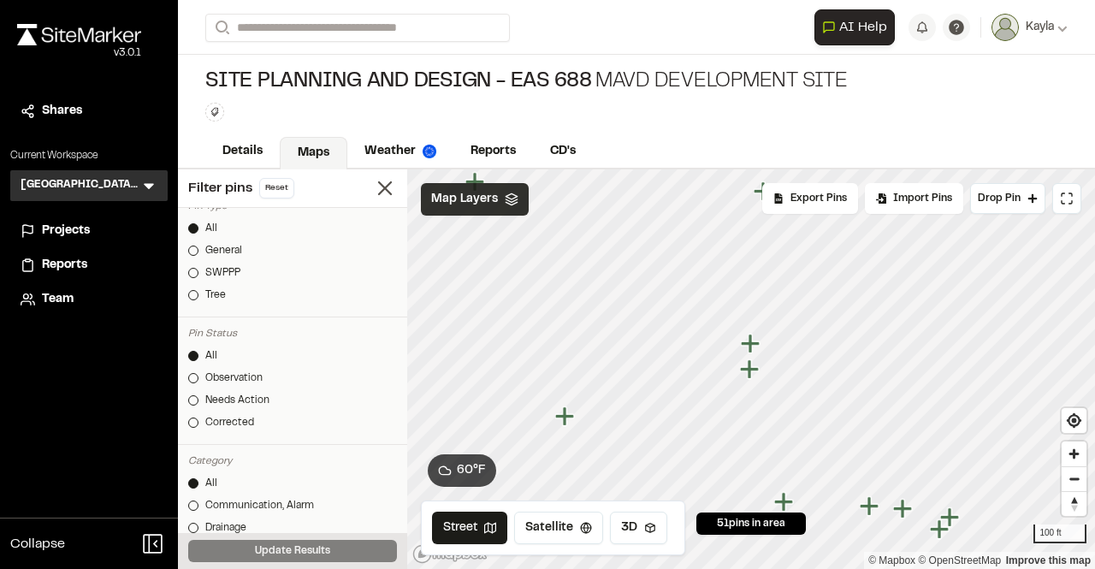
click at [756, 347] on icon "Map marker" at bounding box center [752, 344] width 22 height 22
click at [762, 218] on icon "Map marker" at bounding box center [761, 215] width 19 height 19
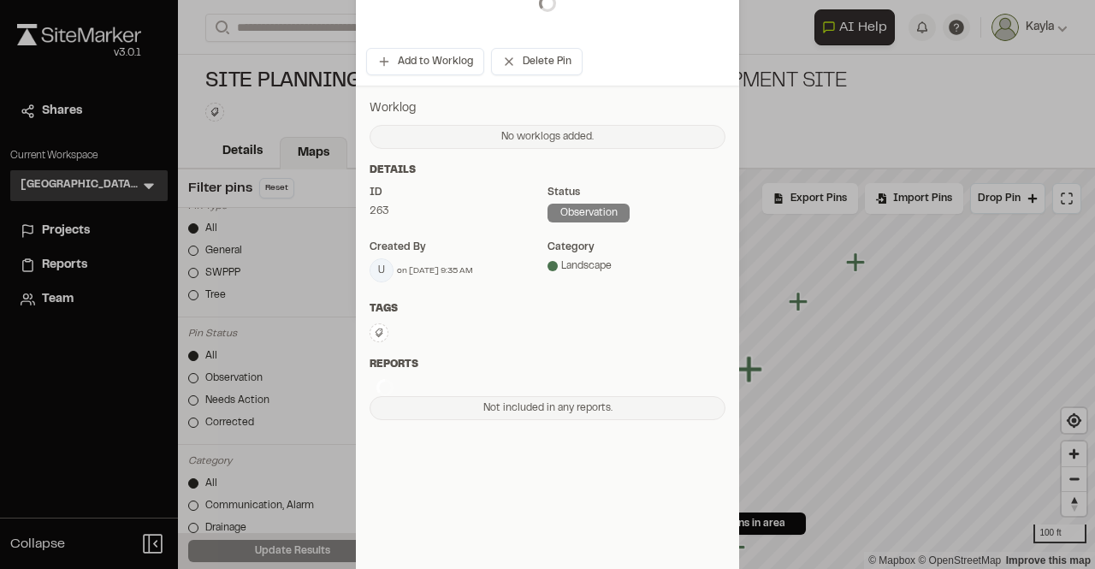
scroll to position [0, 0]
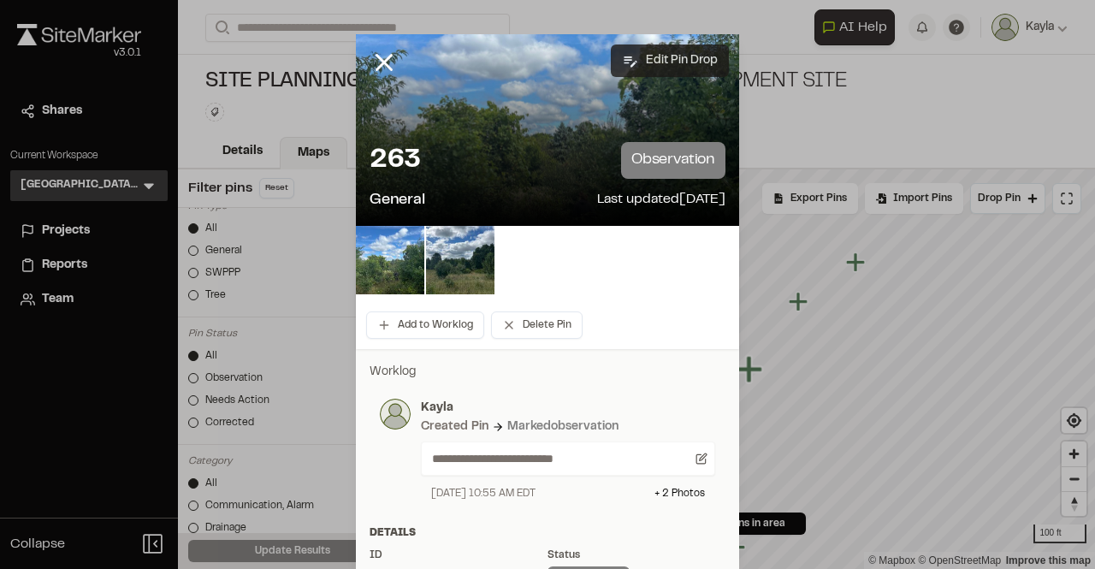
click at [693, 68] on button "Edit Pin Drop" at bounding box center [670, 60] width 118 height 33
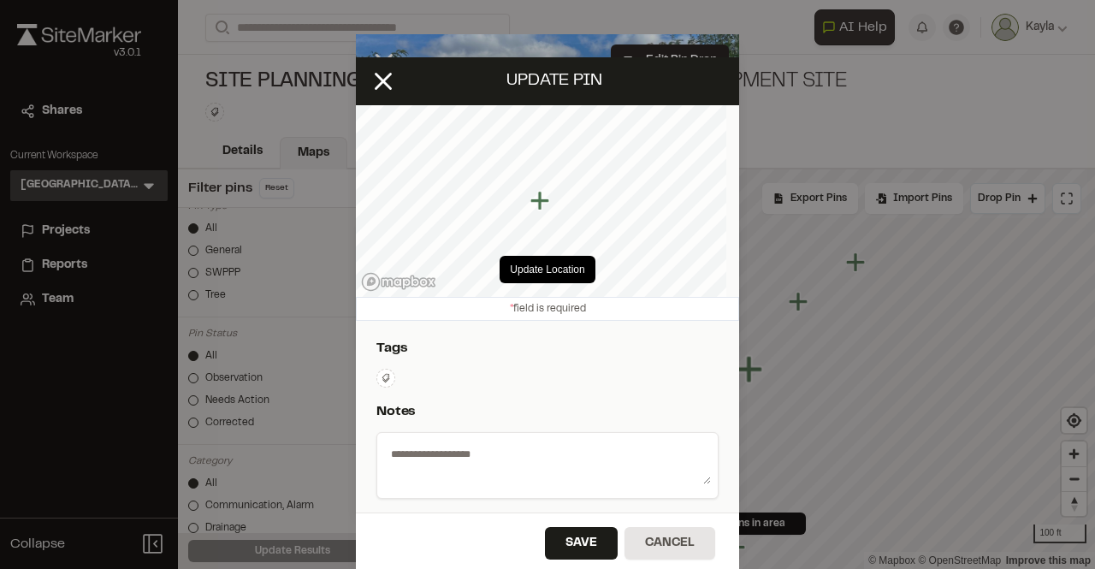
select select "****"
type textarea "**********"
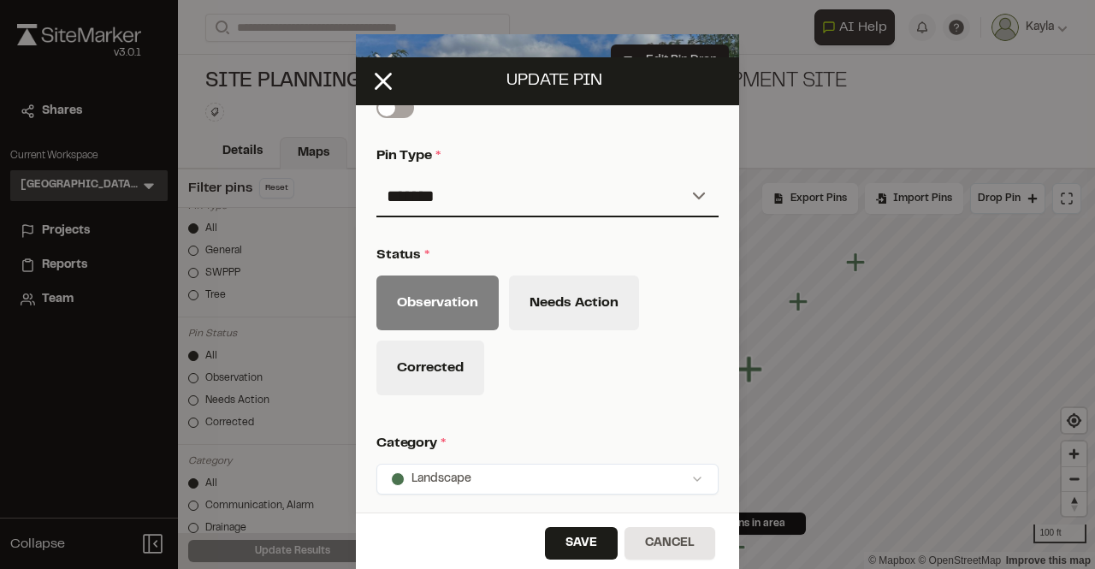
scroll to position [685, 0]
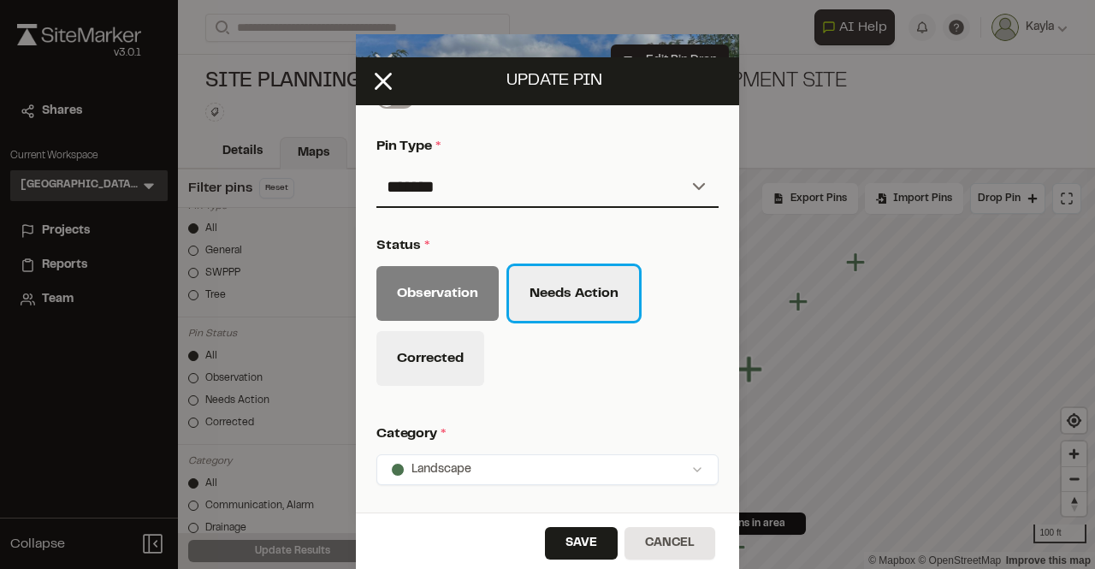
click at [536, 299] on button "Needs Action" at bounding box center [574, 293] width 130 height 55
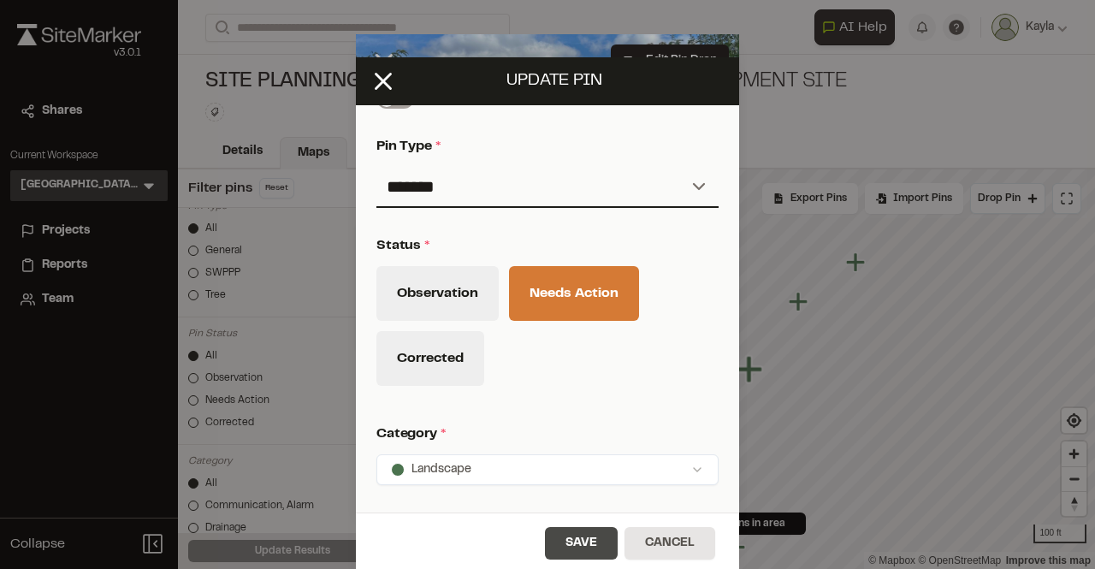
click at [569, 532] on button "Save" at bounding box center [581, 543] width 73 height 33
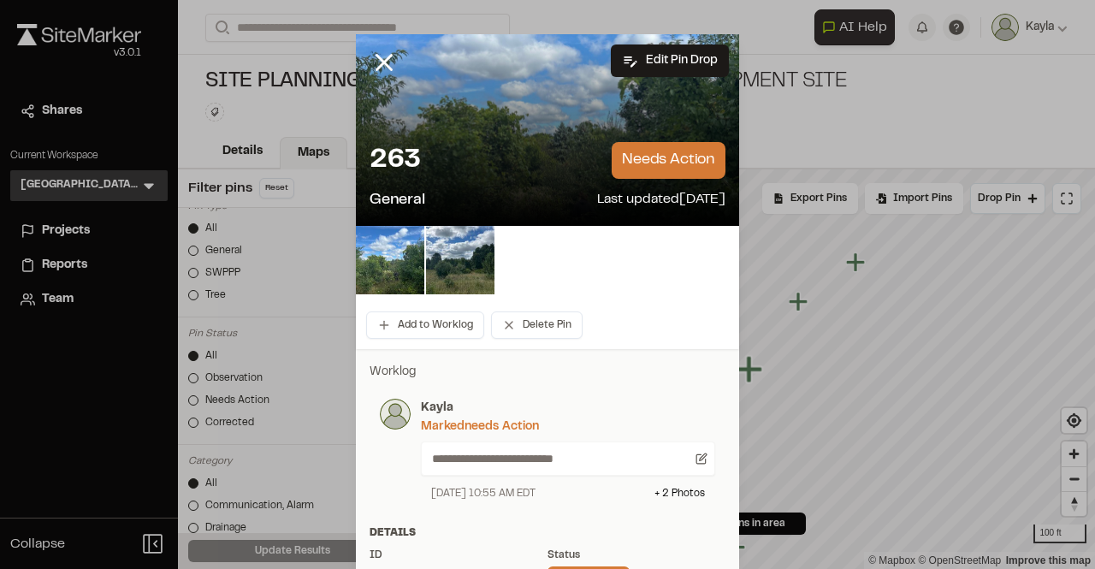
click at [373, 62] on icon at bounding box center [384, 62] width 29 height 29
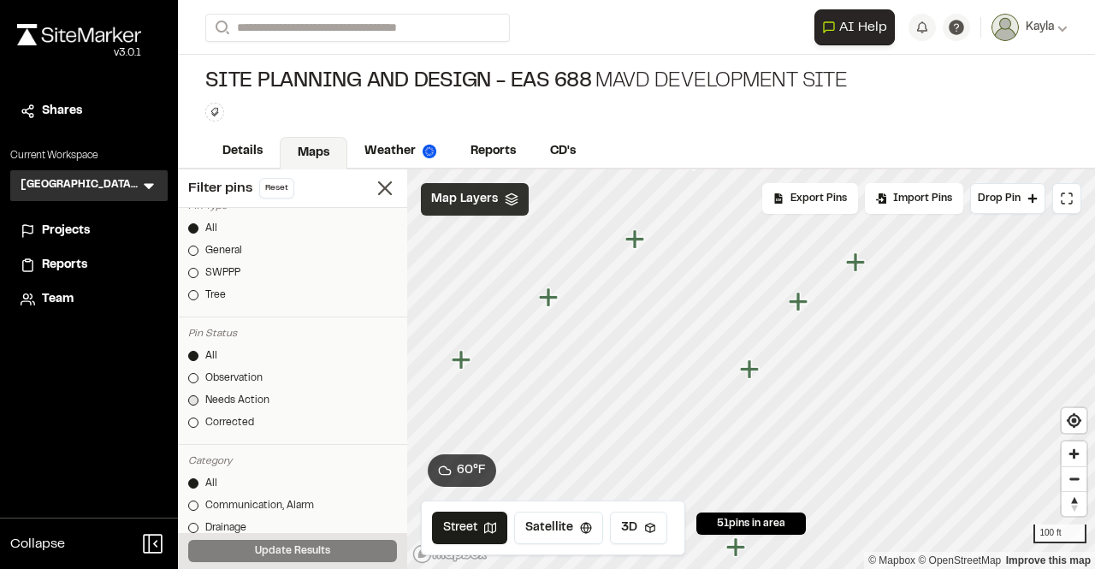
click at [198, 406] on link "Needs Action" at bounding box center [292, 400] width 209 height 15
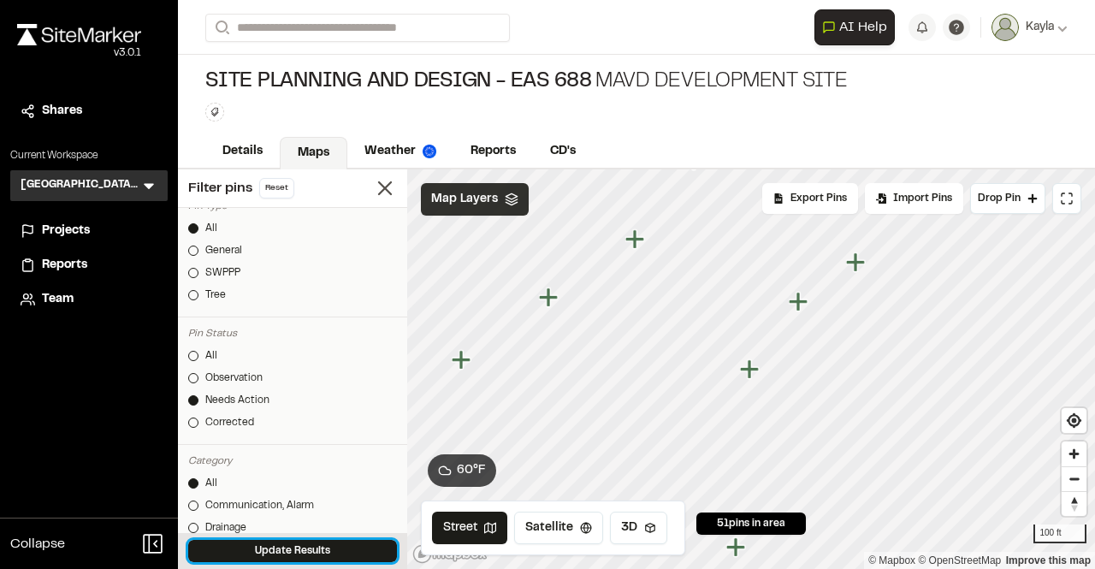
click at [238, 558] on button "Update Results" at bounding box center [292, 551] width 209 height 22
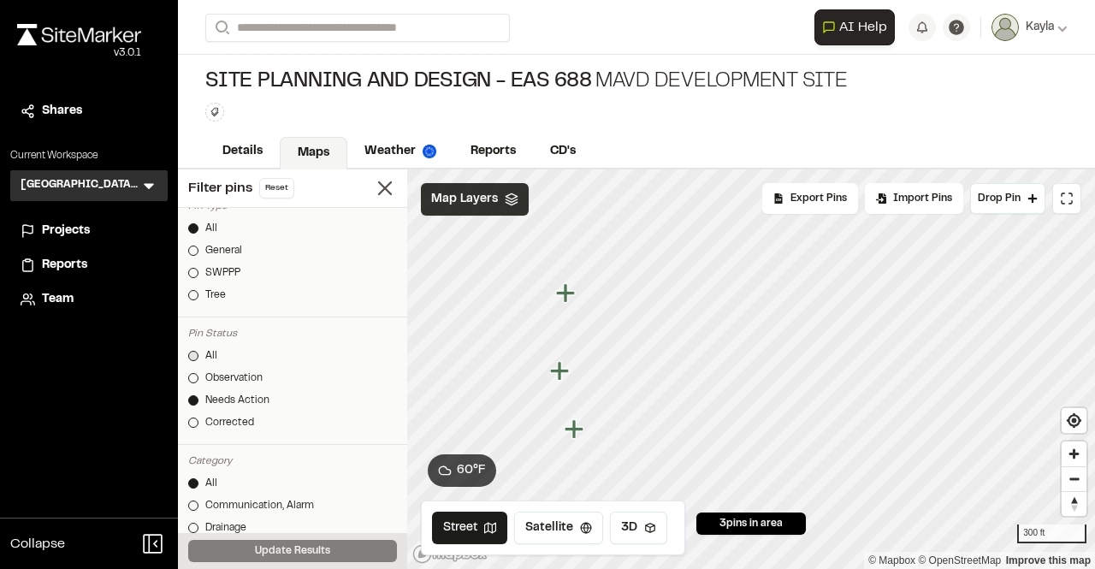
click at [193, 353] on div at bounding box center [193, 356] width 10 height 10
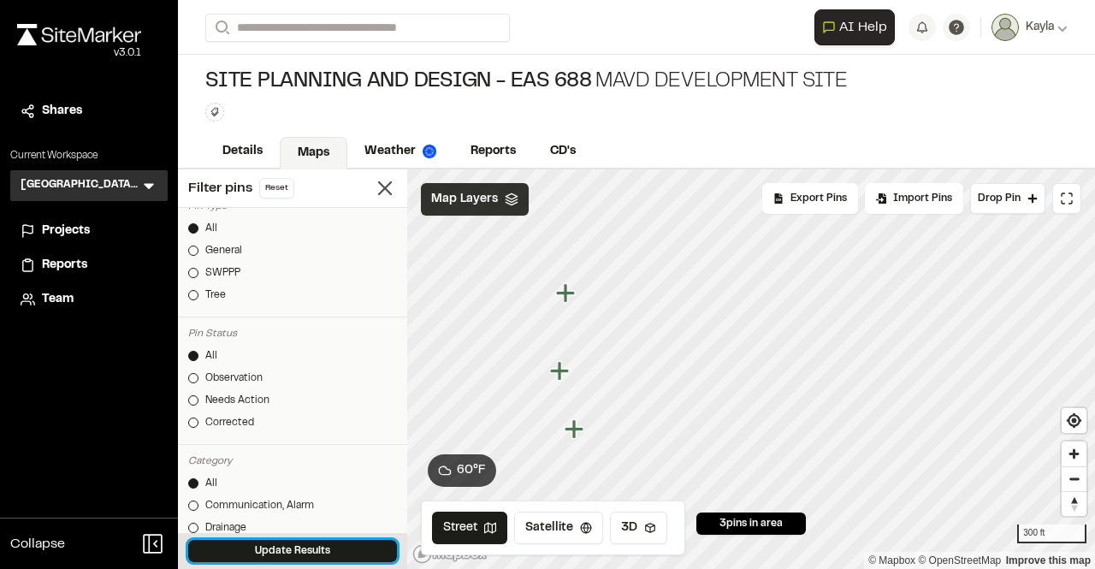
click at [236, 543] on button "Update Results" at bounding box center [292, 551] width 209 height 22
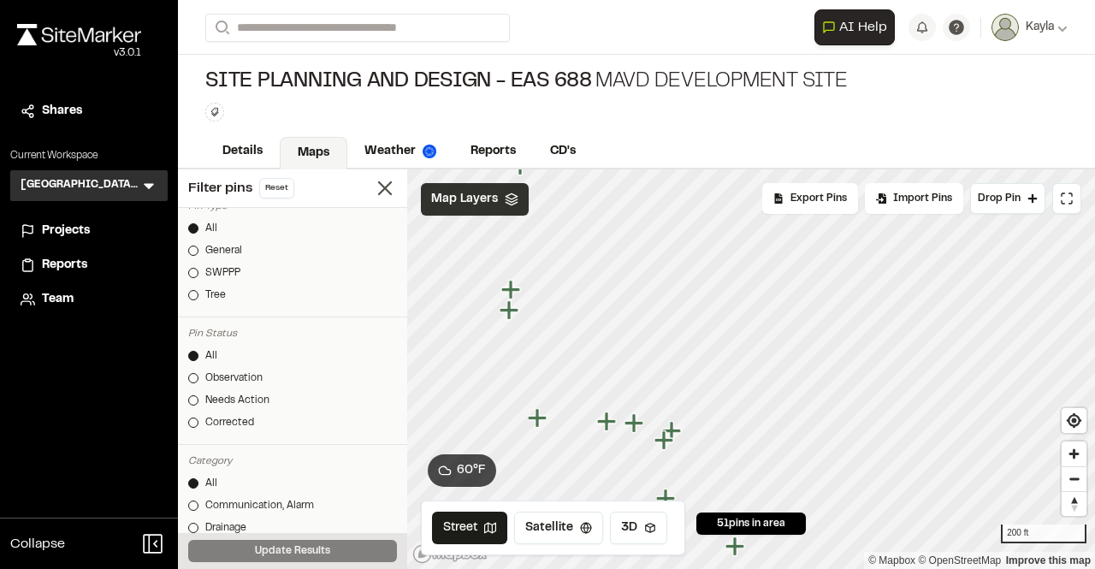
click at [613, 430] on icon "Map marker" at bounding box center [608, 422] width 22 height 22
click at [783, 377] on icon "Map marker" at bounding box center [779, 370] width 22 height 22
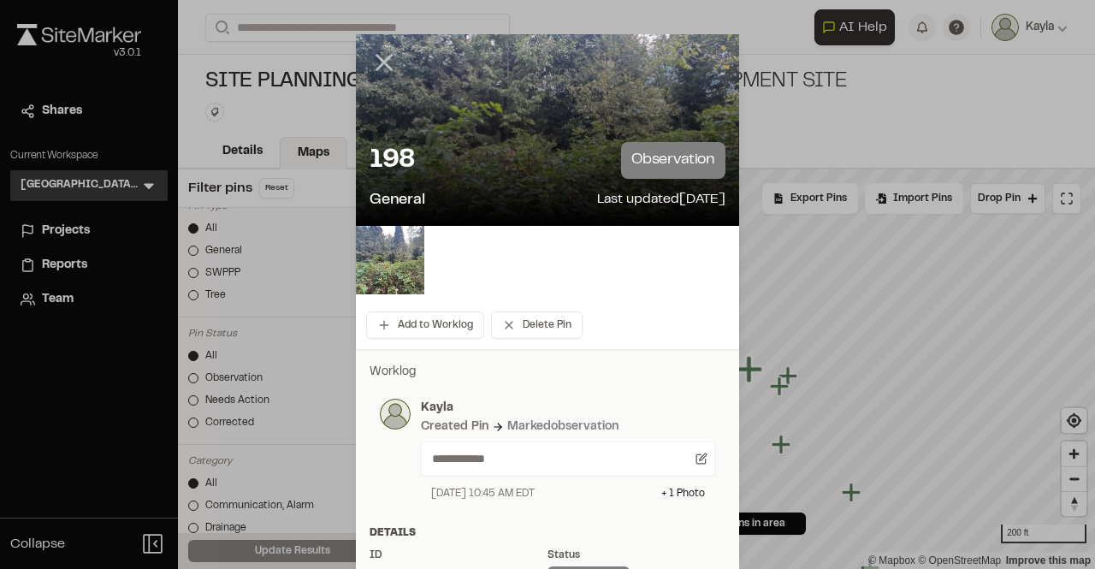
click at [370, 58] on icon at bounding box center [384, 62] width 29 height 29
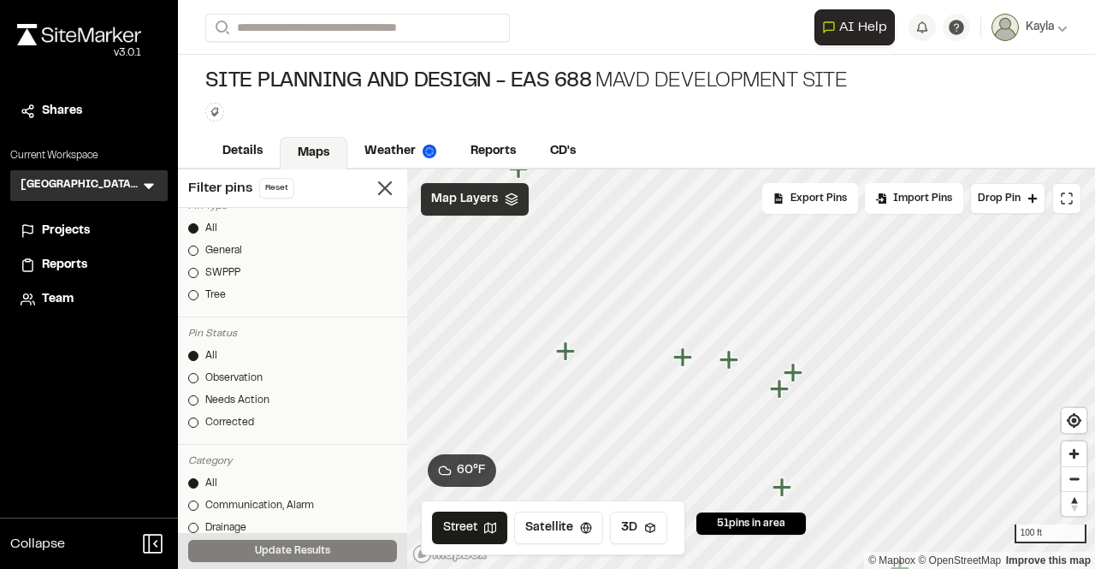
click at [799, 378] on icon "Map marker" at bounding box center [795, 373] width 22 height 22
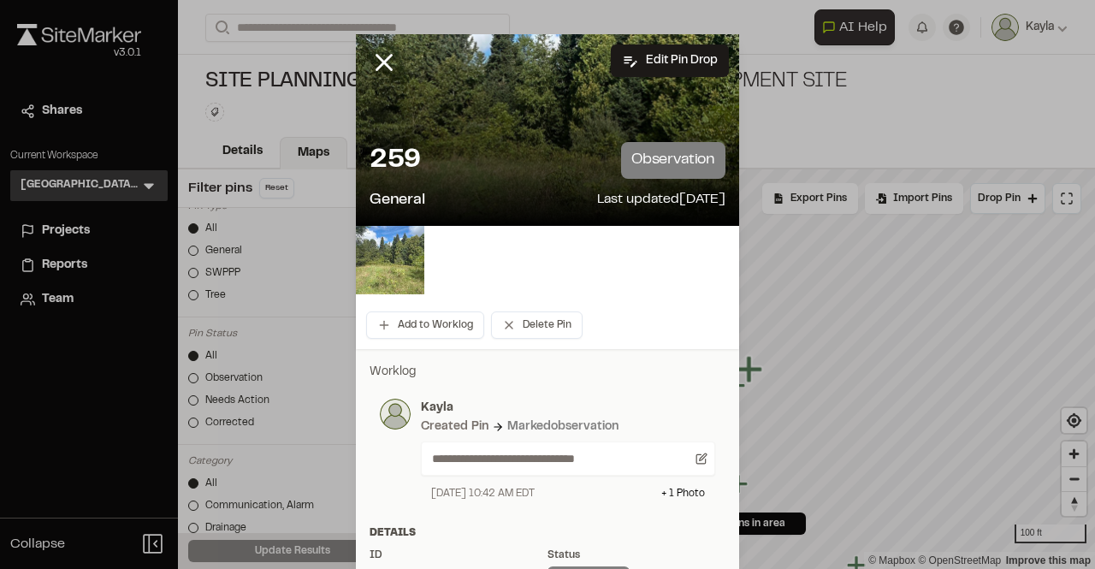
click at [404, 255] on img at bounding box center [390, 260] width 68 height 68
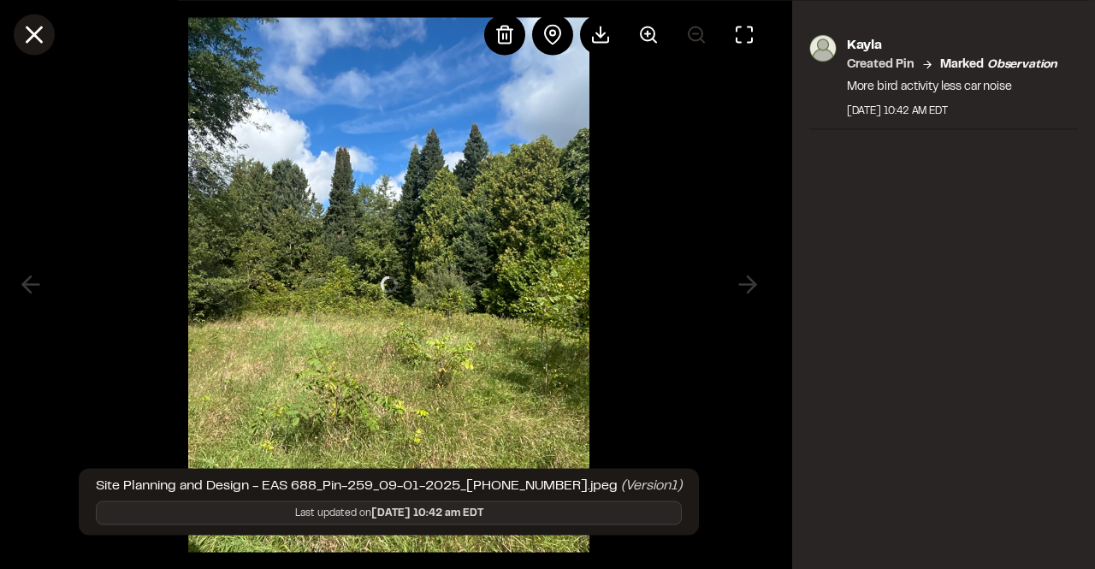
click at [33, 25] on icon at bounding box center [34, 34] width 29 height 29
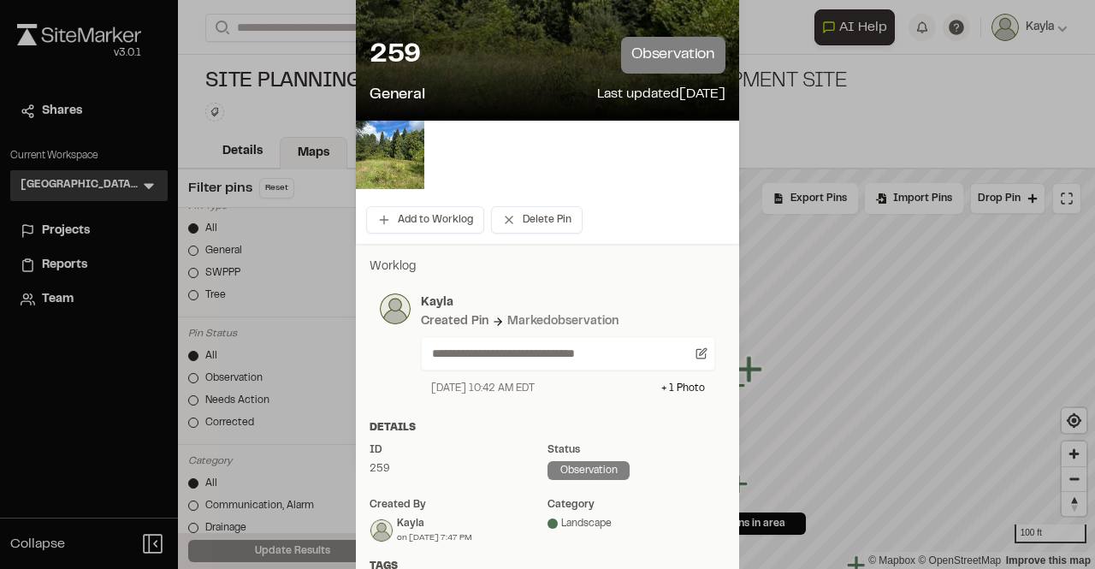
scroll to position [0, 0]
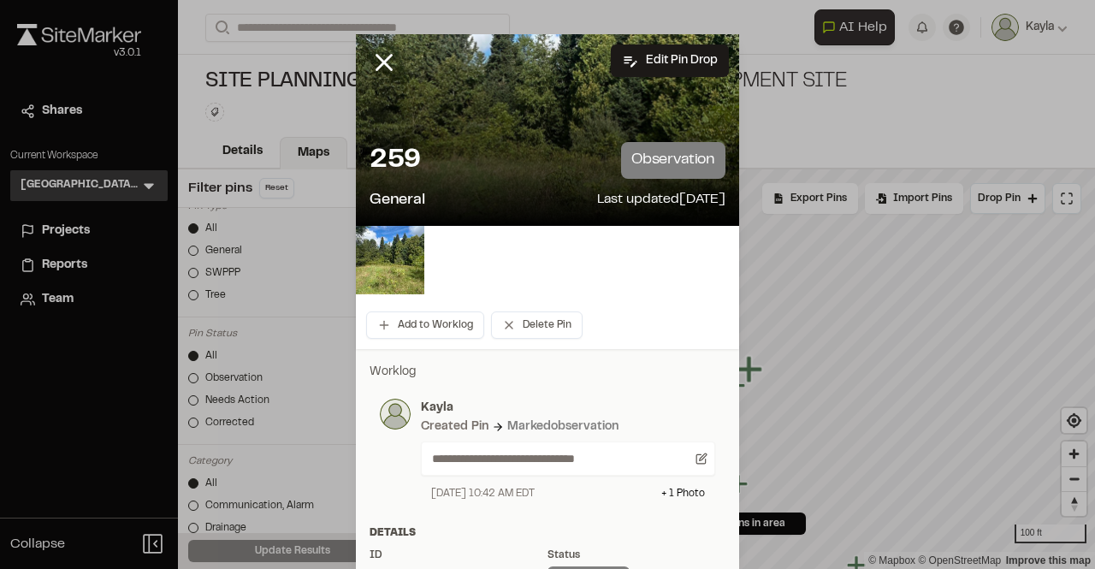
click at [641, 79] on div at bounding box center [547, 130] width 383 height 192
click at [629, 70] on button "Edit Pin Drop" at bounding box center [670, 60] width 118 height 33
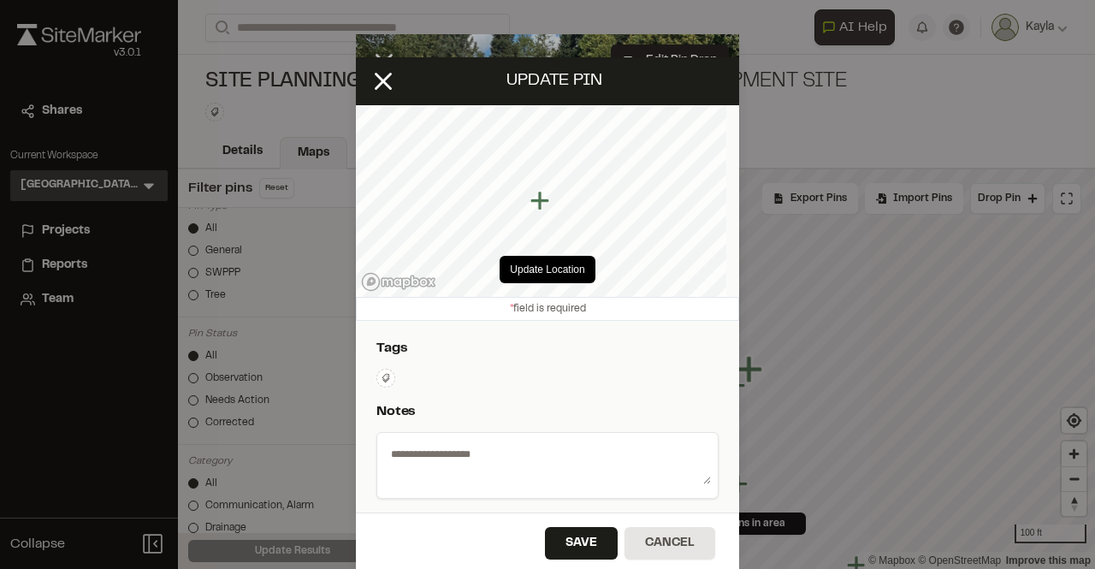
select select "****"
type textarea "**********"
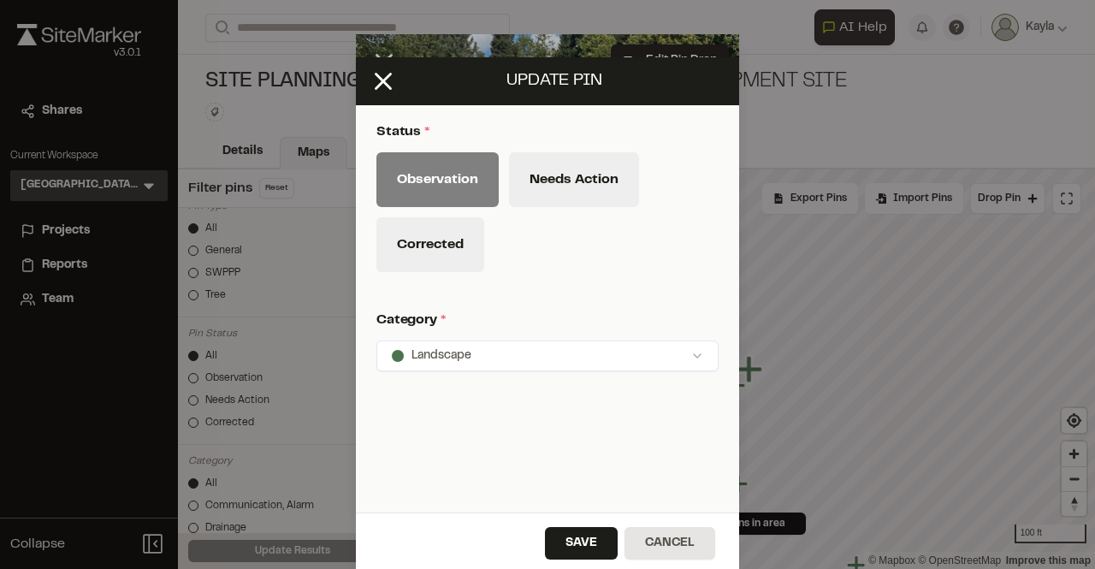
scroll to position [838, 0]
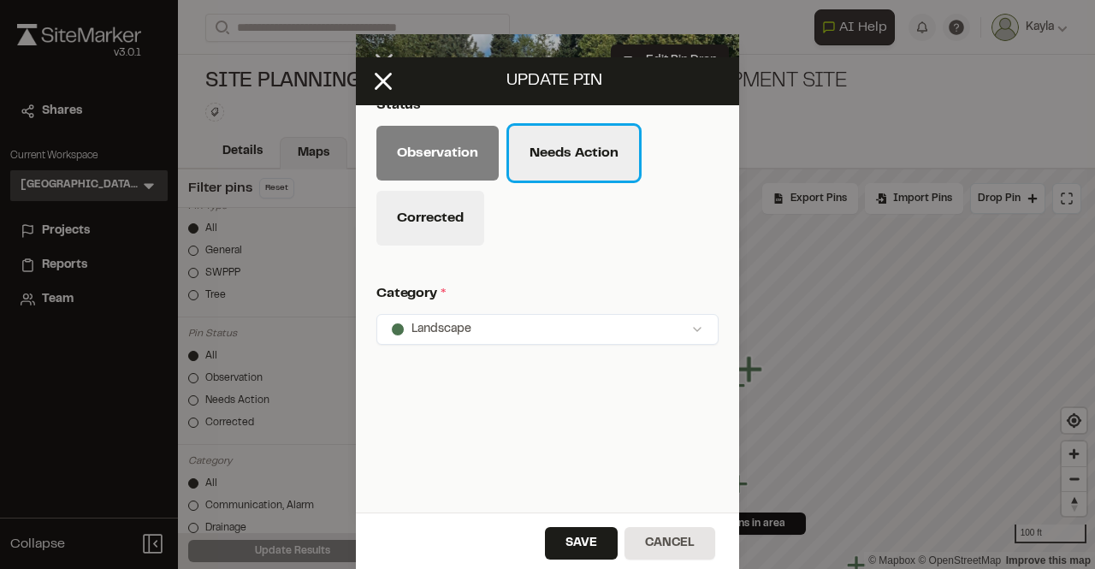
click at [558, 141] on button "Needs Action" at bounding box center [574, 153] width 130 height 55
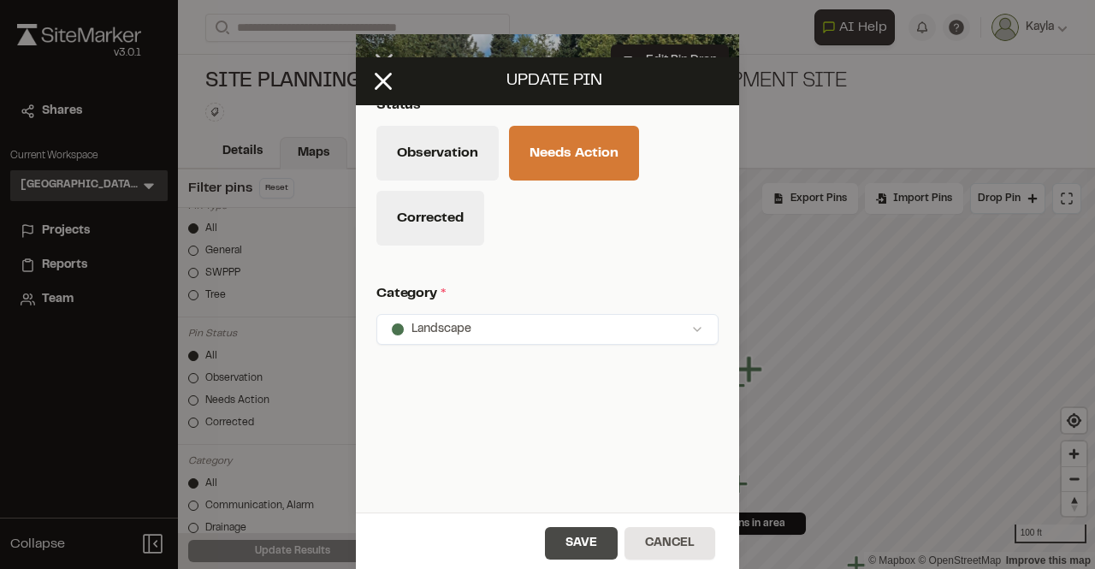
click at [559, 546] on button "Save" at bounding box center [581, 543] width 73 height 33
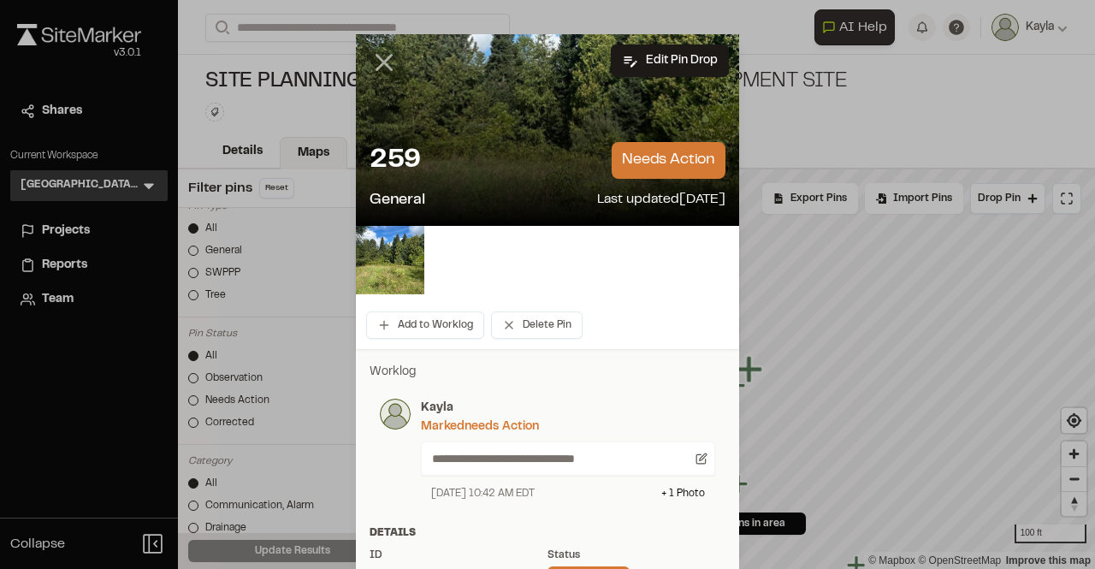
click at [376, 57] on icon at bounding box center [384, 62] width 29 height 29
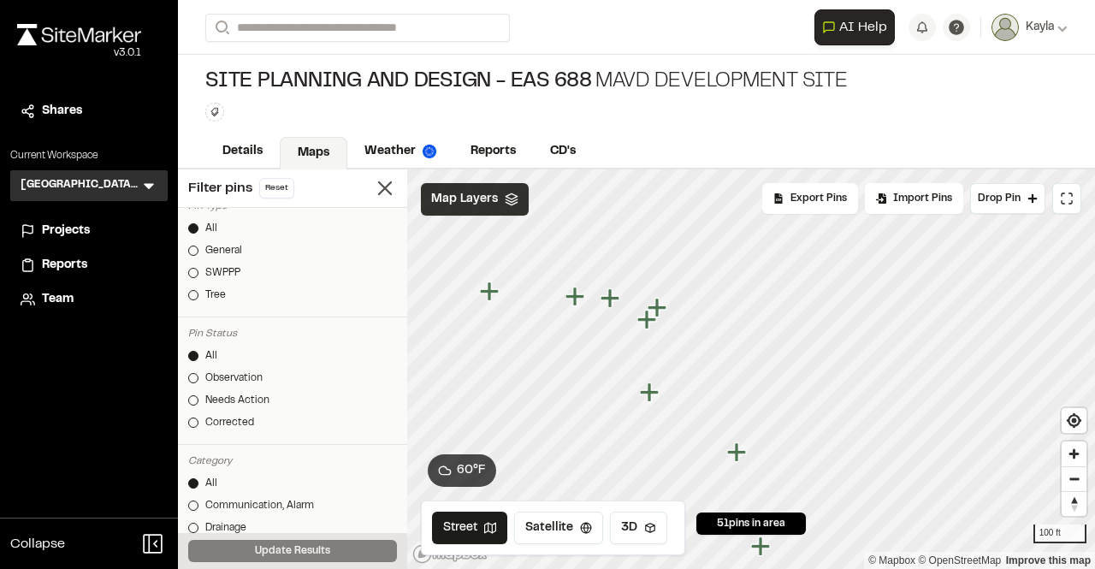
click at [737, 456] on icon "Map marker" at bounding box center [736, 451] width 19 height 19
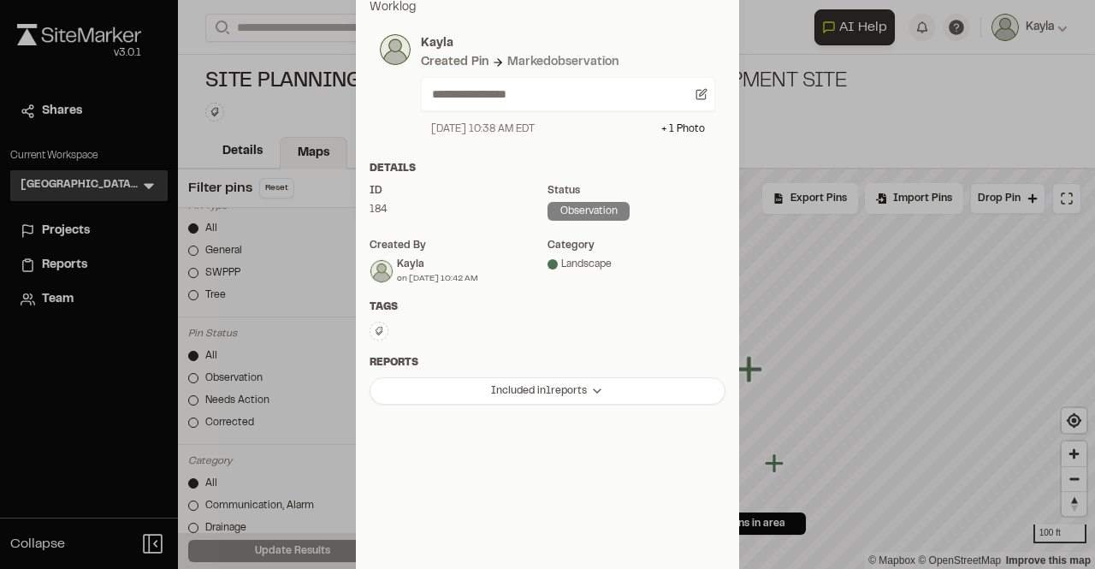
scroll to position [0, 0]
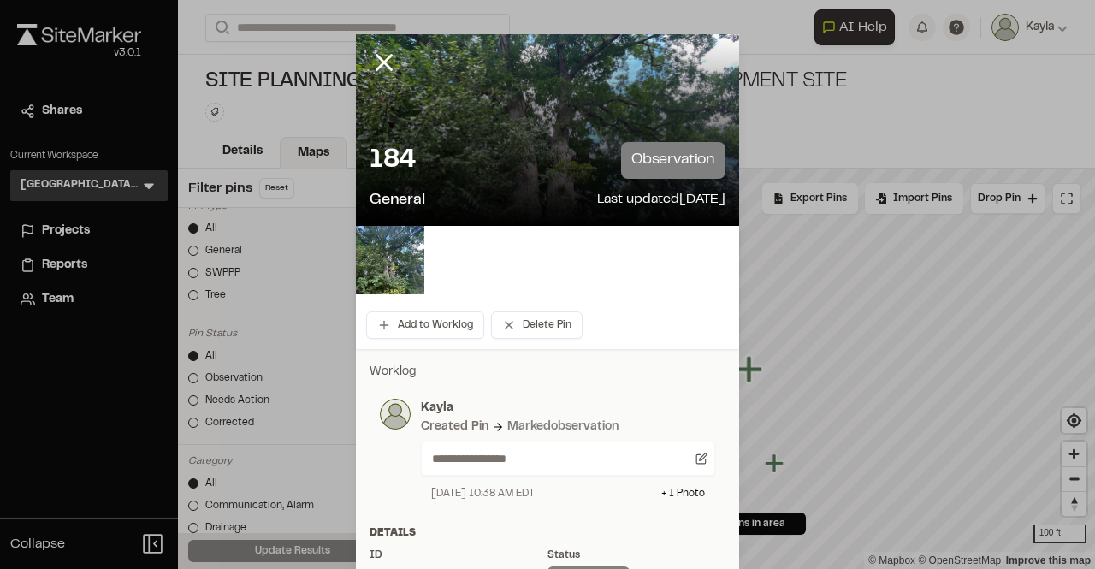
click at [680, 103] on div at bounding box center [547, 130] width 383 height 192
click at [725, 48] on div at bounding box center [547, 130] width 383 height 192
click at [719, 45] on div at bounding box center [547, 130] width 383 height 192
click at [661, 50] on div at bounding box center [547, 130] width 383 height 192
drag, startPoint x: 714, startPoint y: 51, endPoint x: 386, endPoint y: 116, distance: 334.9
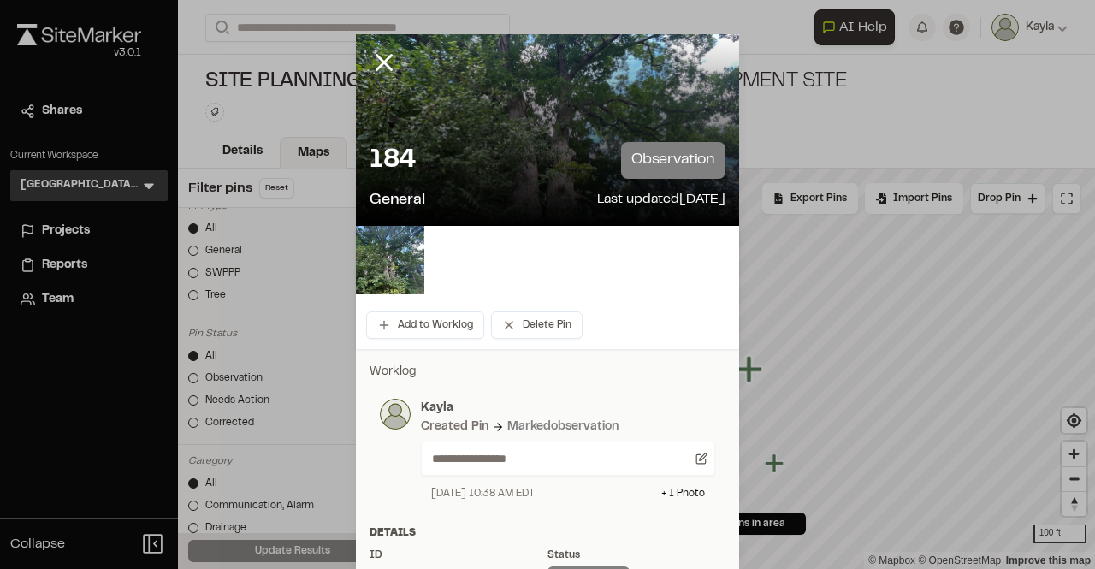
click at [714, 54] on div at bounding box center [547, 130] width 383 height 192
click at [382, 63] on icon at bounding box center [384, 62] width 29 height 29
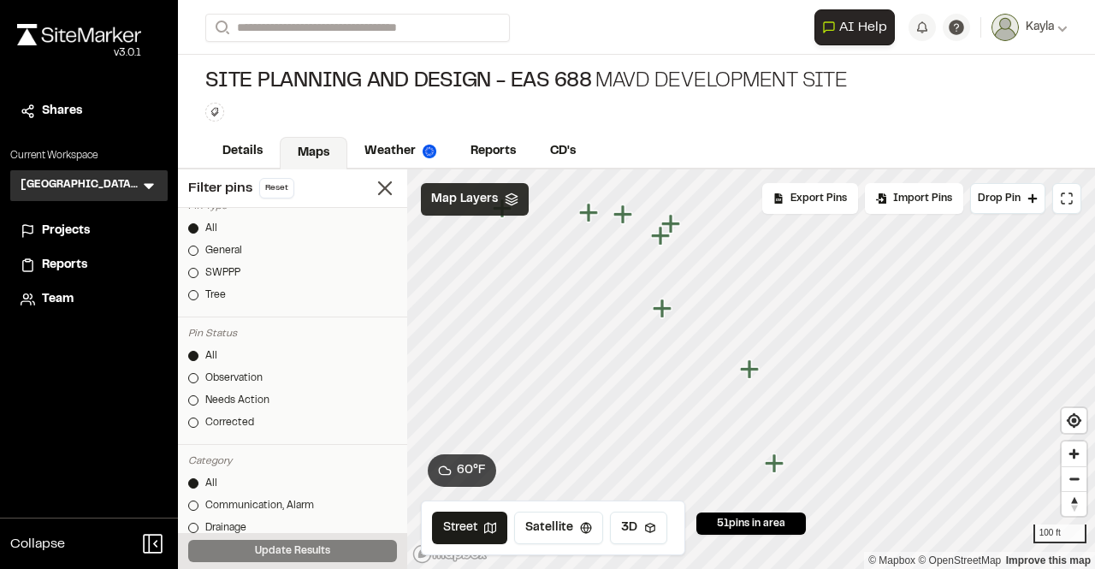
click at [756, 368] on icon "Map marker" at bounding box center [749, 368] width 19 height 19
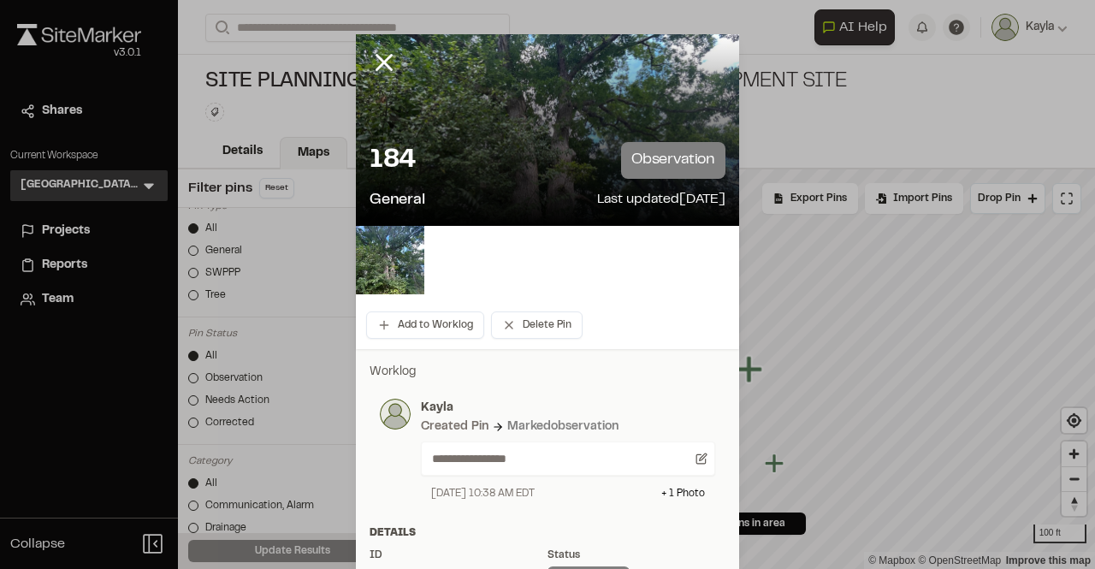
click at [360, 50] on div at bounding box center [397, 75] width 82 height 82
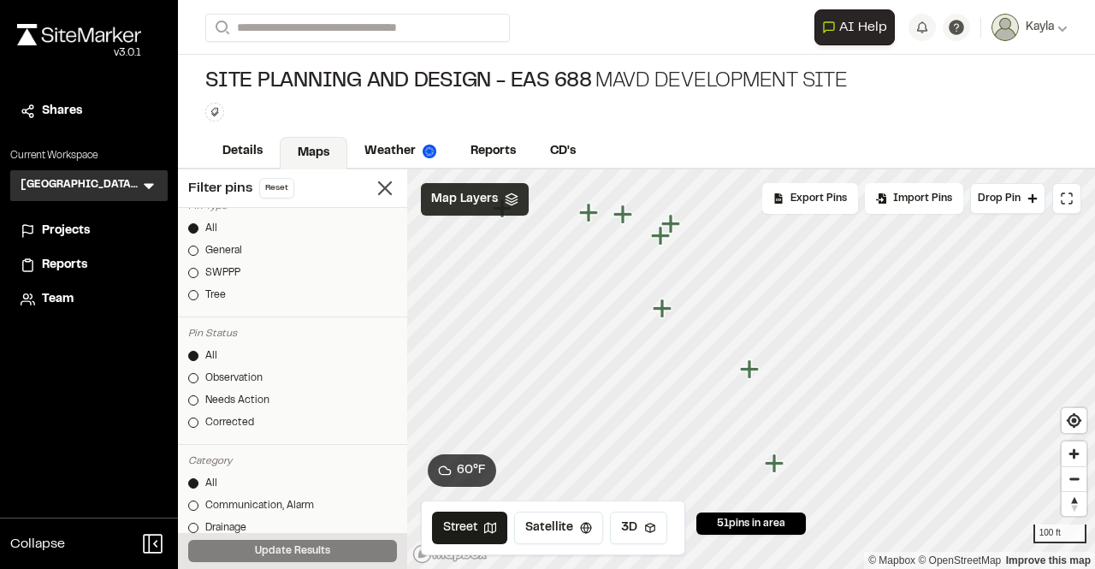
click at [769, 467] on icon "Map marker" at bounding box center [776, 464] width 22 height 22
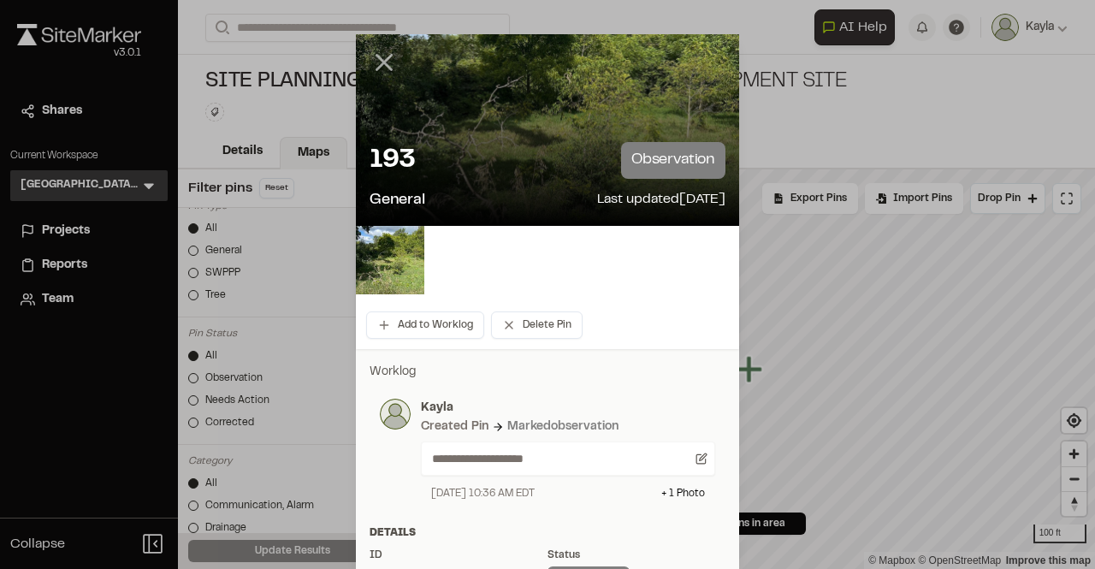
click at [376, 55] on icon at bounding box center [384, 62] width 29 height 29
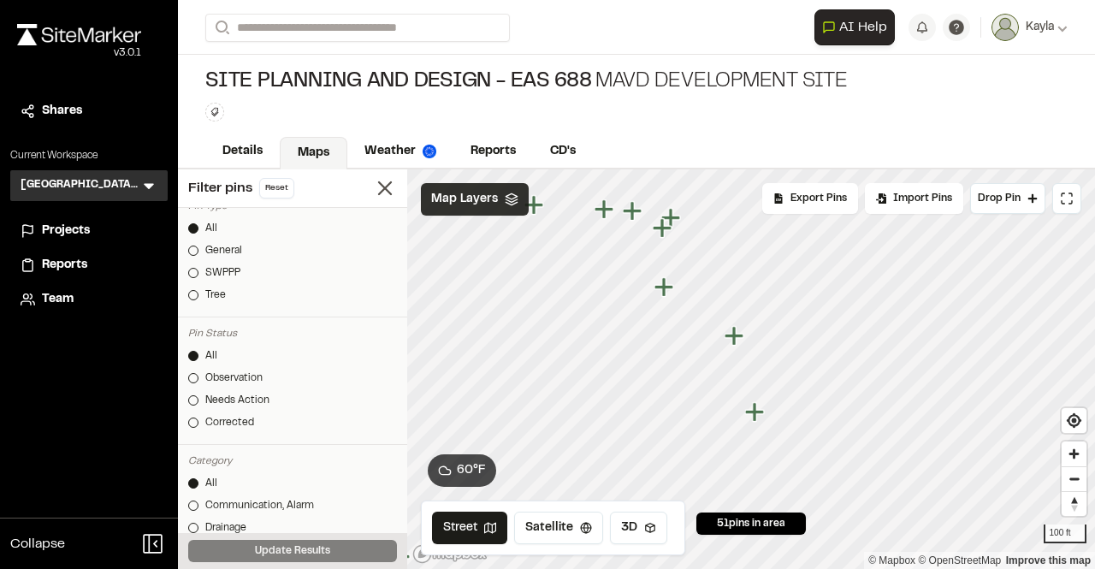
click at [631, 209] on icon "Map marker" at bounding box center [632, 210] width 19 height 19
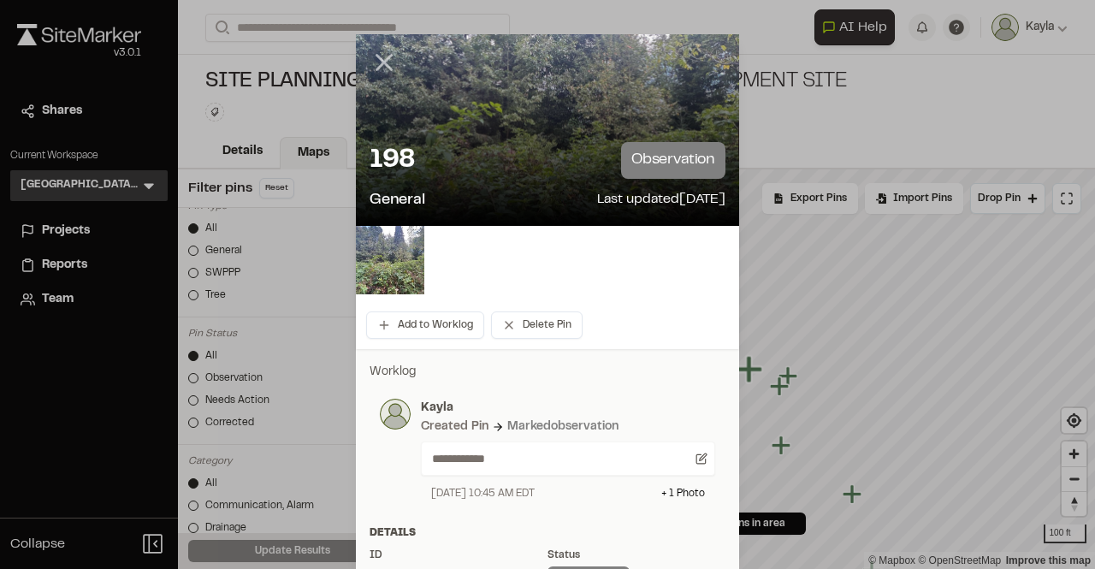
click at [372, 50] on icon at bounding box center [384, 62] width 29 height 29
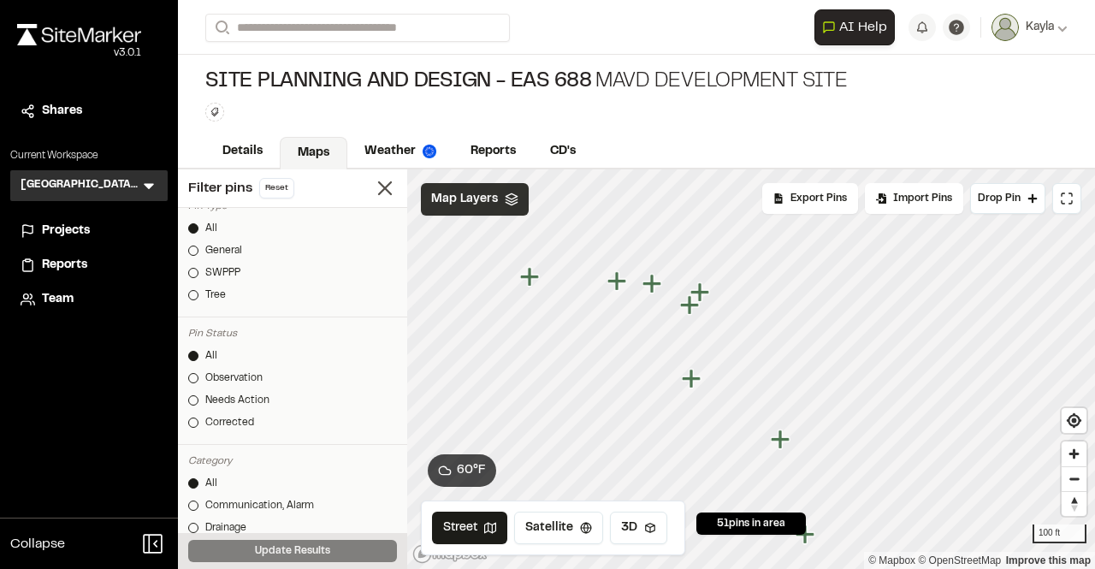
click at [779, 436] on icon "Map marker" at bounding box center [780, 439] width 19 height 19
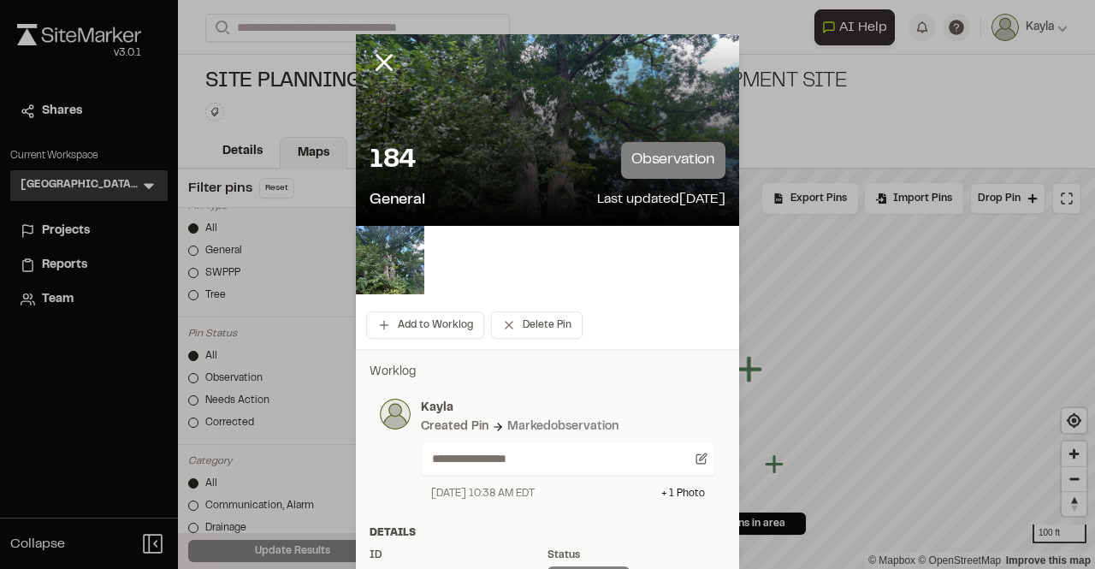
click at [697, 34] on div at bounding box center [547, 130] width 383 height 192
click at [708, 60] on div at bounding box center [547, 130] width 383 height 192
click at [627, 163] on p "observation" at bounding box center [673, 160] width 104 height 37
click at [605, 194] on p "Last updated [DATE]" at bounding box center [661, 200] width 128 height 23
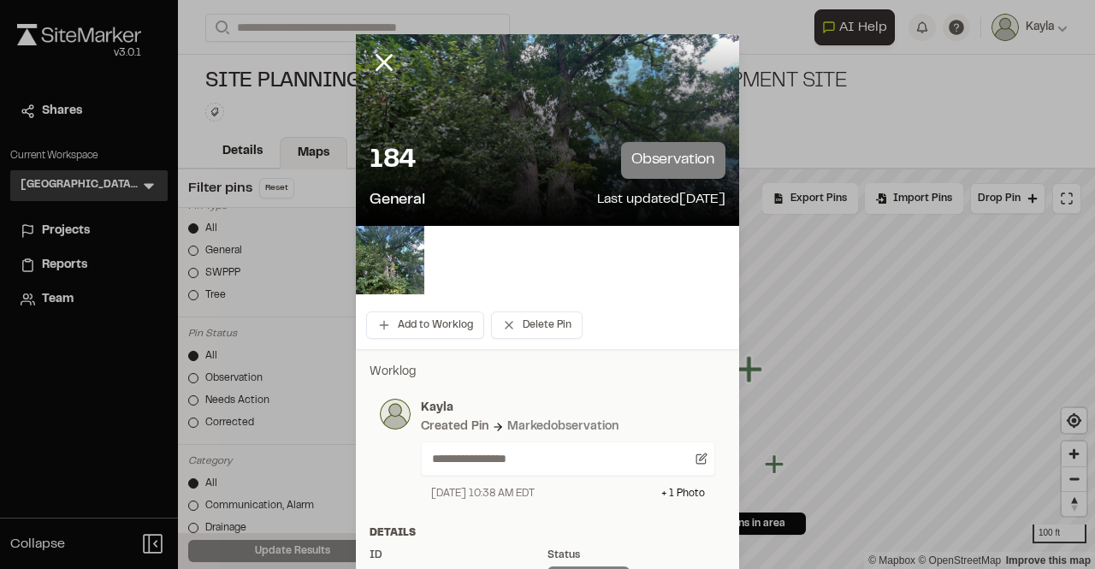
click at [376, 78] on div at bounding box center [397, 75] width 82 height 82
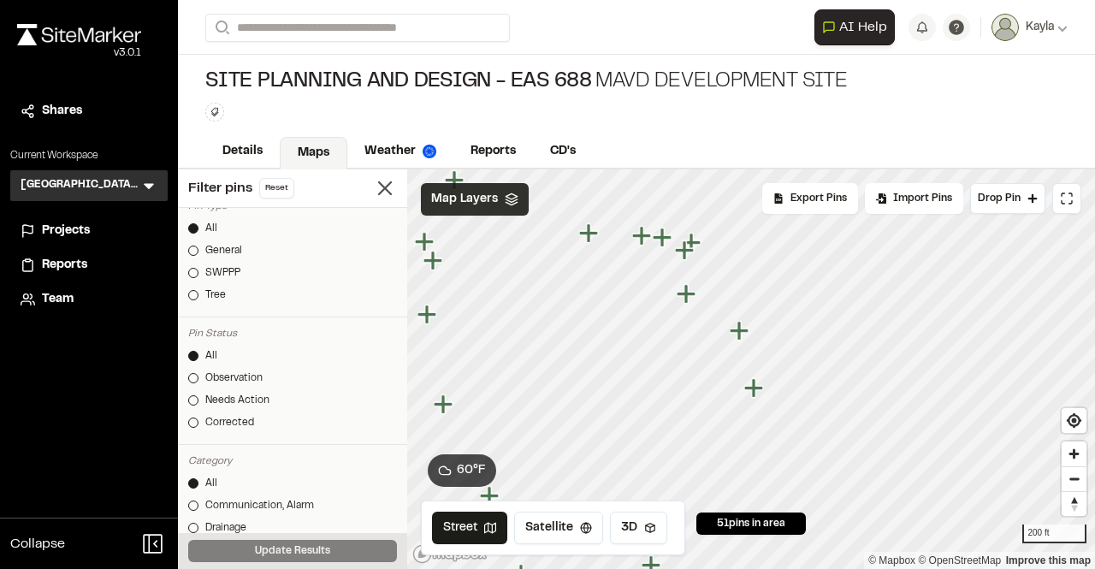
click at [196, 391] on div "All Observation Needs Action Corrected" at bounding box center [292, 392] width 209 height 89
click at [194, 399] on div at bounding box center [193, 400] width 10 height 10
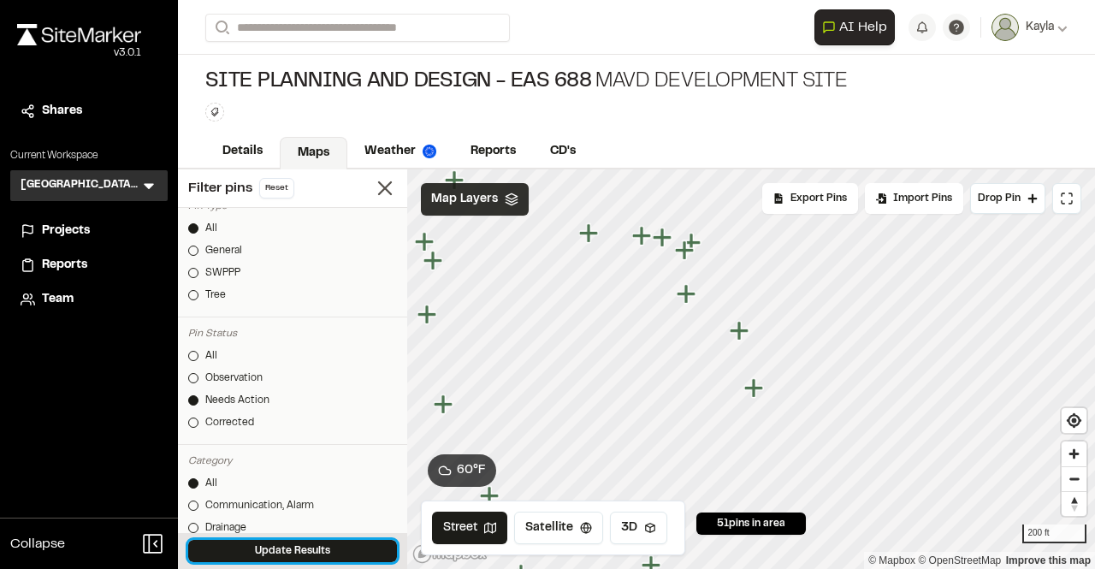
click at [269, 559] on button "Update Results" at bounding box center [292, 551] width 209 height 22
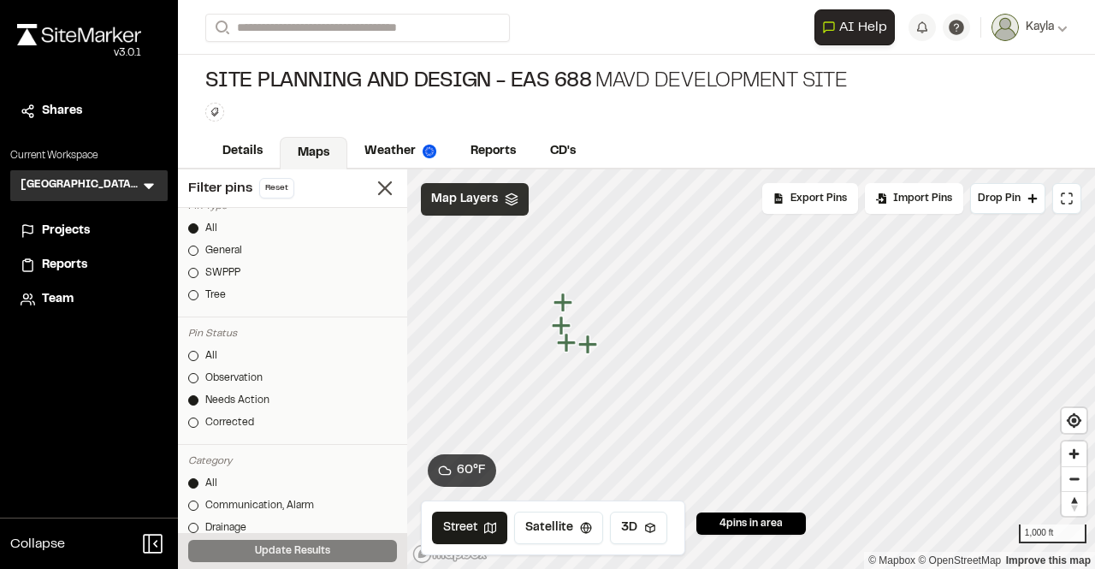
click at [866, 41] on button "AI Help" at bounding box center [855, 27] width 80 height 36
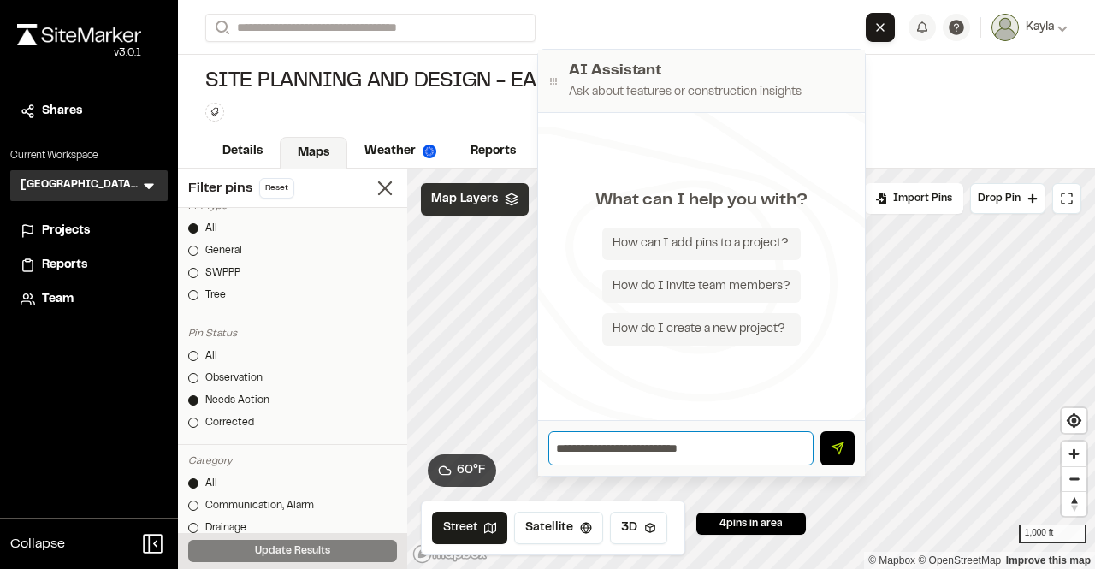
type input "**********"
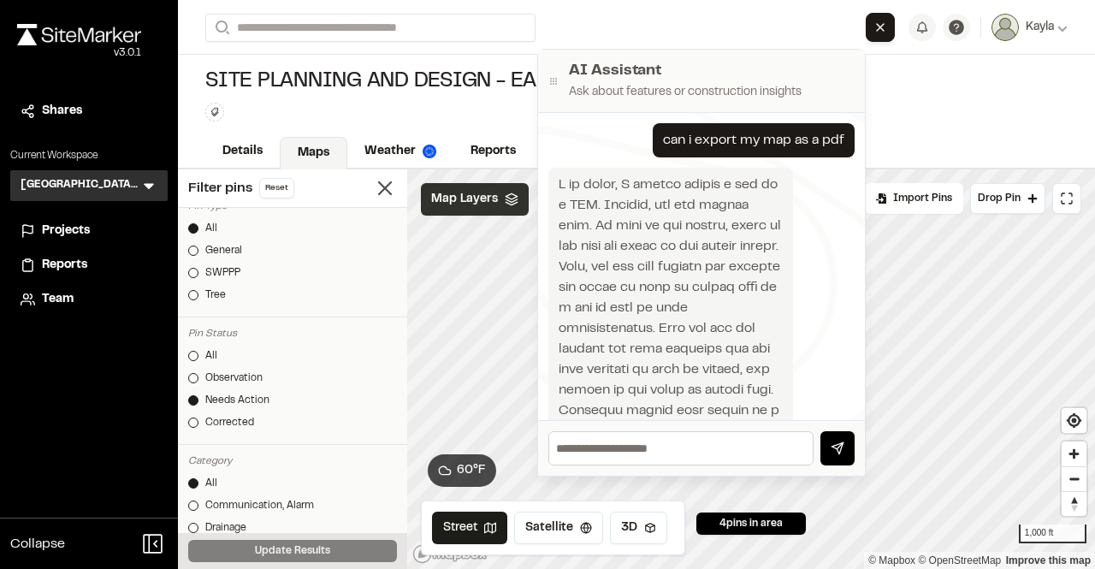
click at [985, 111] on div "Site Planning and Design - EAS 688 MAVD Development Site Type Enter or comma to…" at bounding box center [636, 95] width 917 height 80
click at [514, 108] on div "Type Enter or comma to add tag." at bounding box center [526, 112] width 643 height 19
click at [552, 74] on icon at bounding box center [555, 81] width 14 height 14
click at [881, 25] on line "Close AI Assistant" at bounding box center [880, 27] width 7 height 7
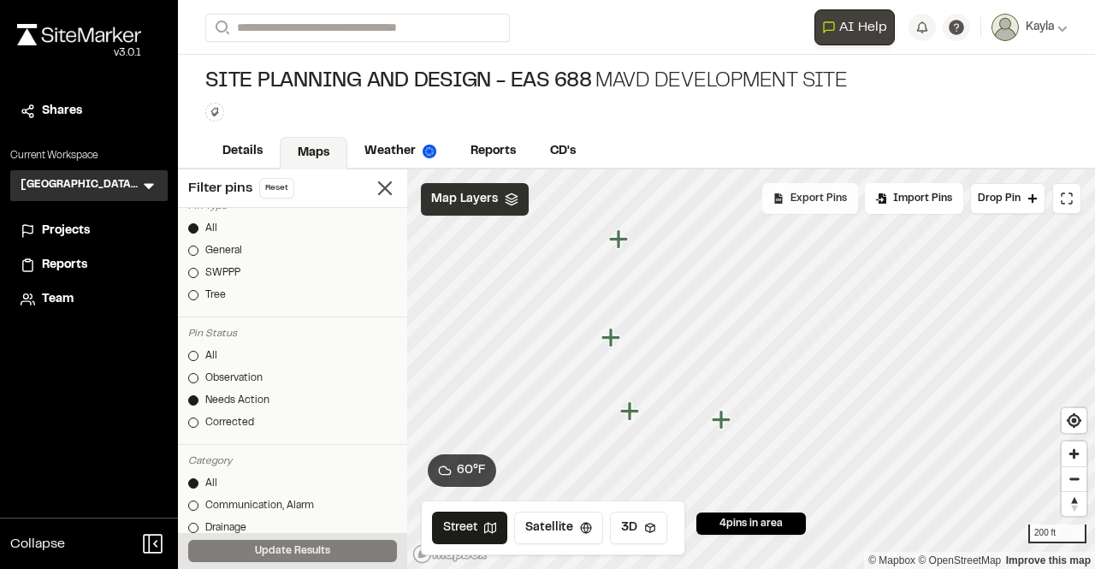
click at [815, 205] on span "Export Pins" at bounding box center [819, 198] width 56 height 15
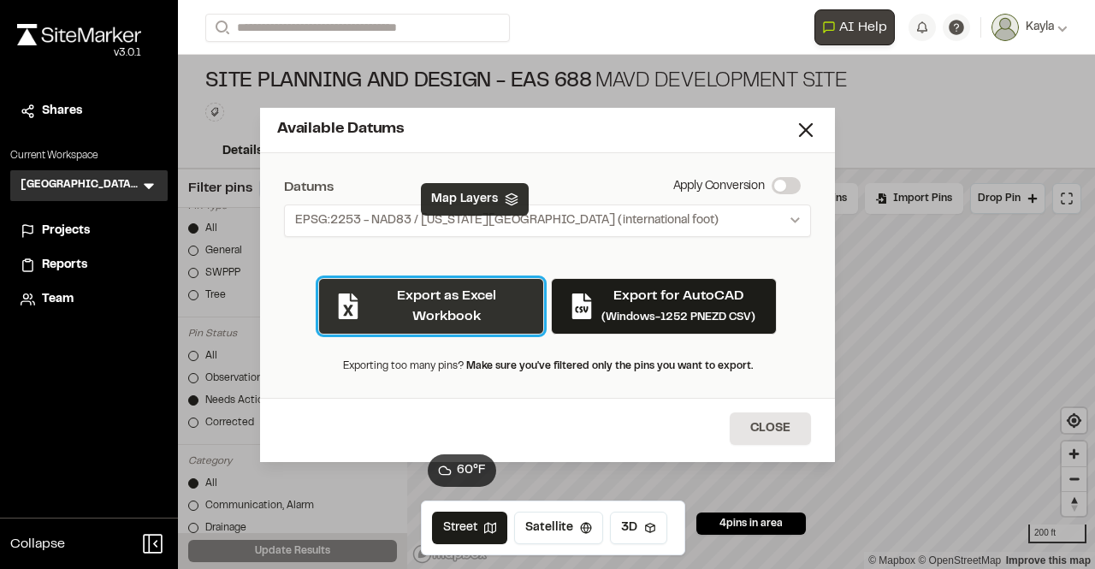
click at [483, 300] on button "Export as Excel Workbook" at bounding box center [431, 306] width 226 height 56
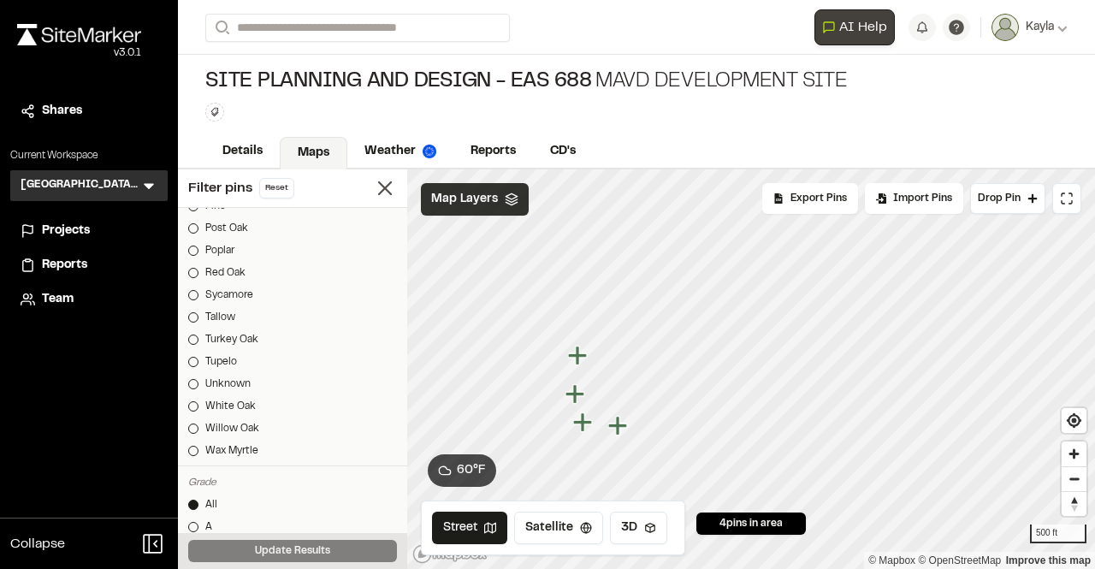
scroll to position [1763, 0]
click at [373, 177] on icon at bounding box center [385, 188] width 24 height 24
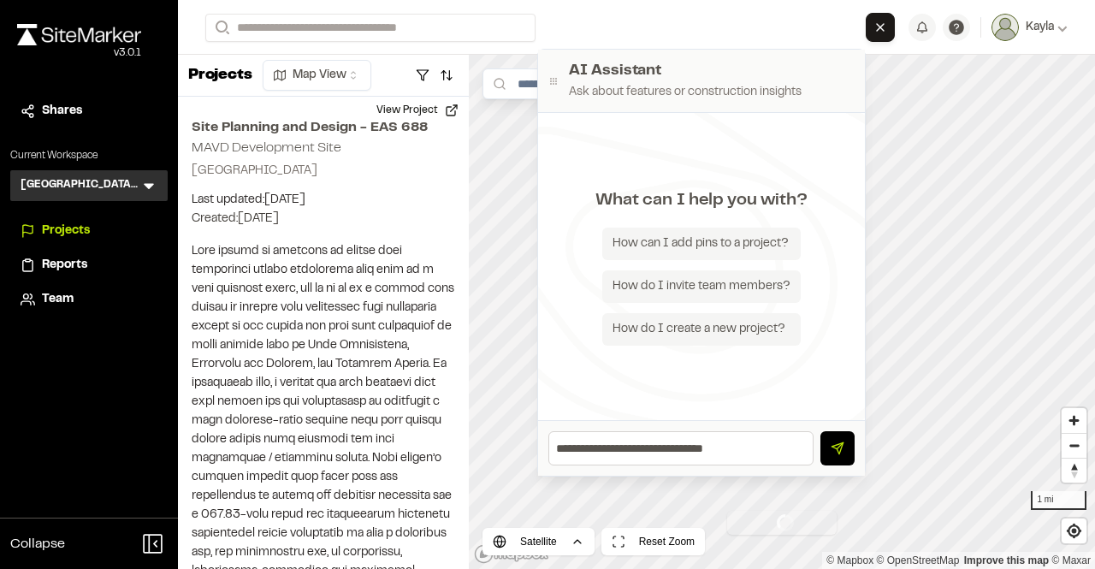
type input "**********"
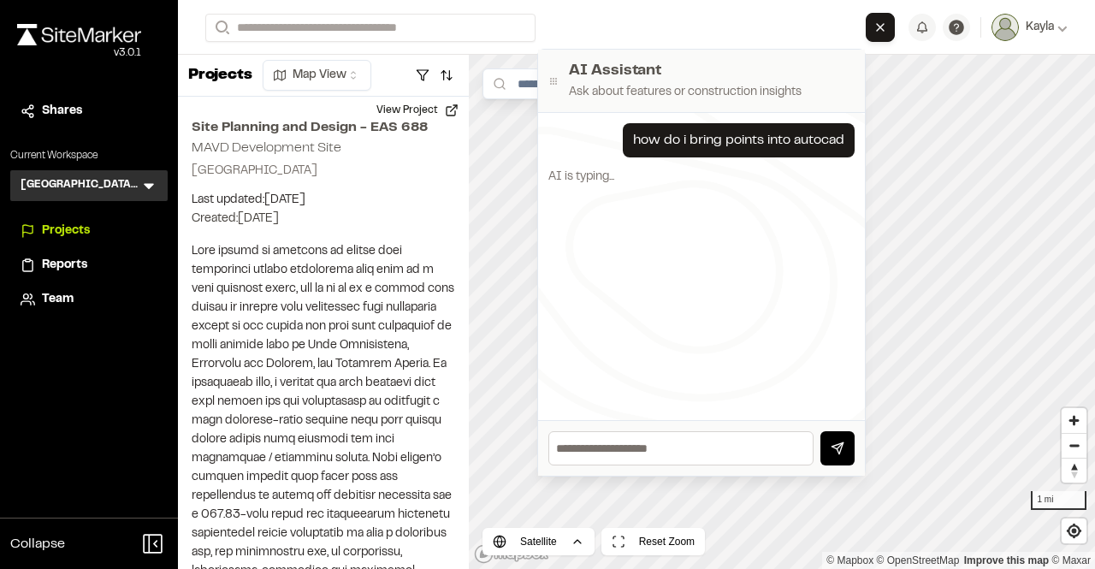
scroll to position [22, 0]
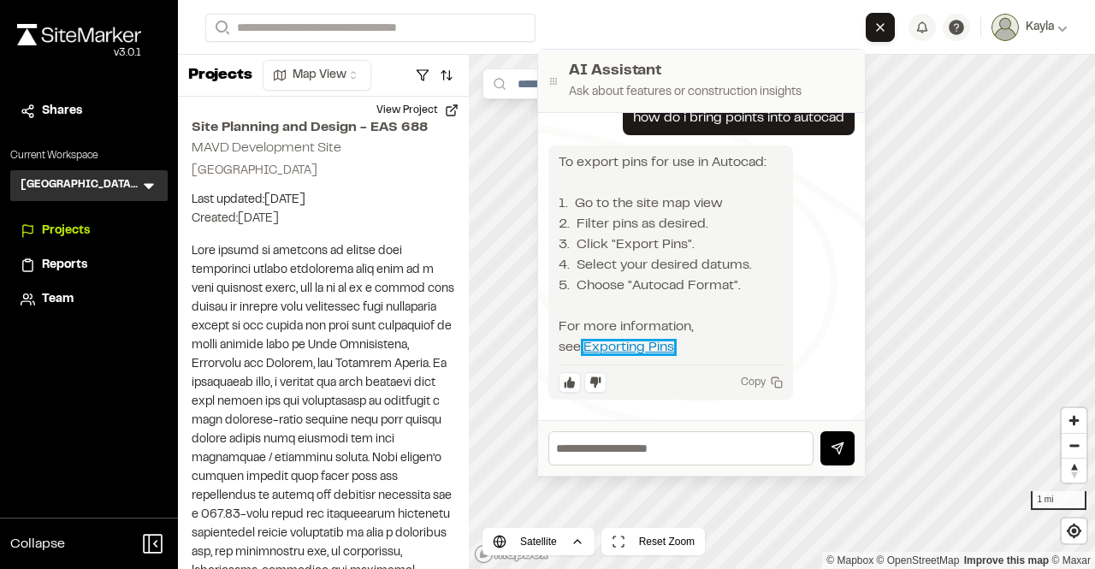
click at [600, 347] on link "Exporting Pins" at bounding box center [629, 347] width 91 height 12
